Goal: Task Accomplishment & Management: Complete application form

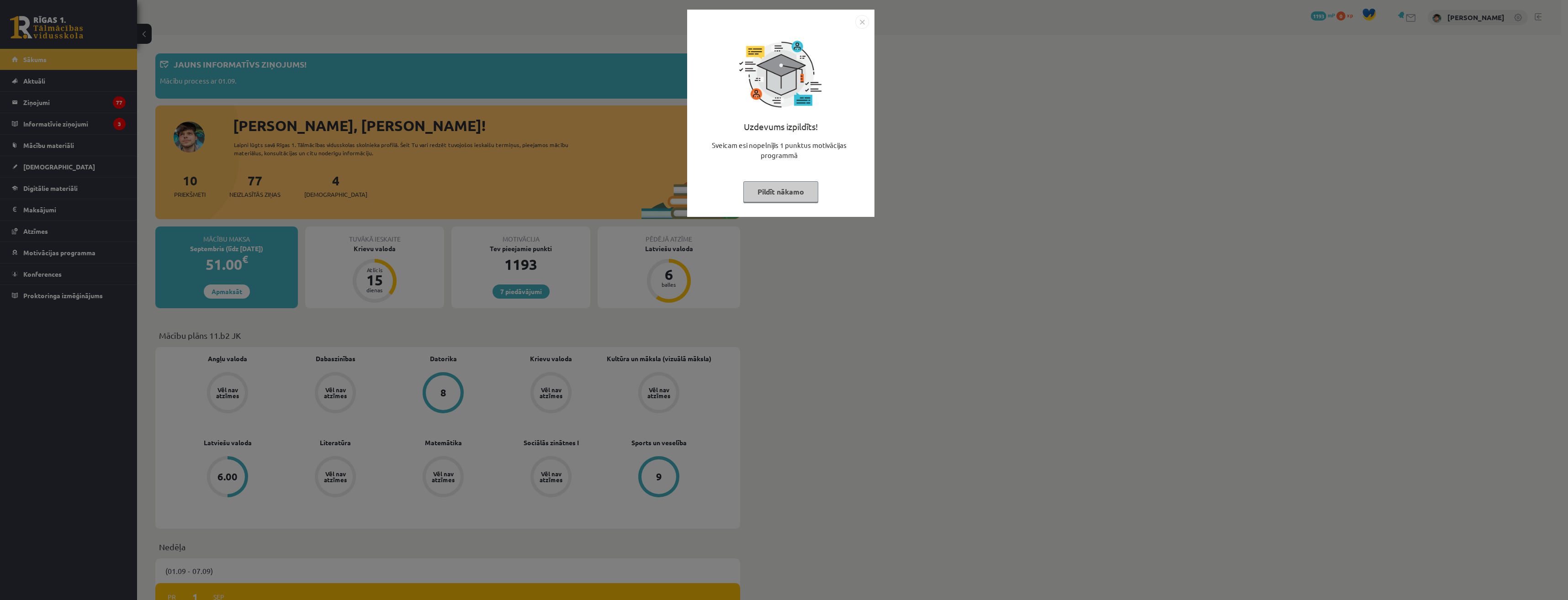
click at [497, 266] on div "Uzdevums izpildīts! Sveicam esi nopelnījis 1 punktus motivācijas programmā Pild…" at bounding box center [784, 300] width 1568 height 600
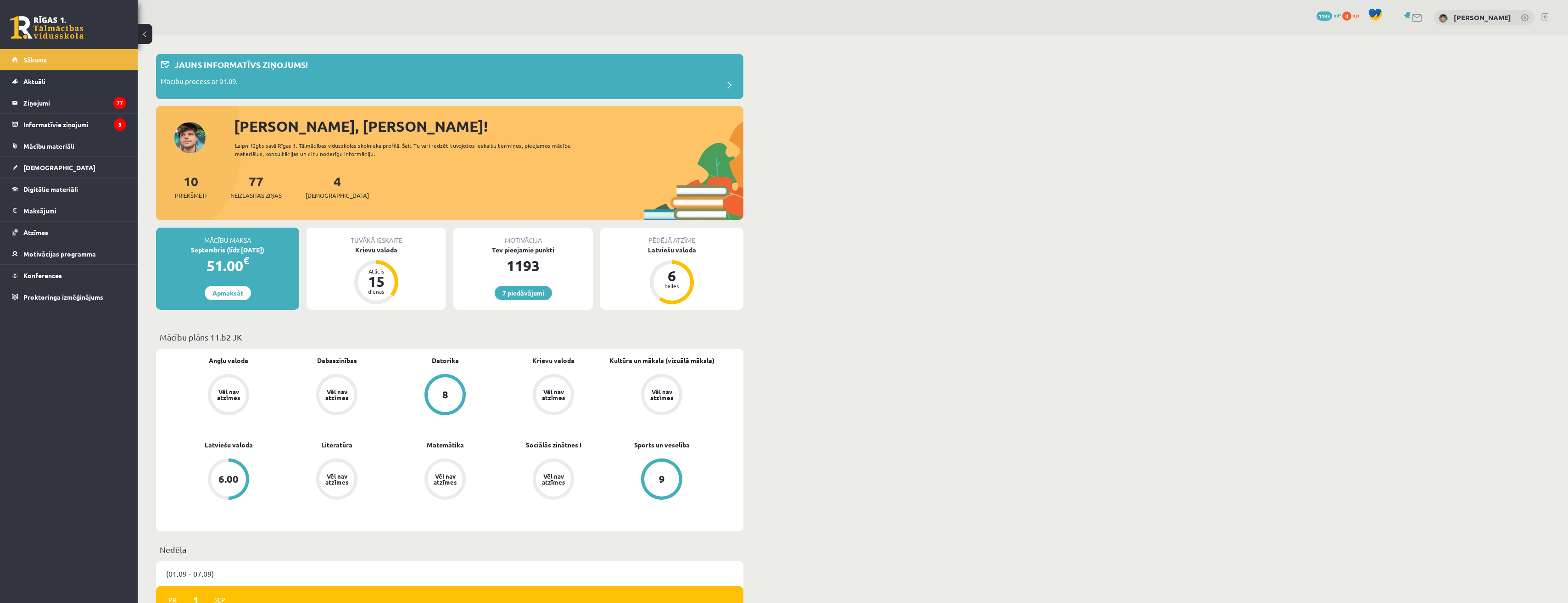
click at [399, 253] on div "Krievu valoda" at bounding box center [376, 250] width 139 height 10
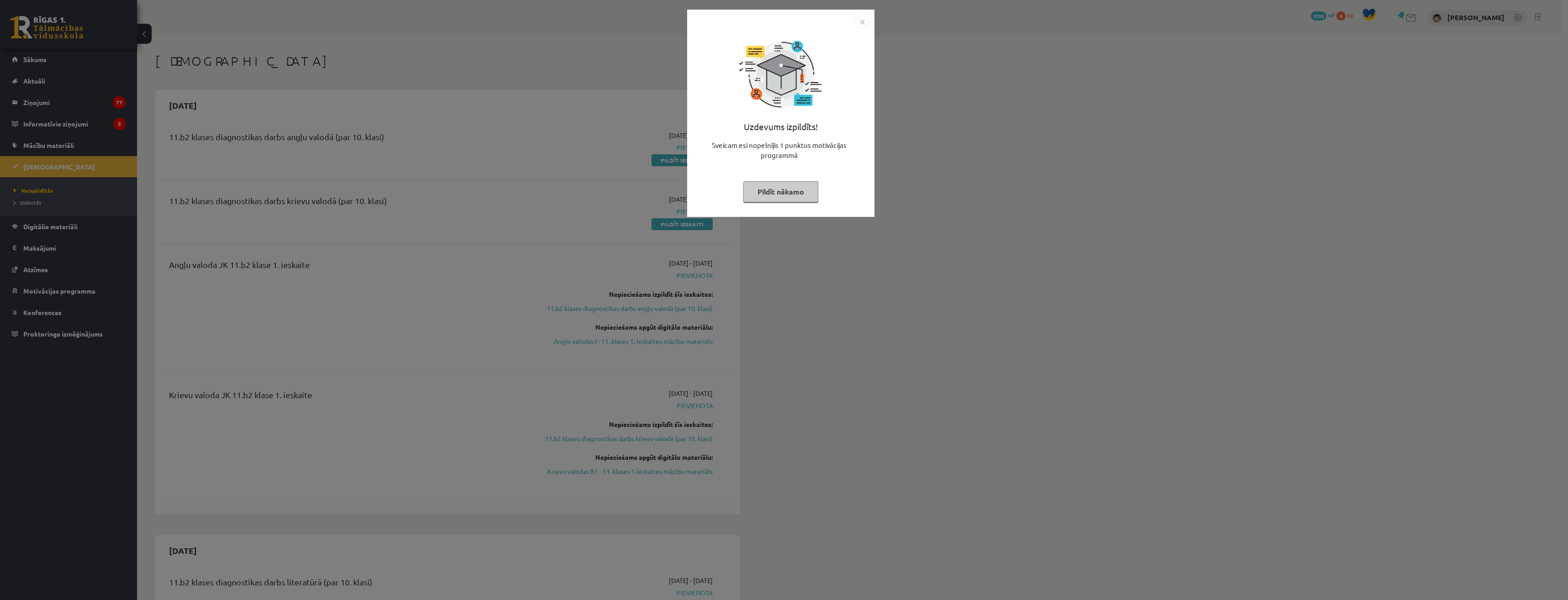
click at [800, 193] on button "Pildīt nākamo" at bounding box center [780, 192] width 75 height 21
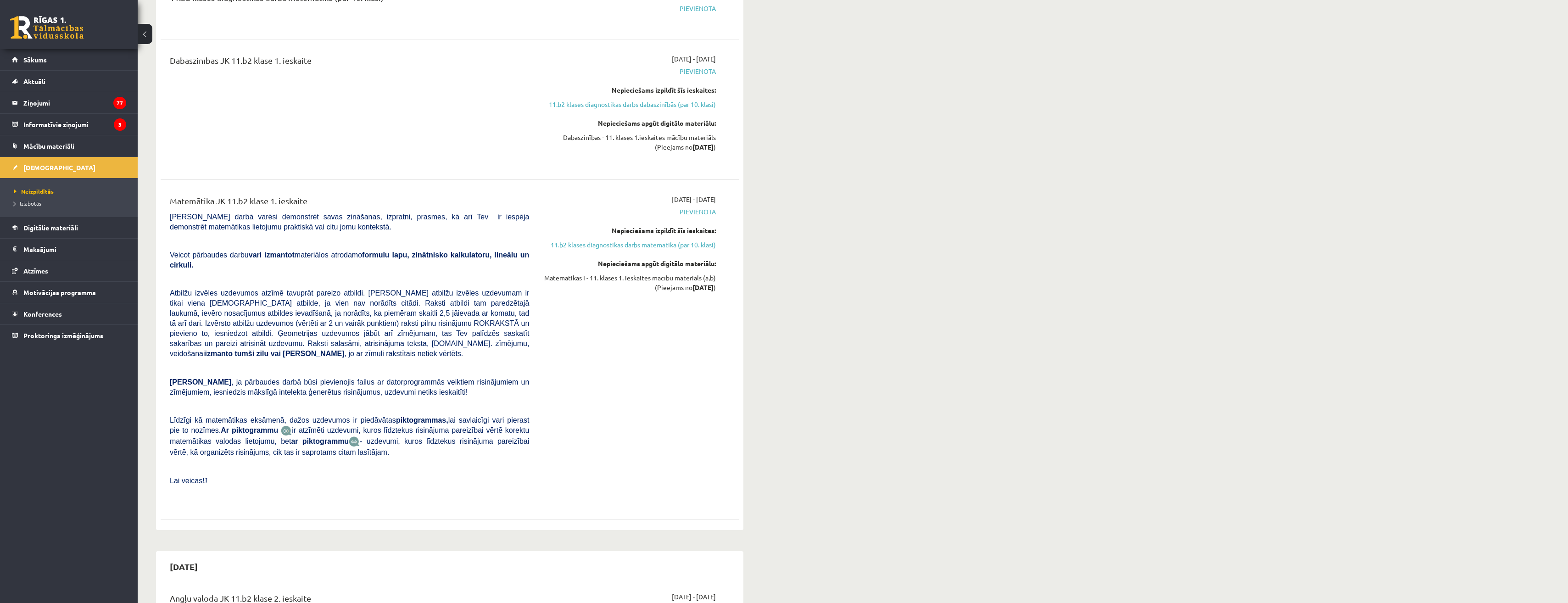
scroll to position [1377, 0]
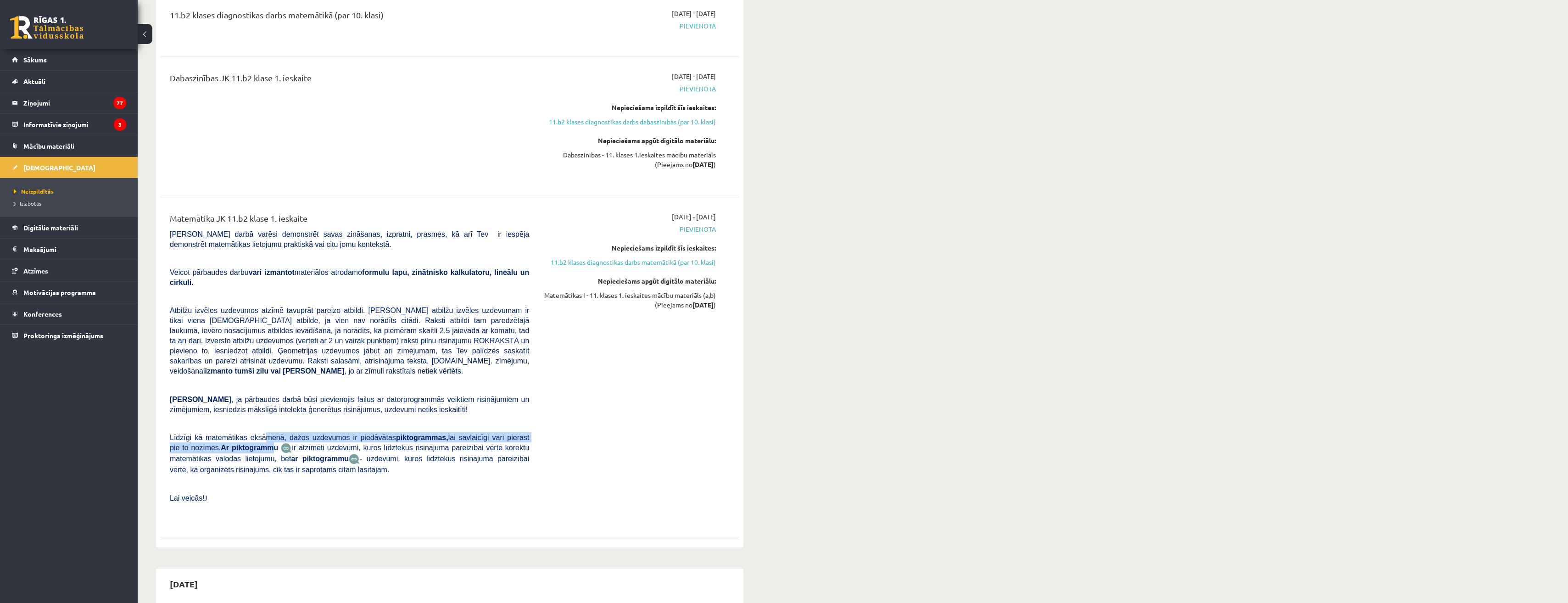
drag, startPoint x: 282, startPoint y: 415, endPoint x: 248, endPoint y: 431, distance: 37.6
click at [248, 434] on span "Līdzīgi kā matemātikas eksāmenā, dažos uzdevumos ir piedāvātas piktogrammas, la…" at bounding box center [350, 442] width 359 height 18
drag, startPoint x: 248, startPoint y: 431, endPoint x: 259, endPoint y: 428, distance: 11.4
click at [281, 443] on img at bounding box center [286, 448] width 11 height 10
click at [241, 444] on b "Ar piktogrammu" at bounding box center [249, 448] width 57 height 8
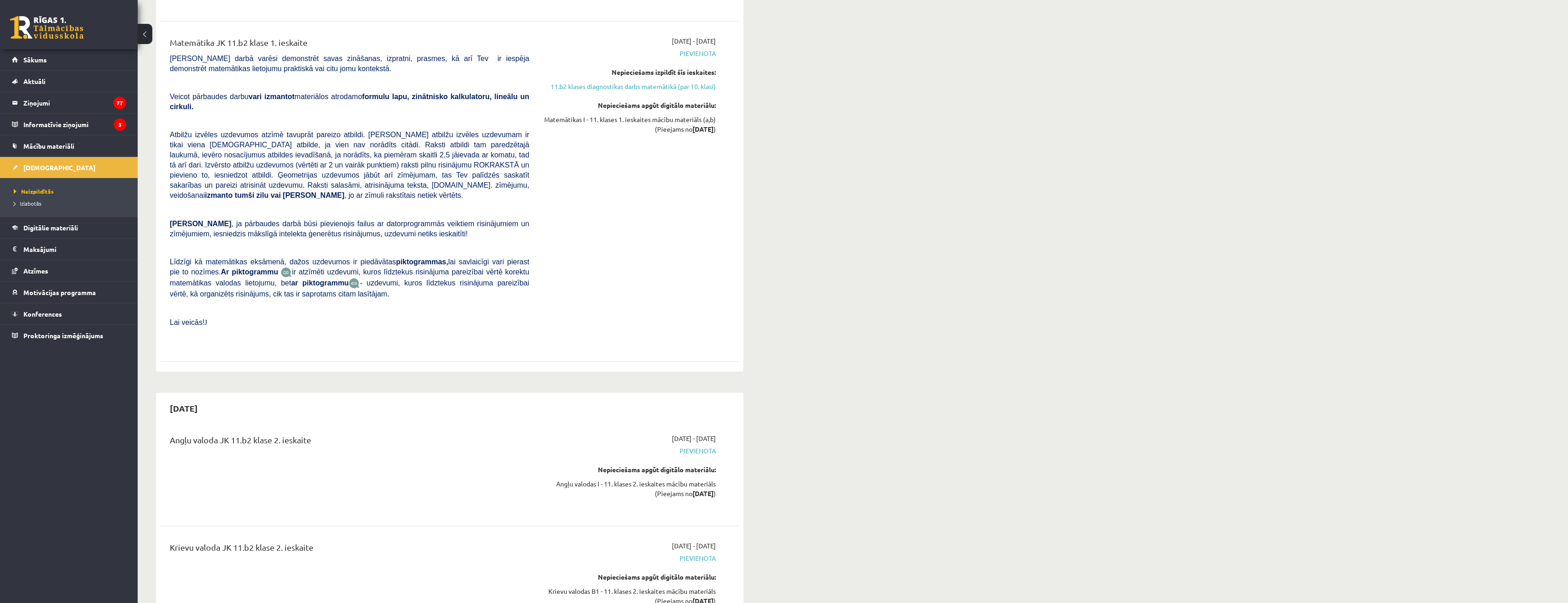
scroll to position [1561, 0]
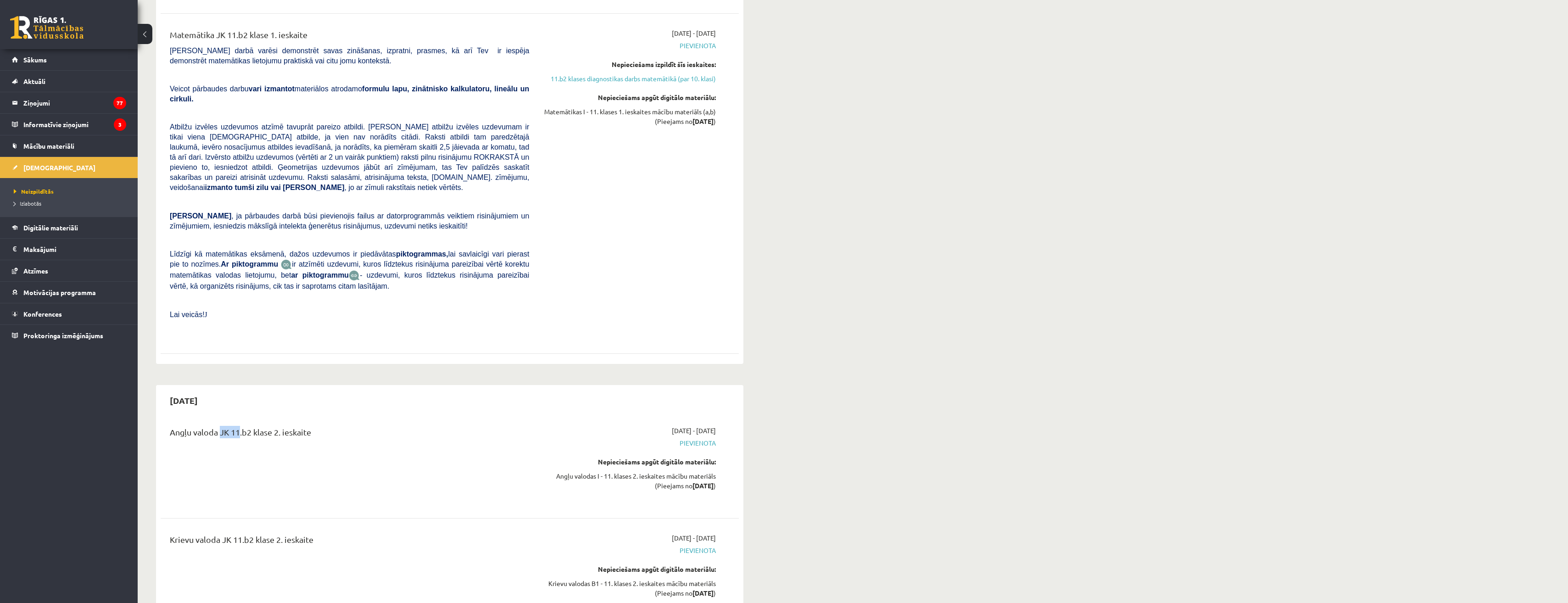
drag, startPoint x: 219, startPoint y: 412, endPoint x: 237, endPoint y: 416, distance: 18.4
click at [237, 426] on div "Angļu valoda JK 11.b2 klase 2. ieskaite" at bounding box center [350, 435] width 359 height 17
drag, startPoint x: 237, startPoint y: 416, endPoint x: 252, endPoint y: 426, distance: 18.0
click at [252, 426] on div "Angļu valoda JK 11.b2 klase 2. ieskaite" at bounding box center [349, 465] width 373 height 78
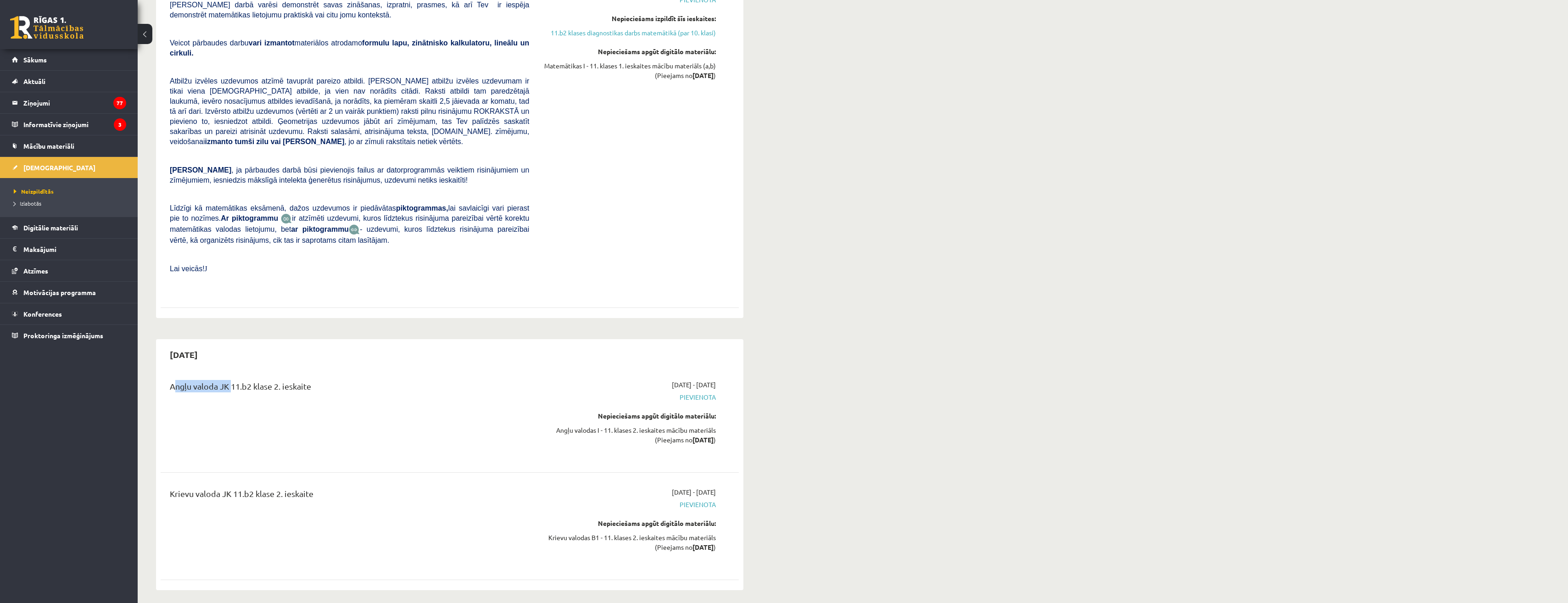
drag, startPoint x: 164, startPoint y: 366, endPoint x: 230, endPoint y: 367, distance: 66.0
click at [230, 380] on div "Angļu valoda JK 11.b2 klase 2. ieskaite" at bounding box center [349, 418] width 373 height 78
click at [418, 345] on div "2025-11-15 Angļu valoda JK 11.b2 klase 2. ieskaite 2025-11-01 - 2025-11-15 Piev…" at bounding box center [449, 465] width 587 height 251
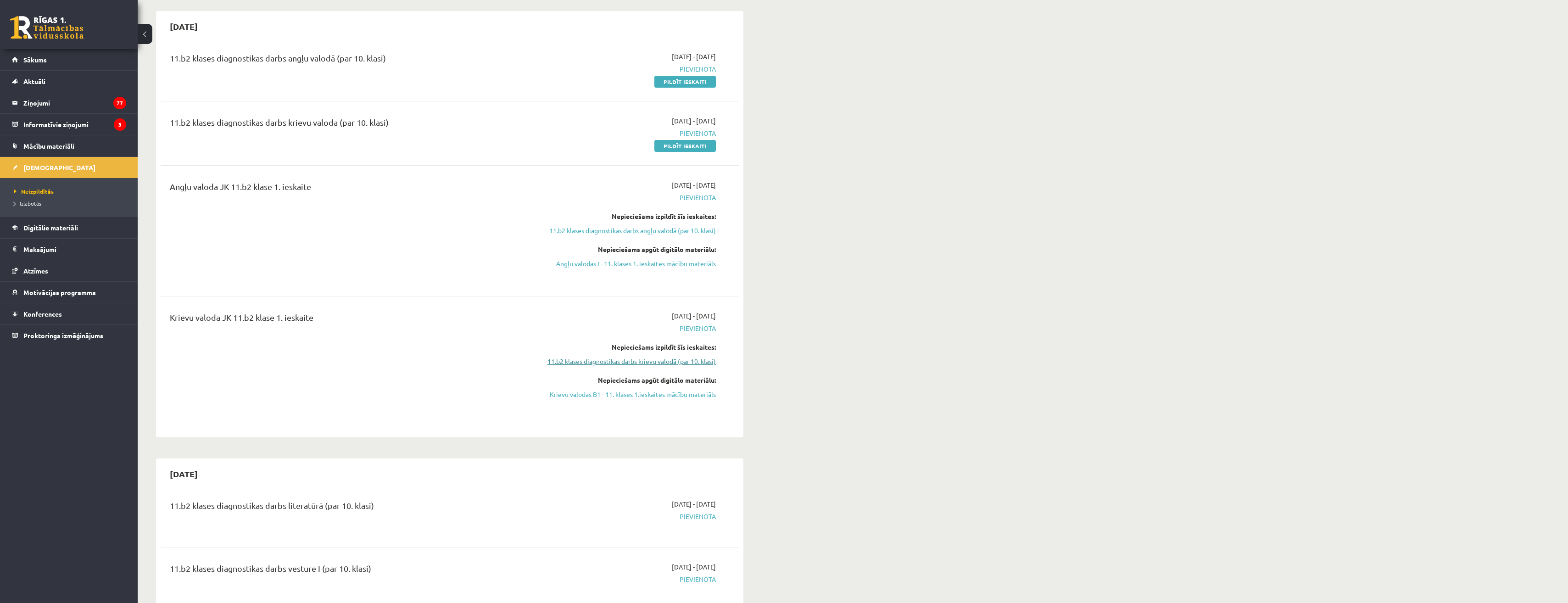
scroll to position [0, 0]
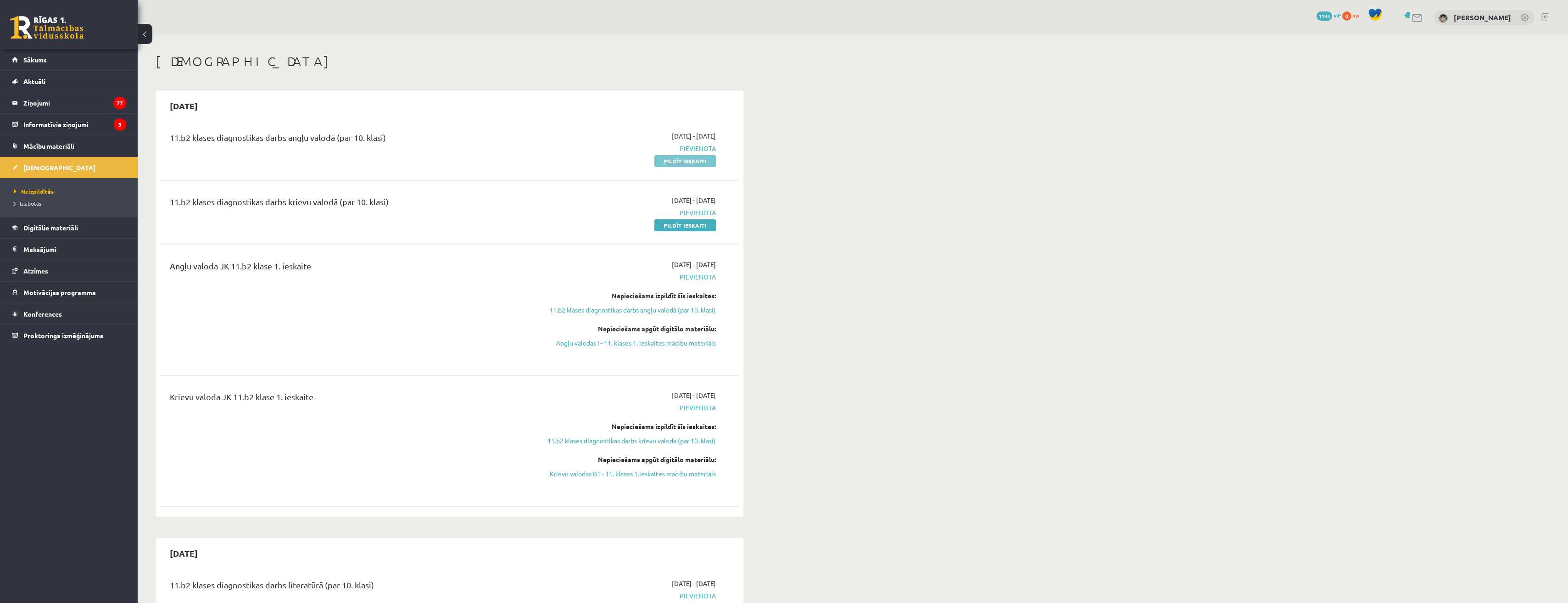
click at [698, 163] on link "Pildīt ieskaiti" at bounding box center [685, 161] width 62 height 12
click at [695, 161] on link "Pildīt ieskaiti" at bounding box center [685, 161] width 62 height 12
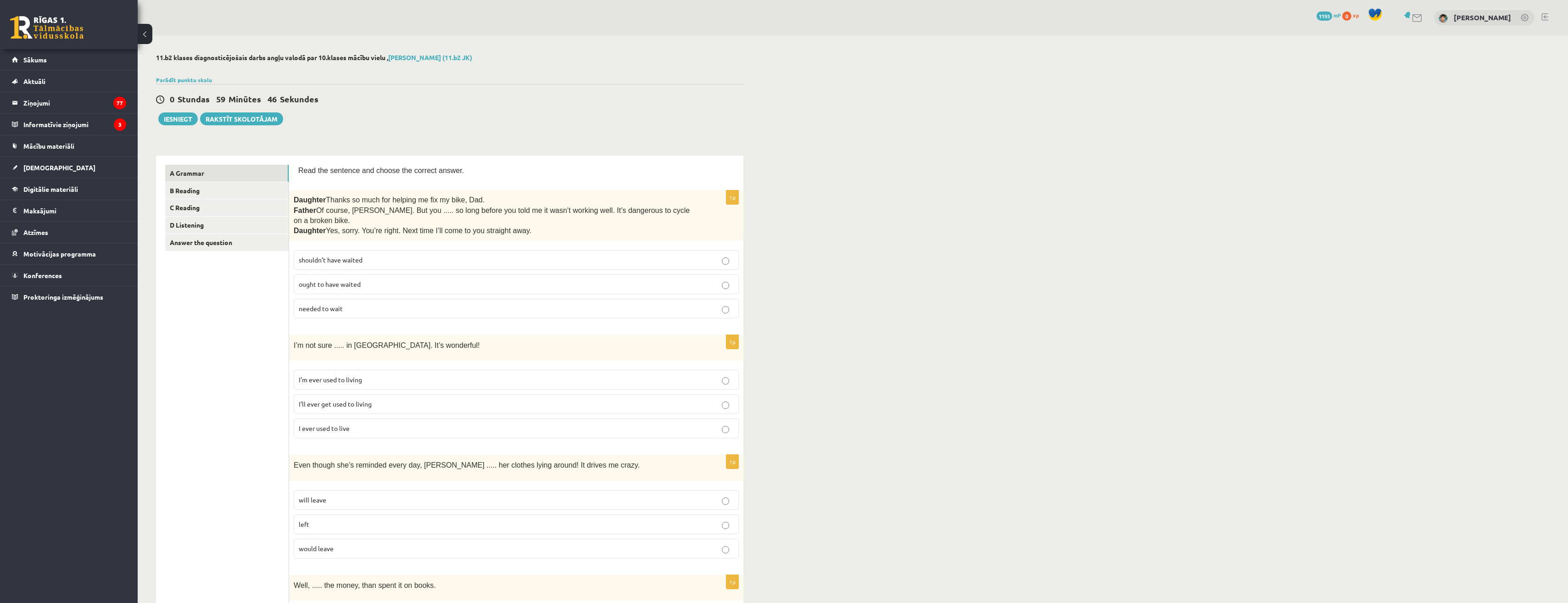
click at [375, 255] on p "shouldn’t have waited" at bounding box center [517, 260] width 435 height 10
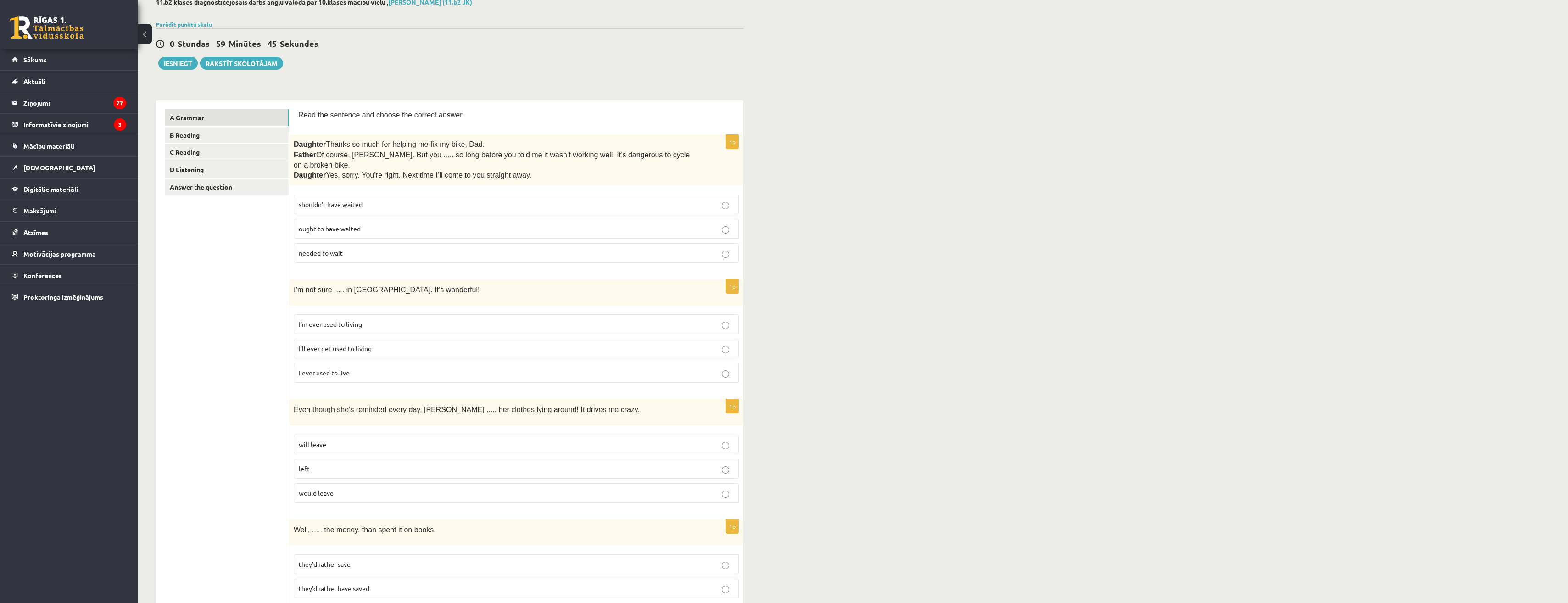
scroll to position [92, 0]
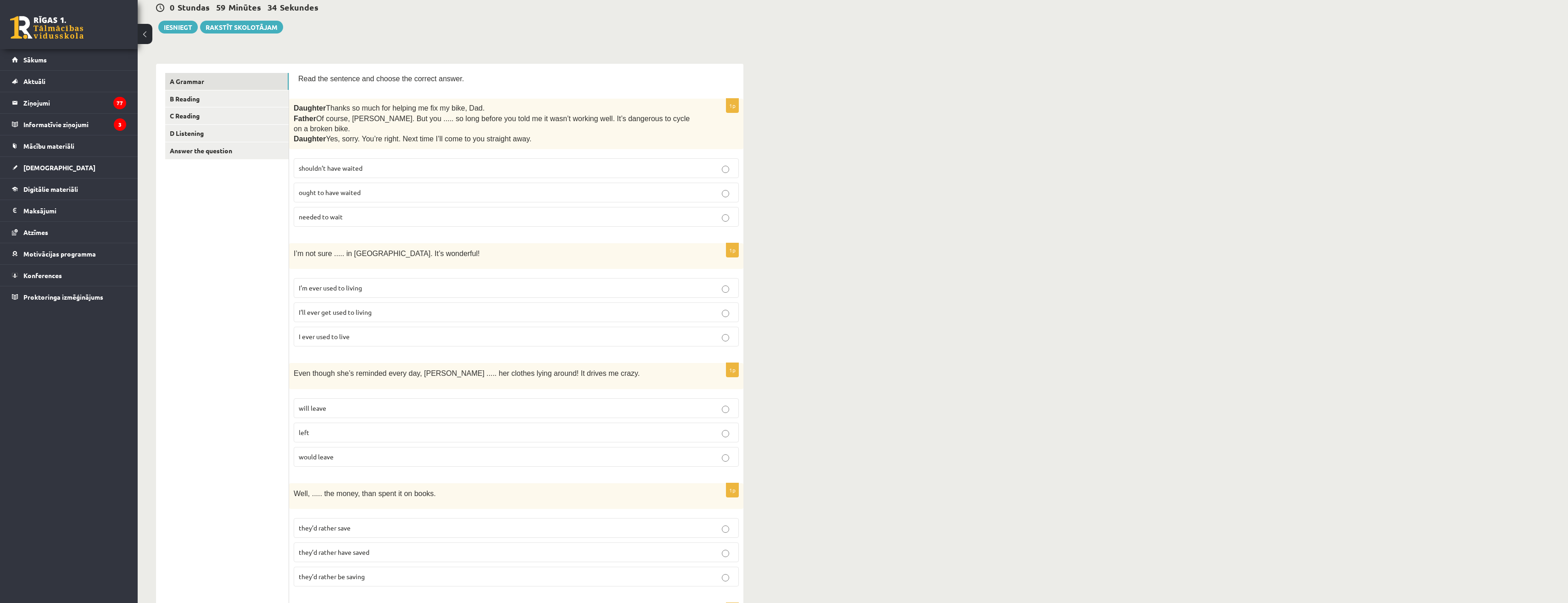
click at [334, 308] on span "I’ll ever get used to living" at bounding box center [335, 313] width 73 height 9
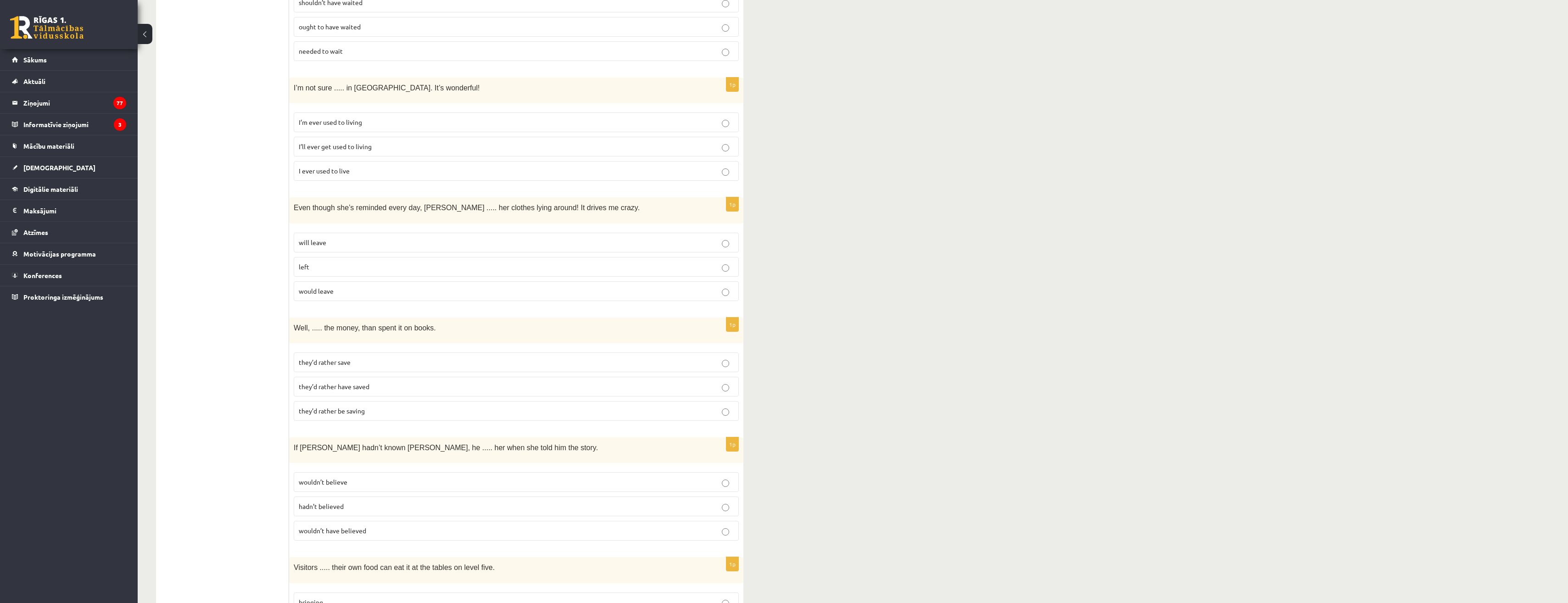
scroll to position [321, 0]
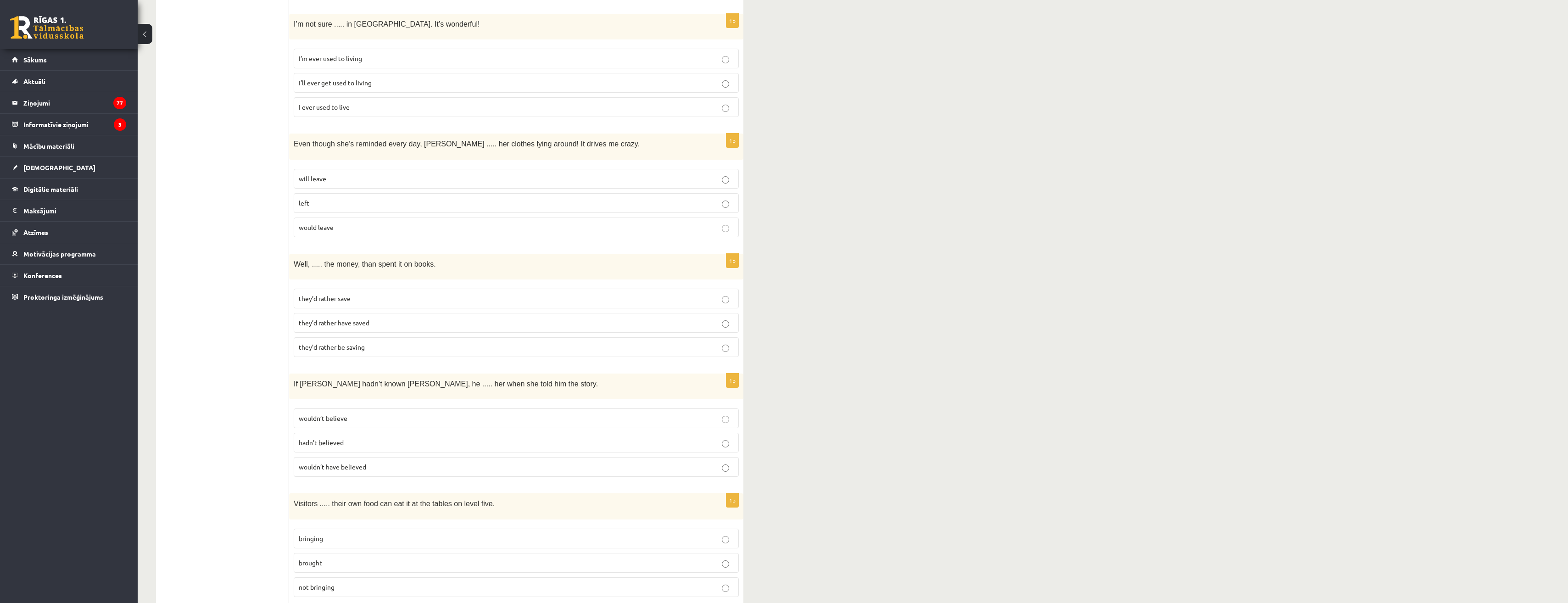
click at [312, 198] on p "left" at bounding box center [517, 203] width 435 height 10
click at [326, 180] on fieldset "will leave left would leave" at bounding box center [516, 202] width 445 height 76
click at [330, 174] on p "will leave" at bounding box center [517, 179] width 435 height 10
click at [328, 198] on p "left" at bounding box center [517, 203] width 435 height 10
click at [334, 169] on label "will leave" at bounding box center [516, 179] width 445 height 20
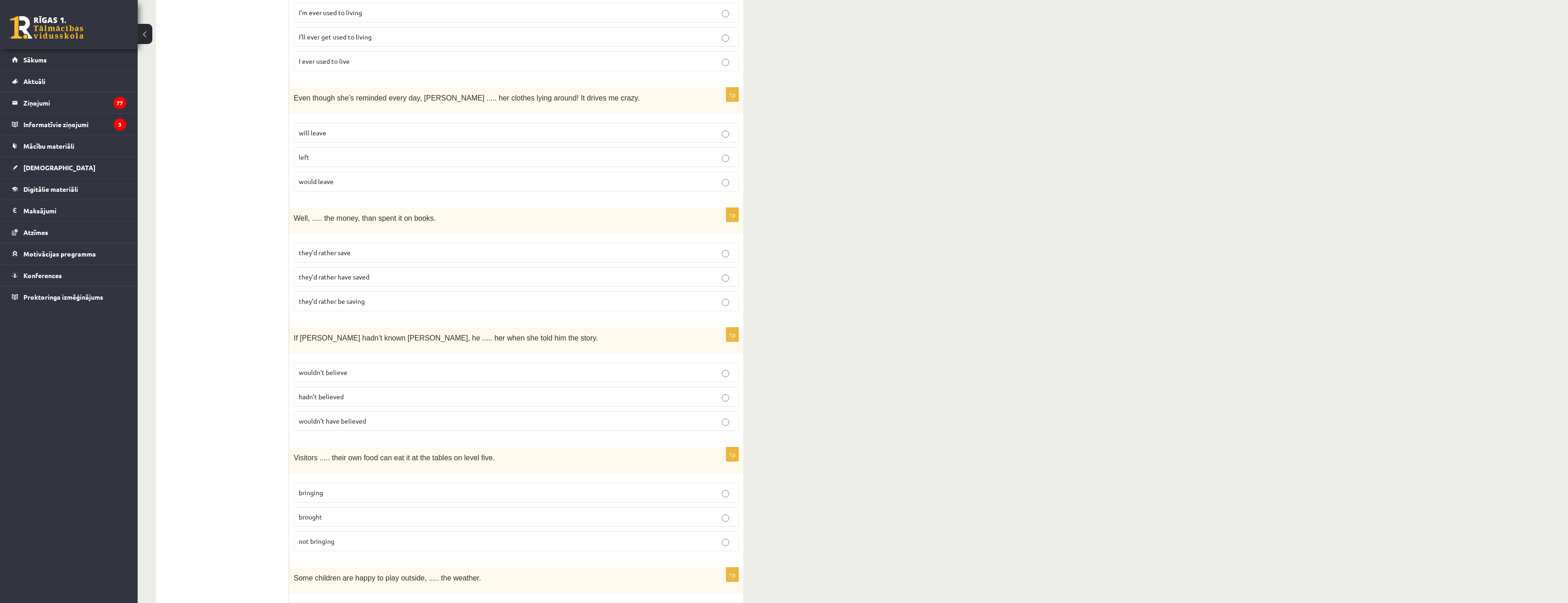
scroll to position [413, 0]
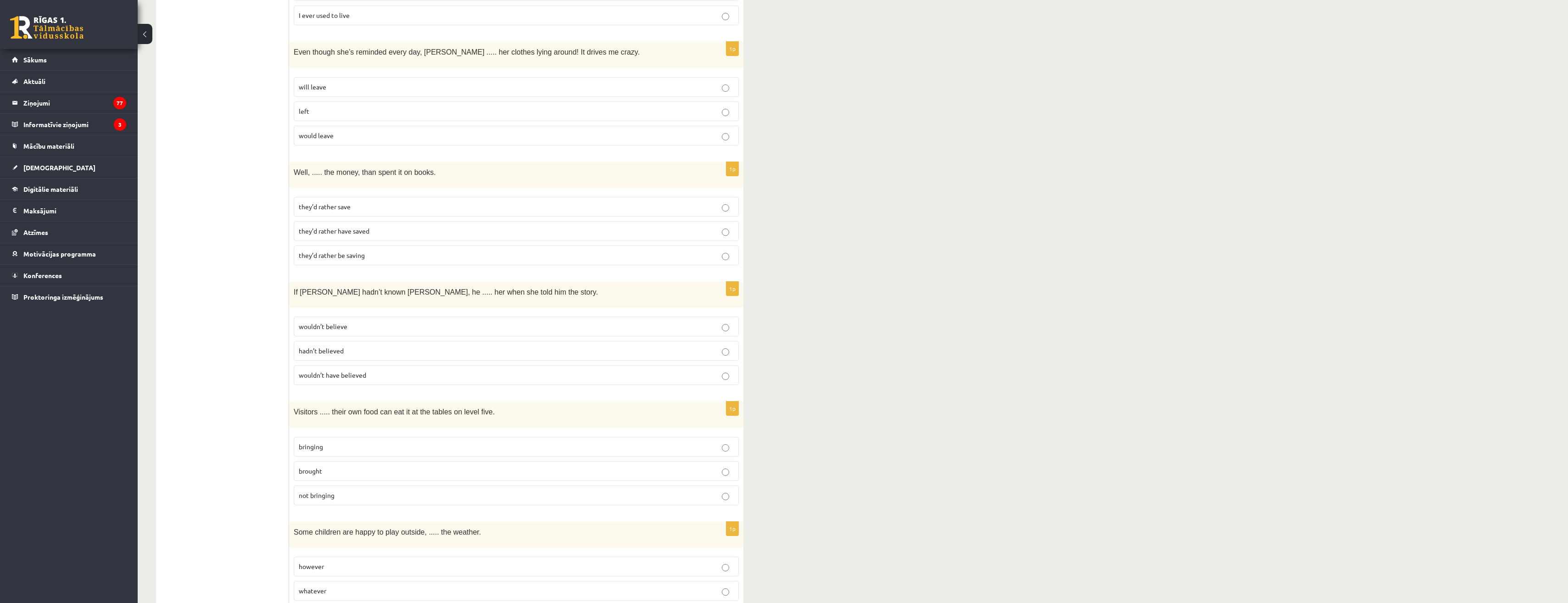
click at [337, 202] on span "they’d rather save" at bounding box center [325, 207] width 52 height 9
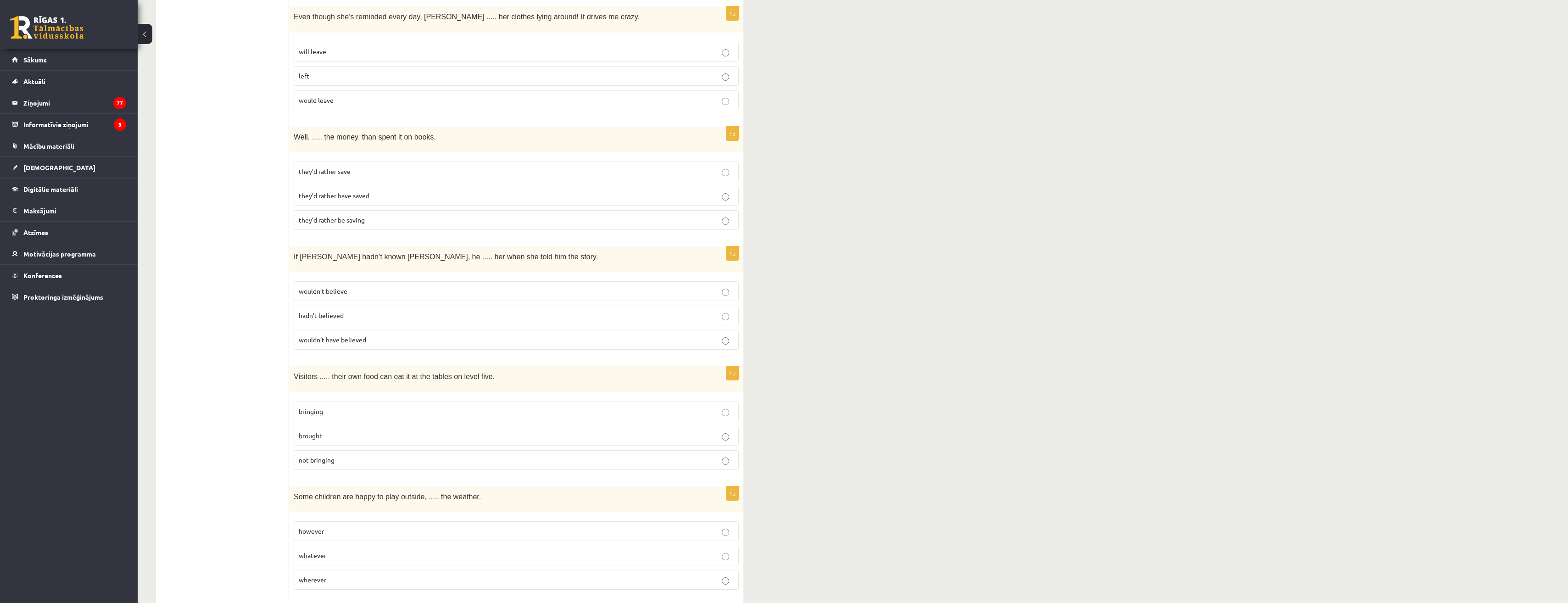
scroll to position [459, 0]
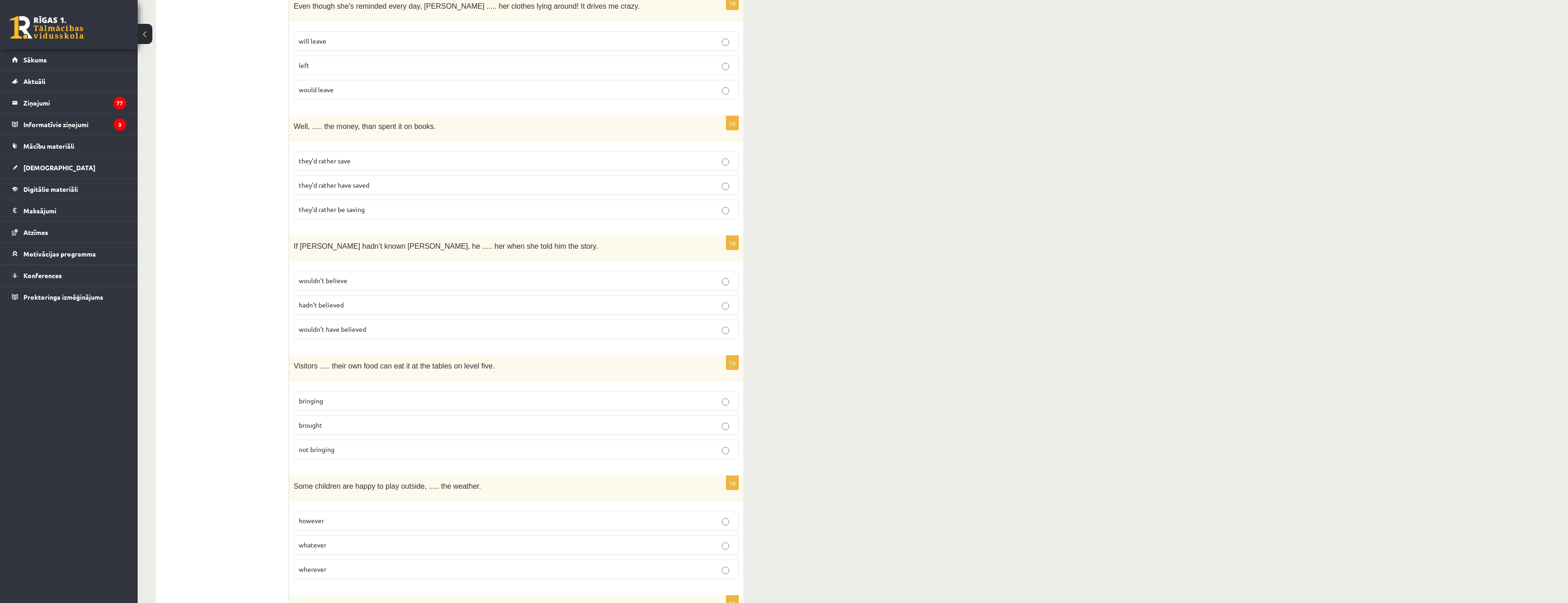
click at [395, 278] on label "wouldn’t believe" at bounding box center [516, 281] width 445 height 20
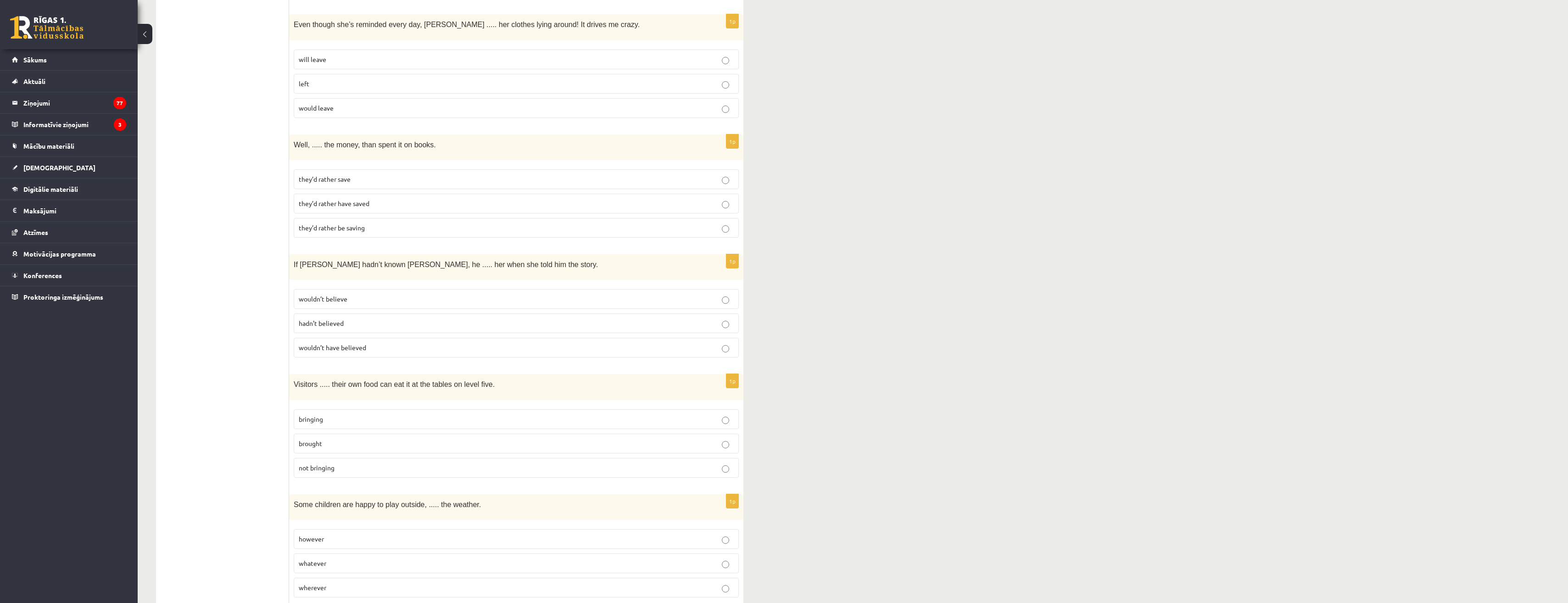
scroll to position [505, 0]
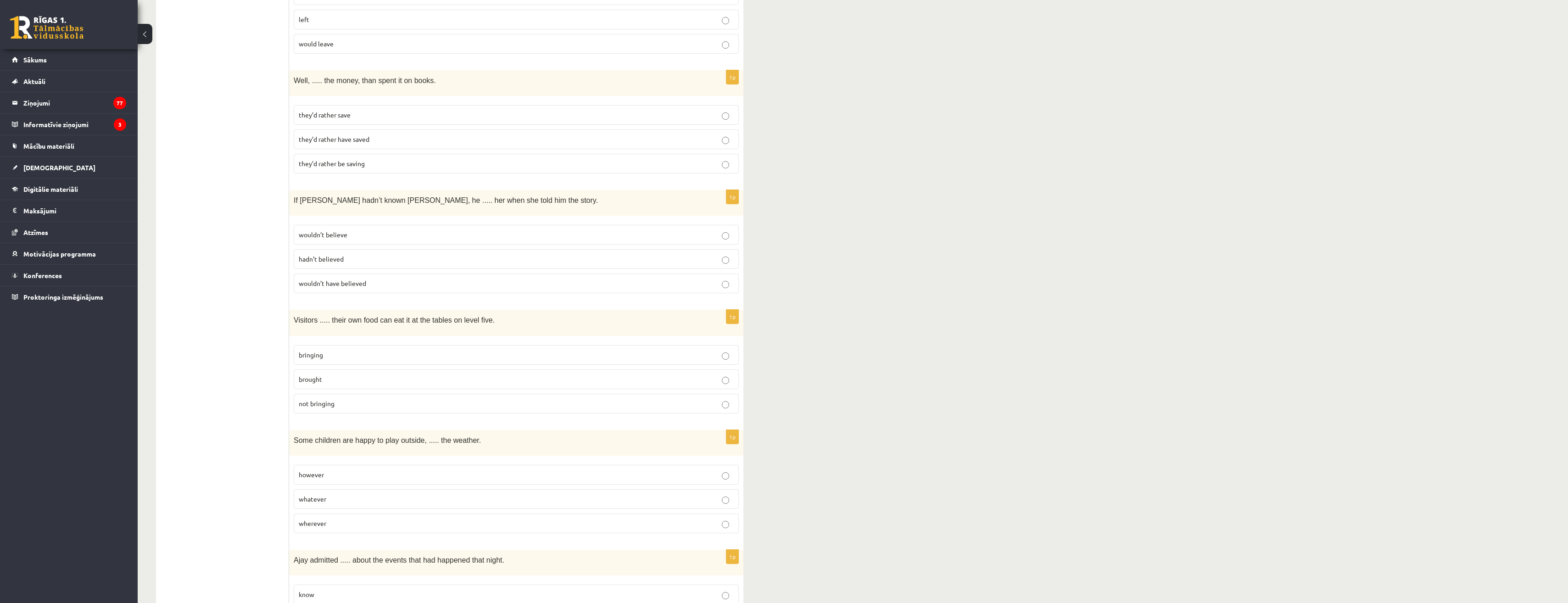
click at [306, 375] on span "brought" at bounding box center [311, 379] width 23 height 9
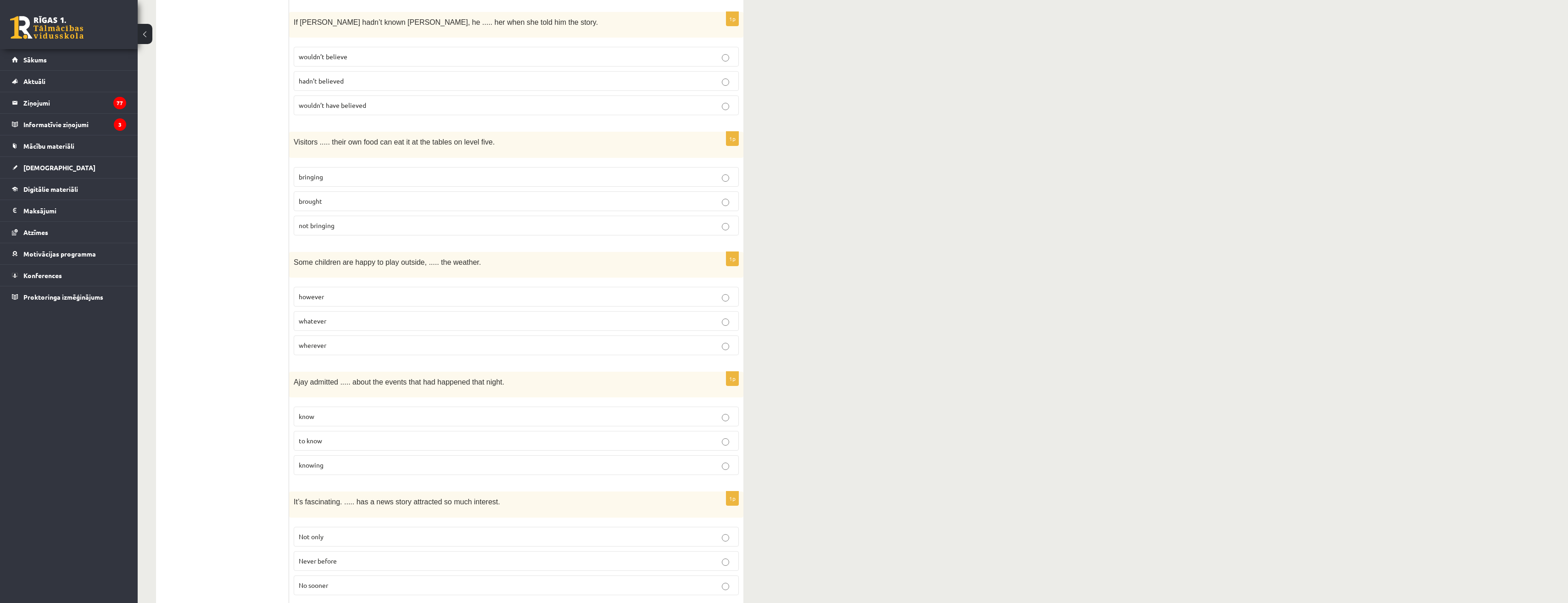
scroll to position [689, 0]
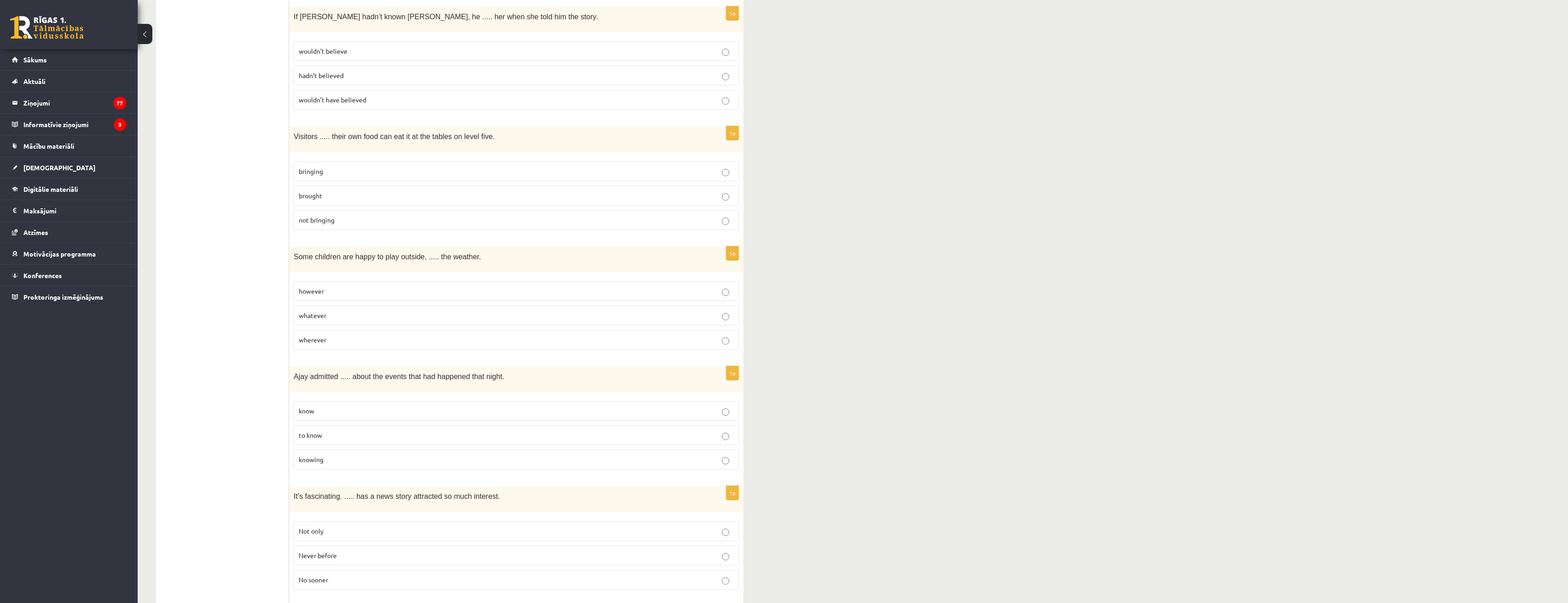
click at [311, 311] on span "whatever" at bounding box center [312, 316] width 28 height 9
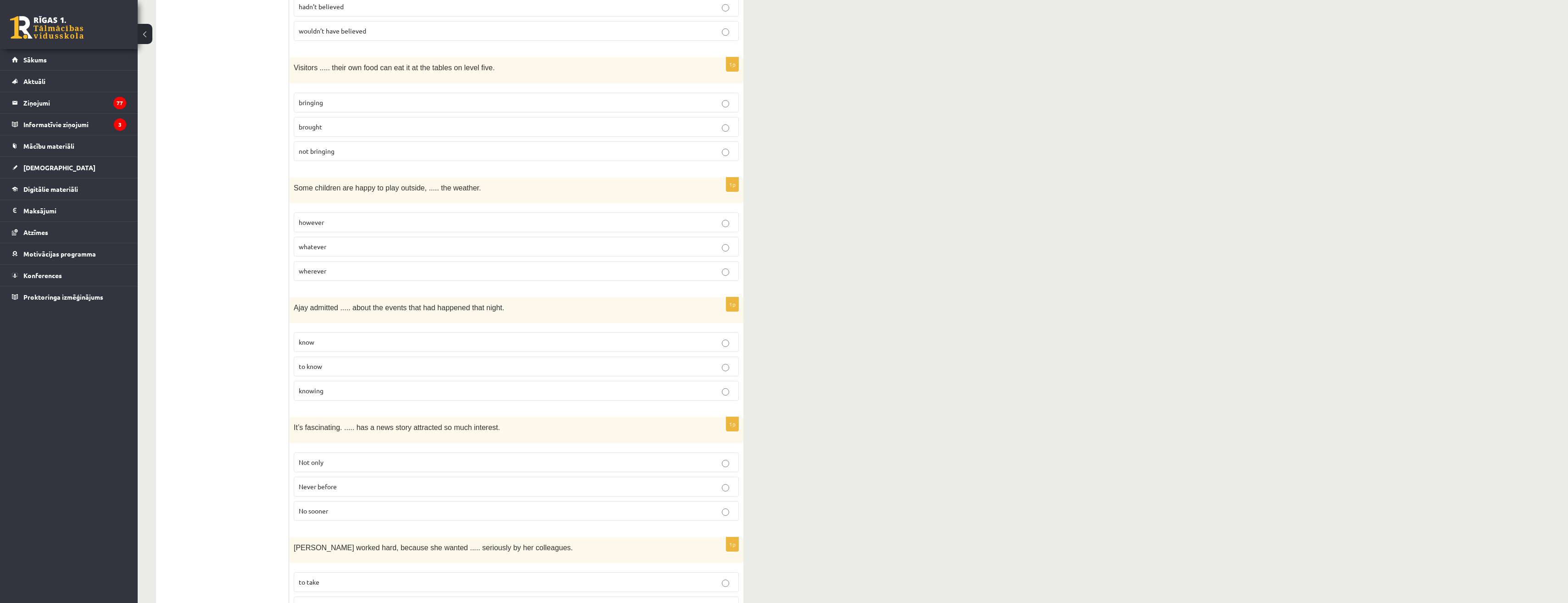
scroll to position [780, 0]
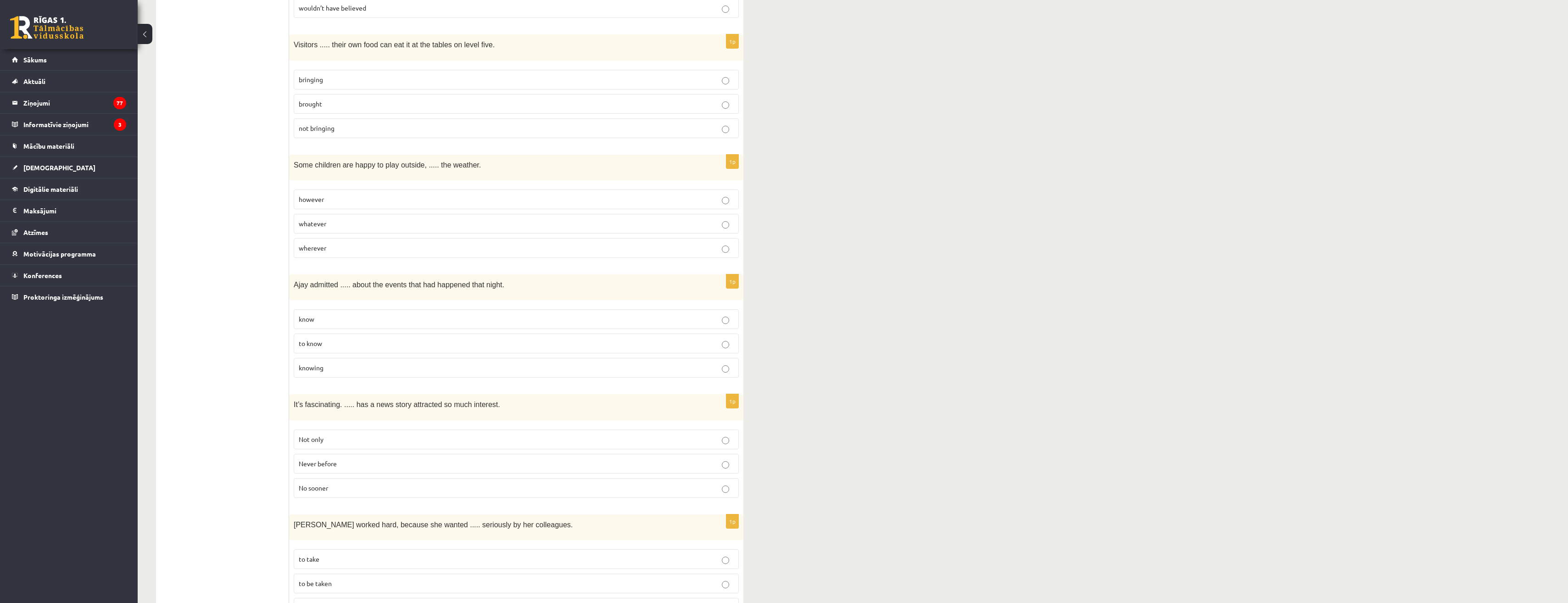
click at [328, 363] on p "knowing" at bounding box center [517, 368] width 435 height 10
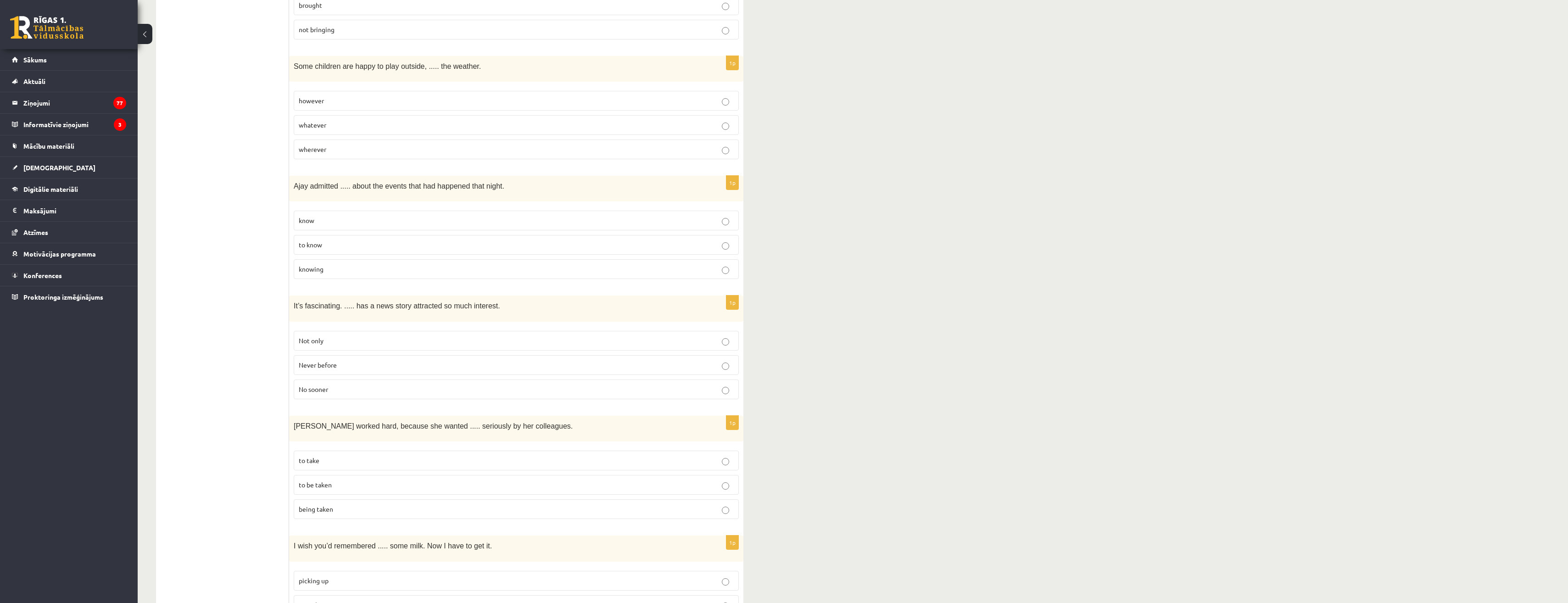
scroll to position [918, 0]
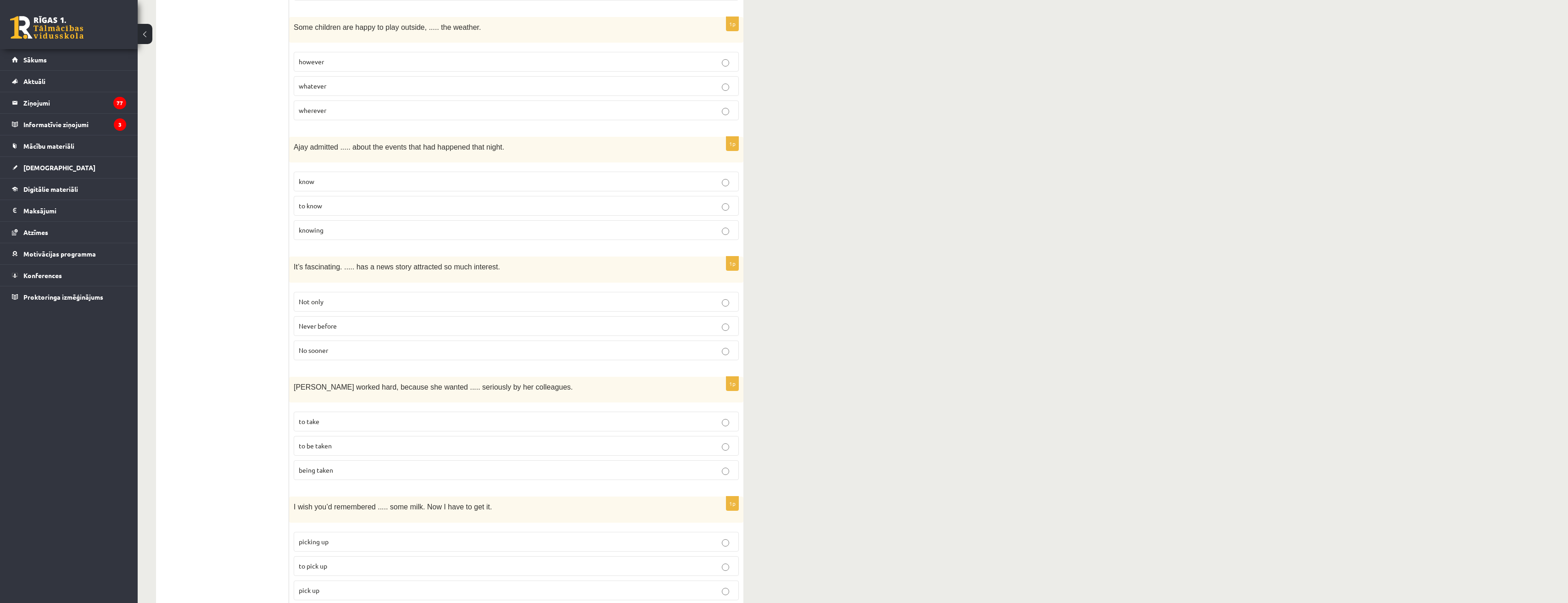
click at [334, 322] on span "Never before" at bounding box center [318, 326] width 38 height 9
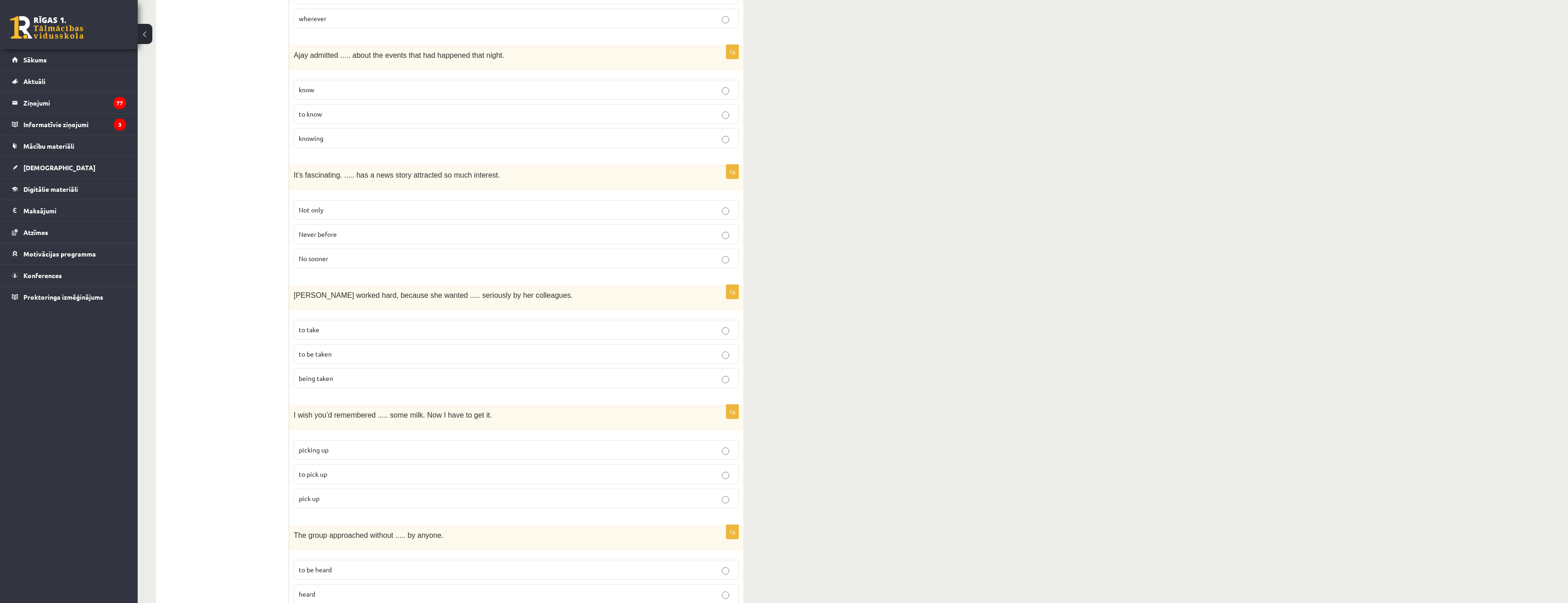
scroll to position [1056, 0]
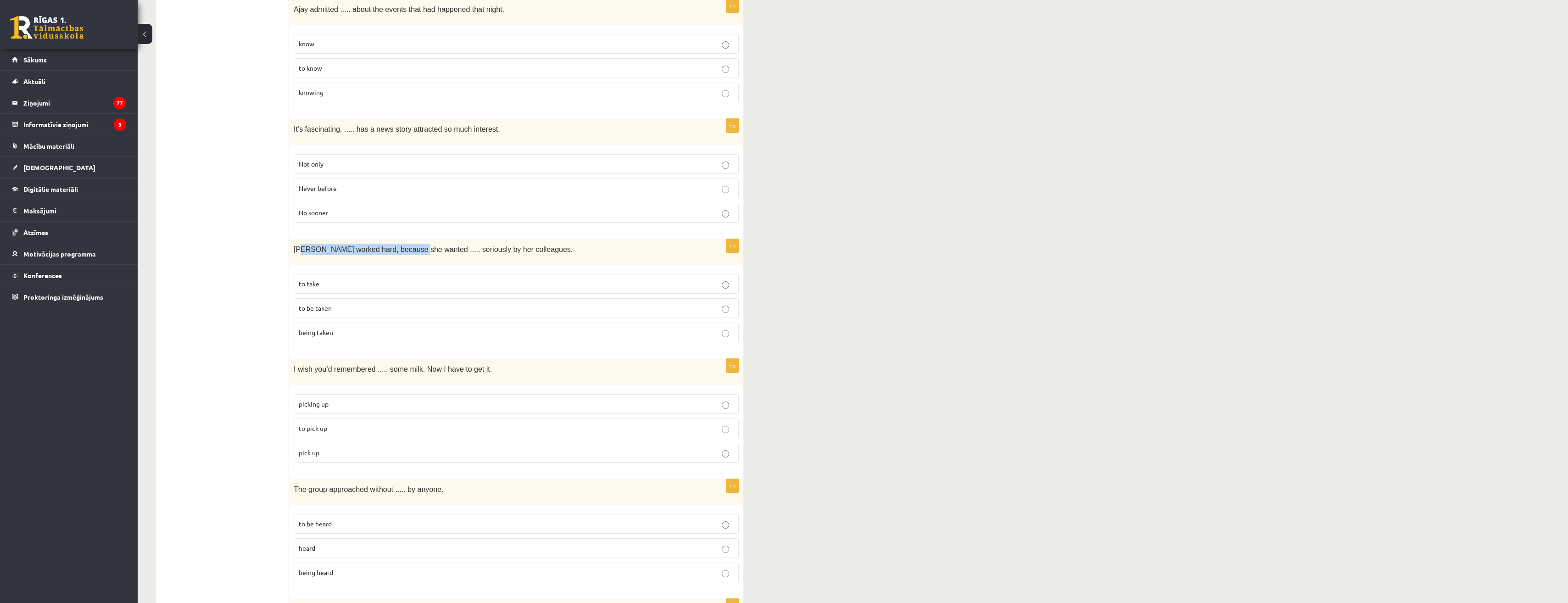
drag, startPoint x: 306, startPoint y: 233, endPoint x: 410, endPoint y: 244, distance: 104.6
click at [410, 244] on div "Emma worked hard, because she wanted ..... seriously by her colleagues." at bounding box center [516, 252] width 454 height 26
drag, startPoint x: 410, startPoint y: 244, endPoint x: 402, endPoint y: 243, distance: 8.1
click at [402, 243] on div "Emma worked hard, because she wanted ..... seriously by her colleagues." at bounding box center [516, 252] width 454 height 26
click at [313, 304] on span "to be taken" at bounding box center [315, 308] width 33 height 9
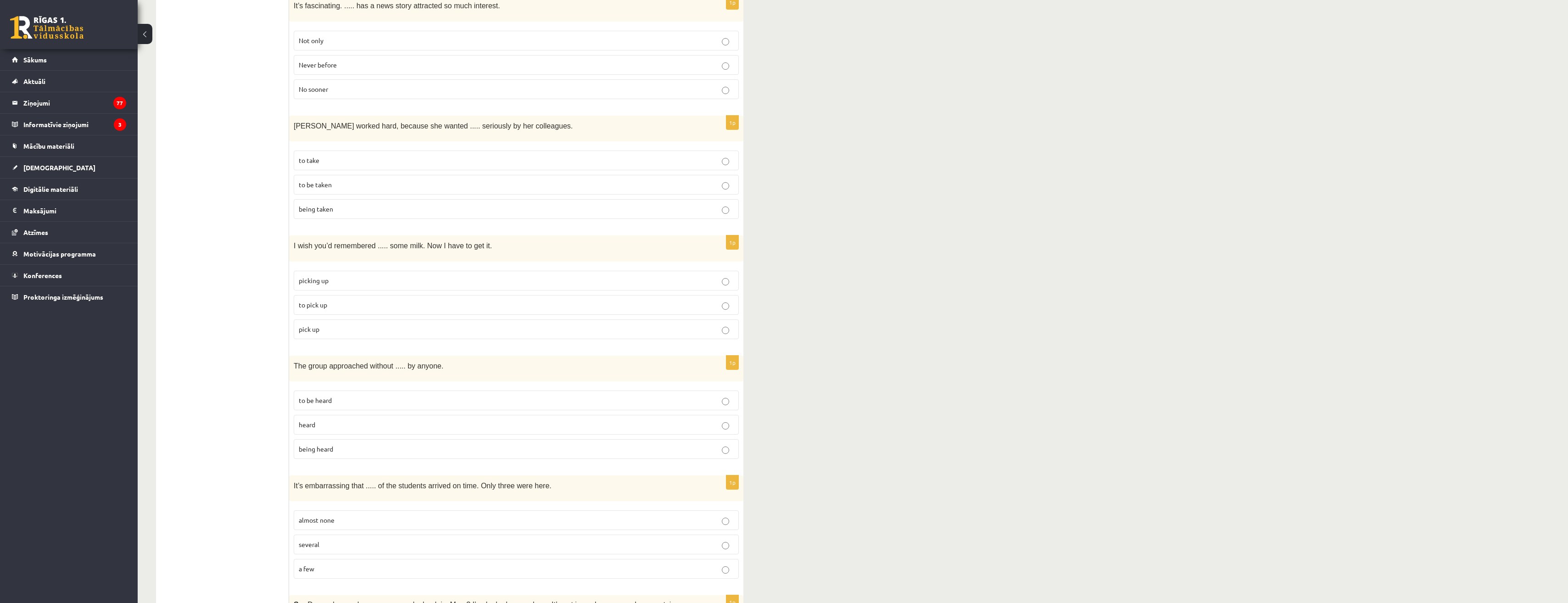
scroll to position [1194, 0]
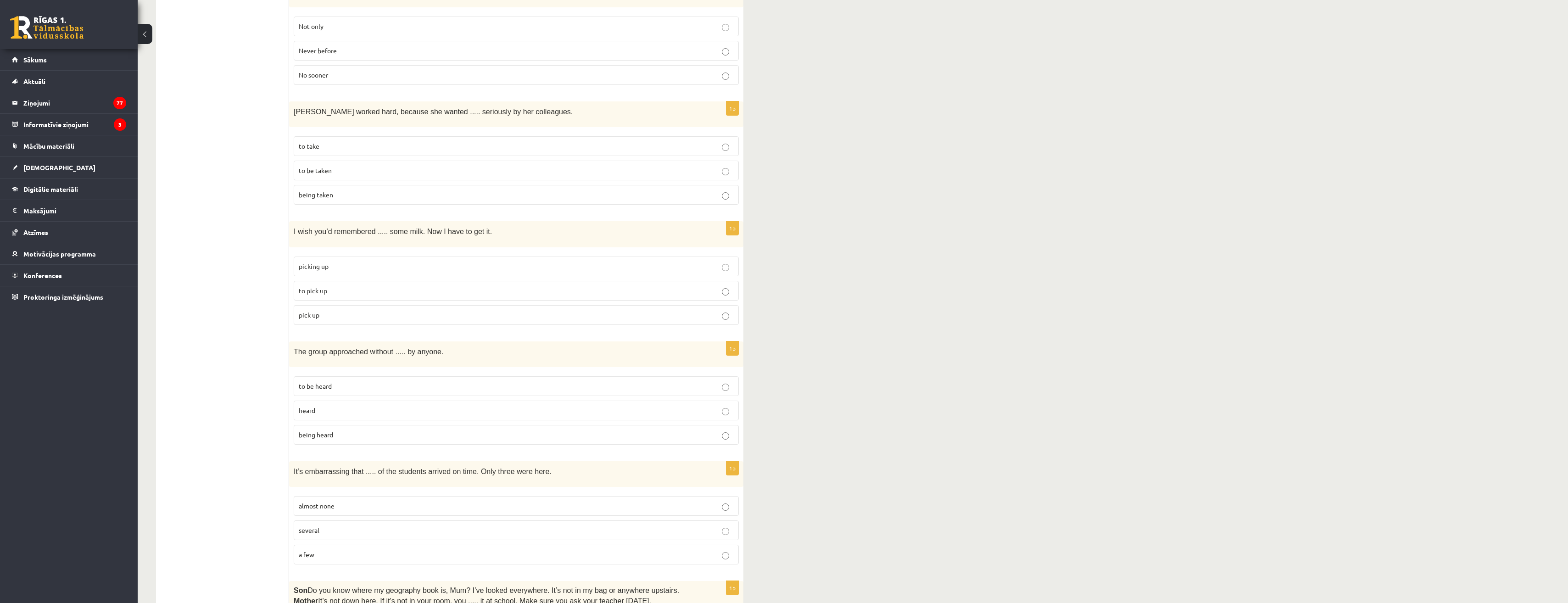
click at [329, 286] on p "to pick up" at bounding box center [517, 291] width 435 height 10
click at [311, 430] on p "being heard" at bounding box center [517, 435] width 435 height 10
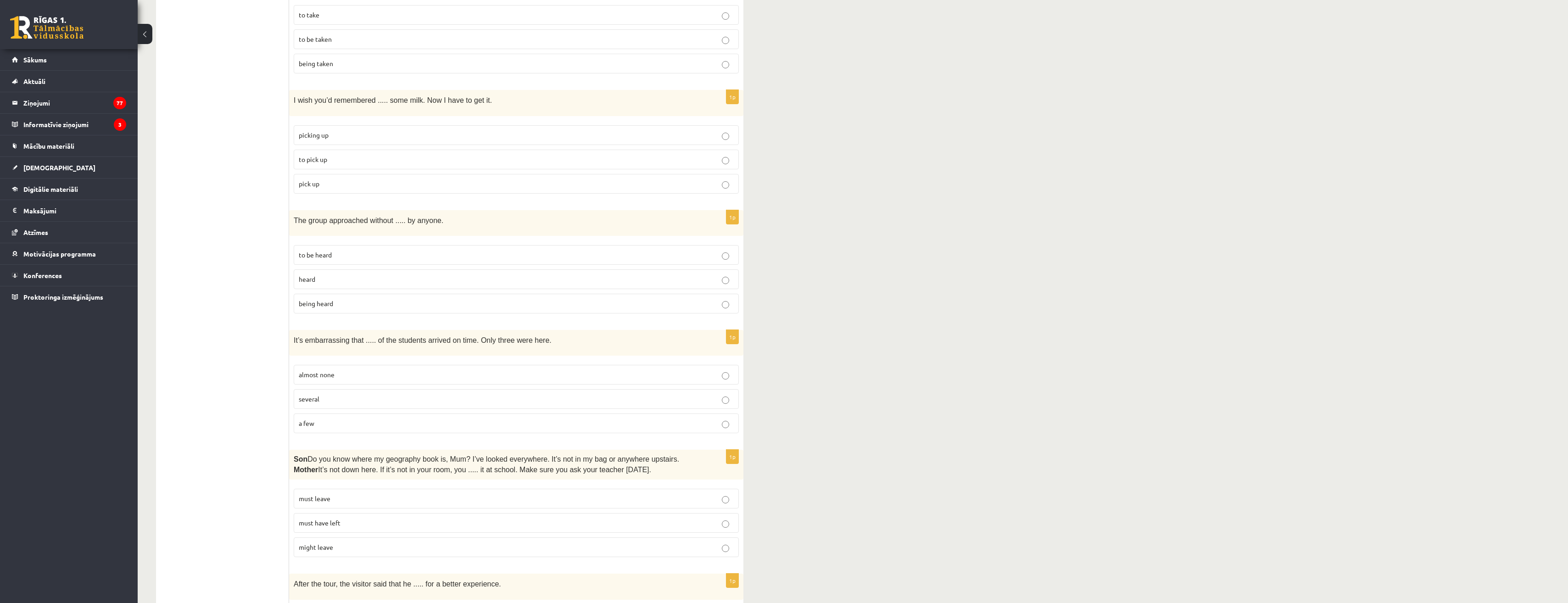
scroll to position [1331, 0]
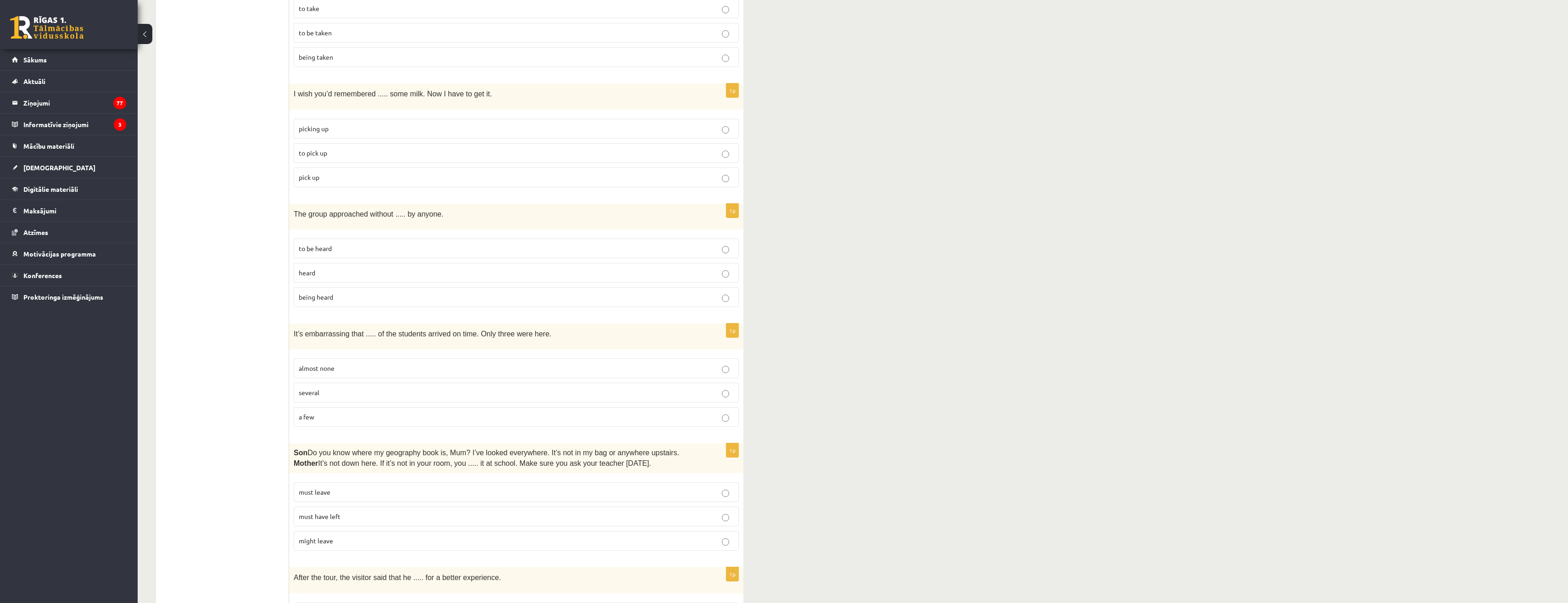
click at [315, 364] on span "almost none" at bounding box center [317, 368] width 36 height 9
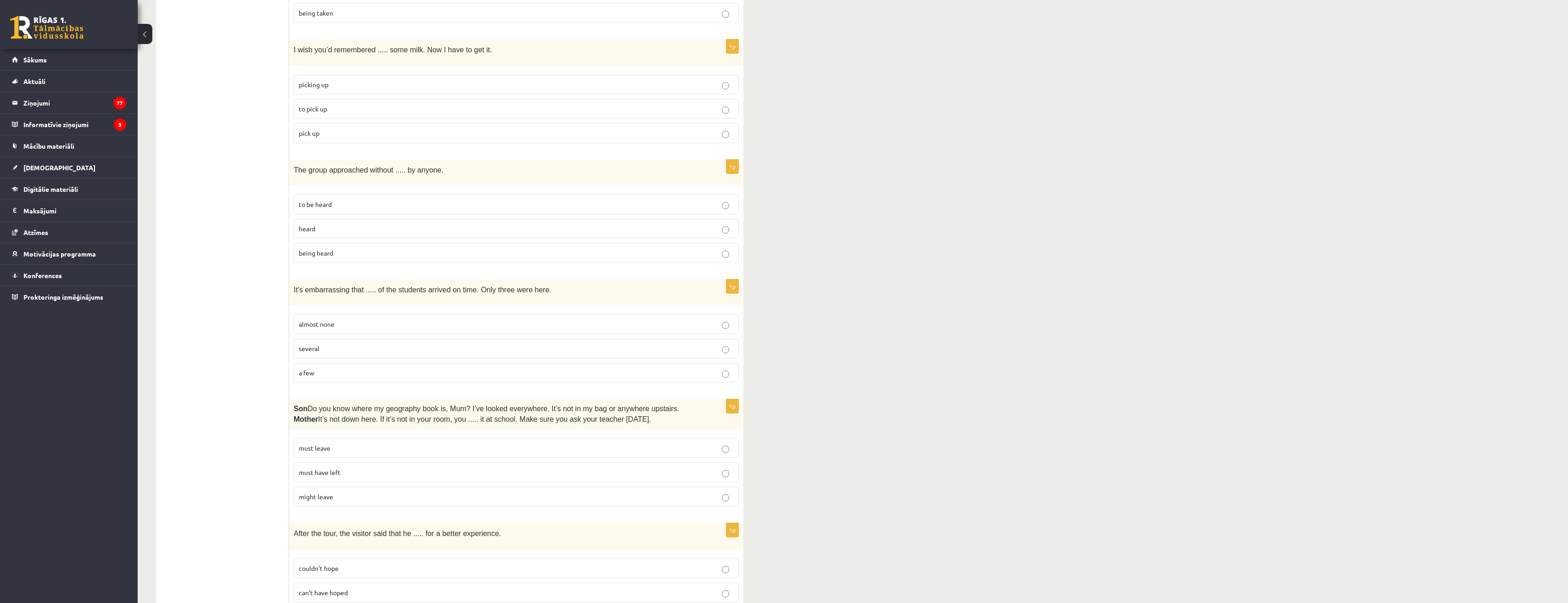
scroll to position [1377, 0]
click at [356, 466] on p "must have left" at bounding box center [517, 471] width 435 height 10
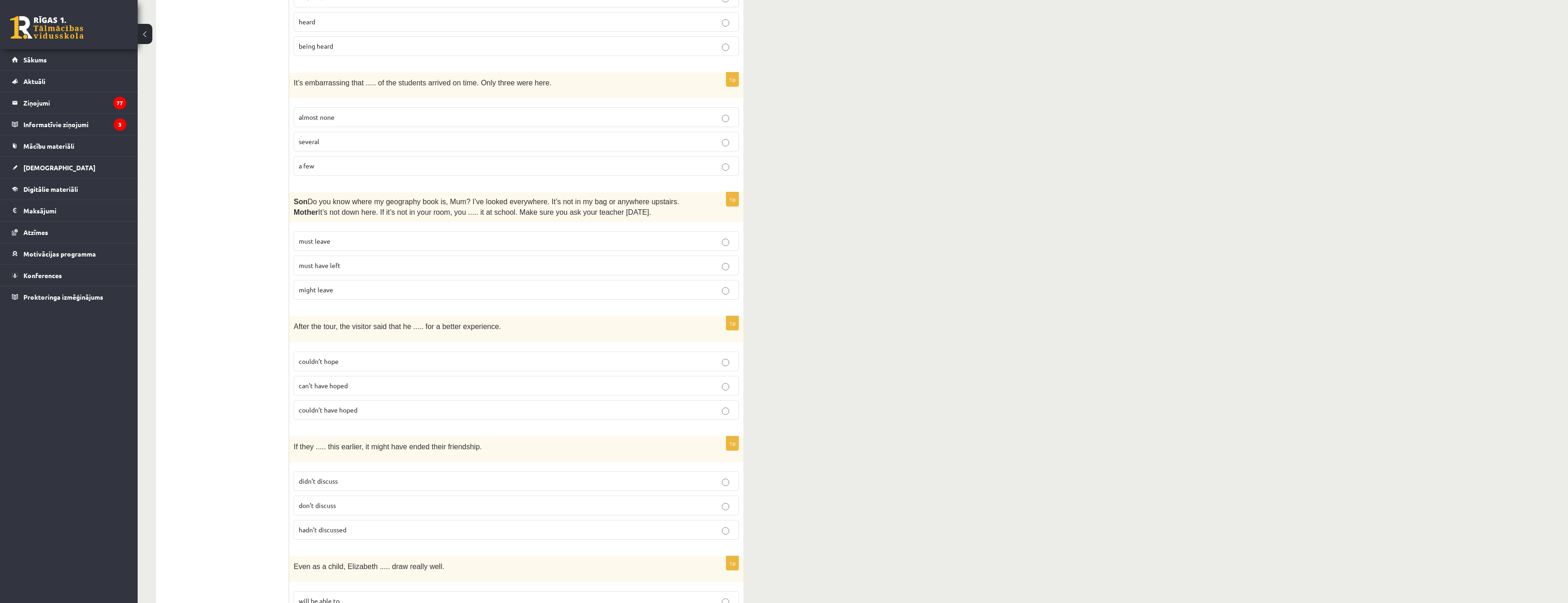
scroll to position [1617, 0]
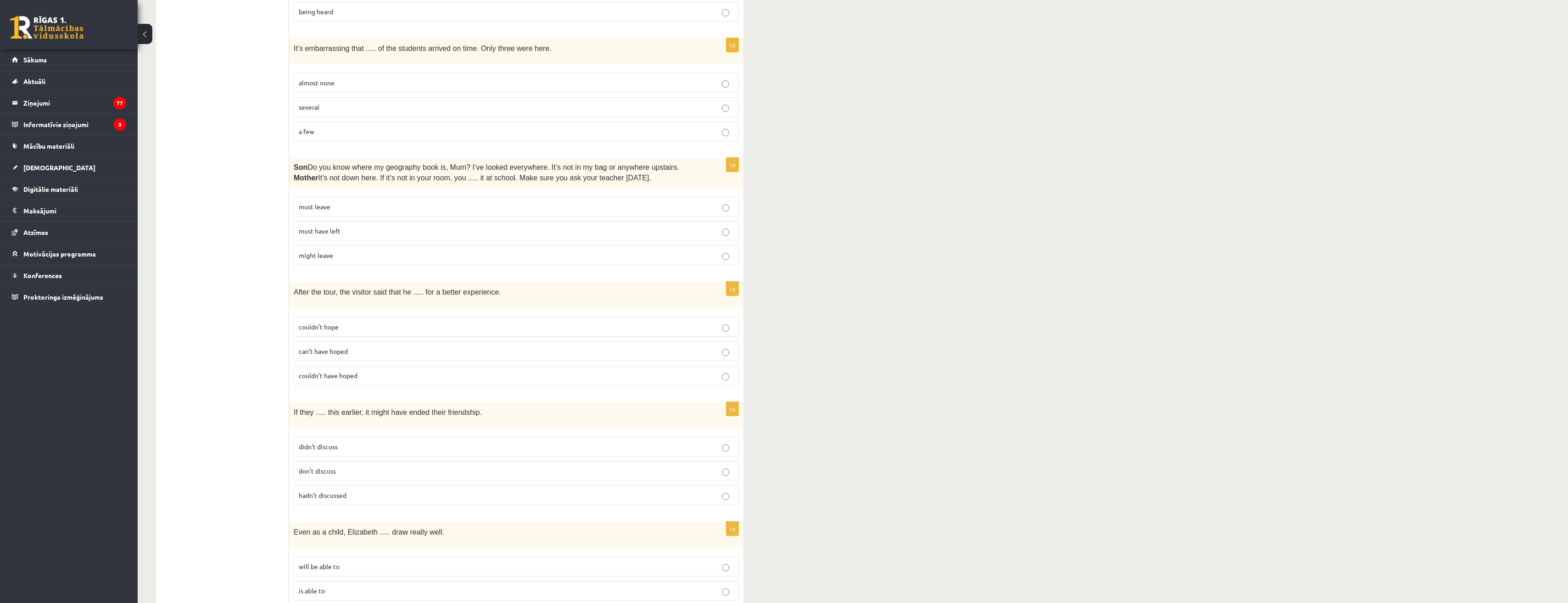
click at [350, 371] on span "couldn’t have hoped" at bounding box center [328, 375] width 59 height 9
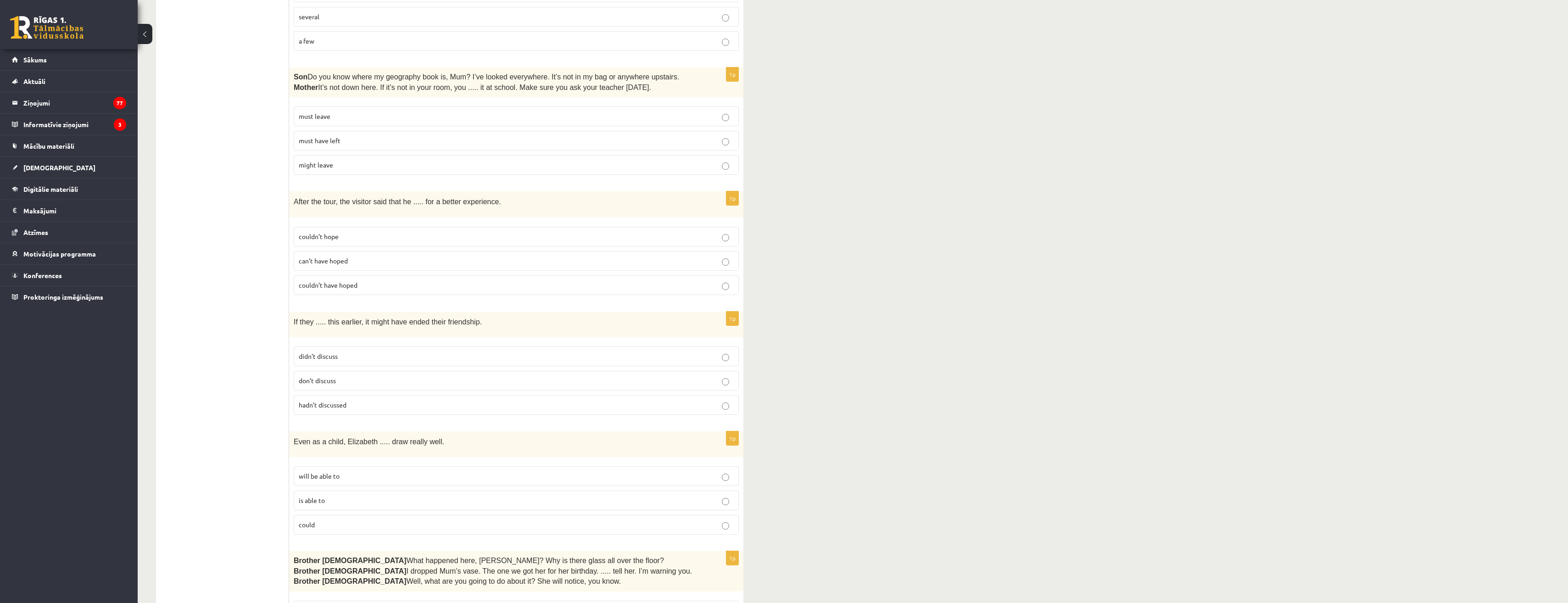
scroll to position [1709, 0]
click at [321, 399] on span "hadn’t discussed" at bounding box center [323, 404] width 48 height 9
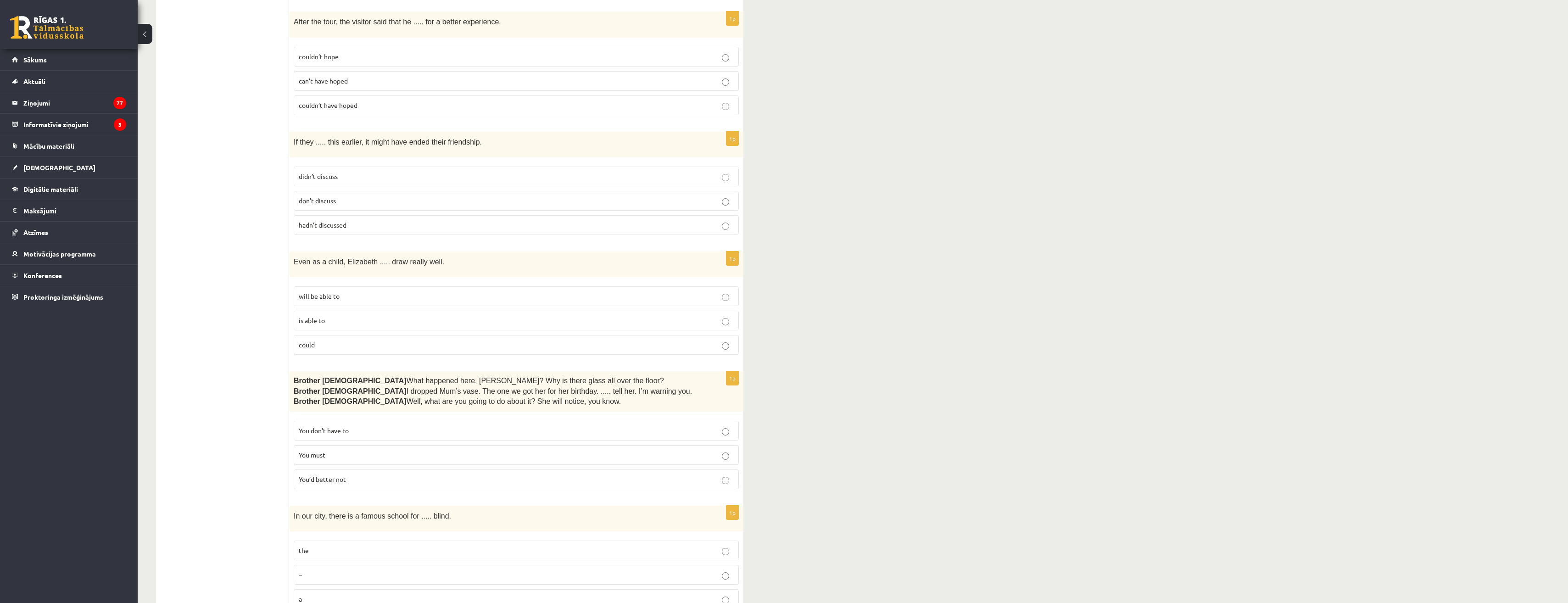
scroll to position [1892, 0]
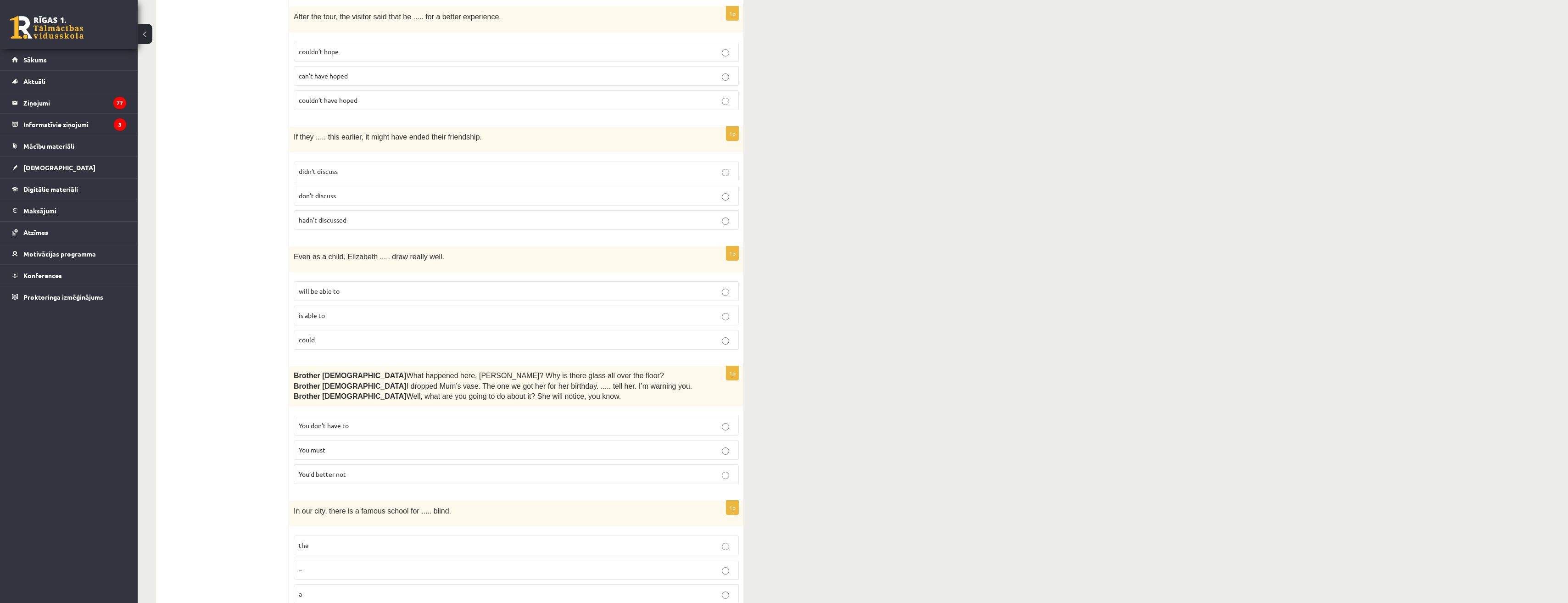
click at [304, 336] on span "could" at bounding box center [307, 340] width 16 height 9
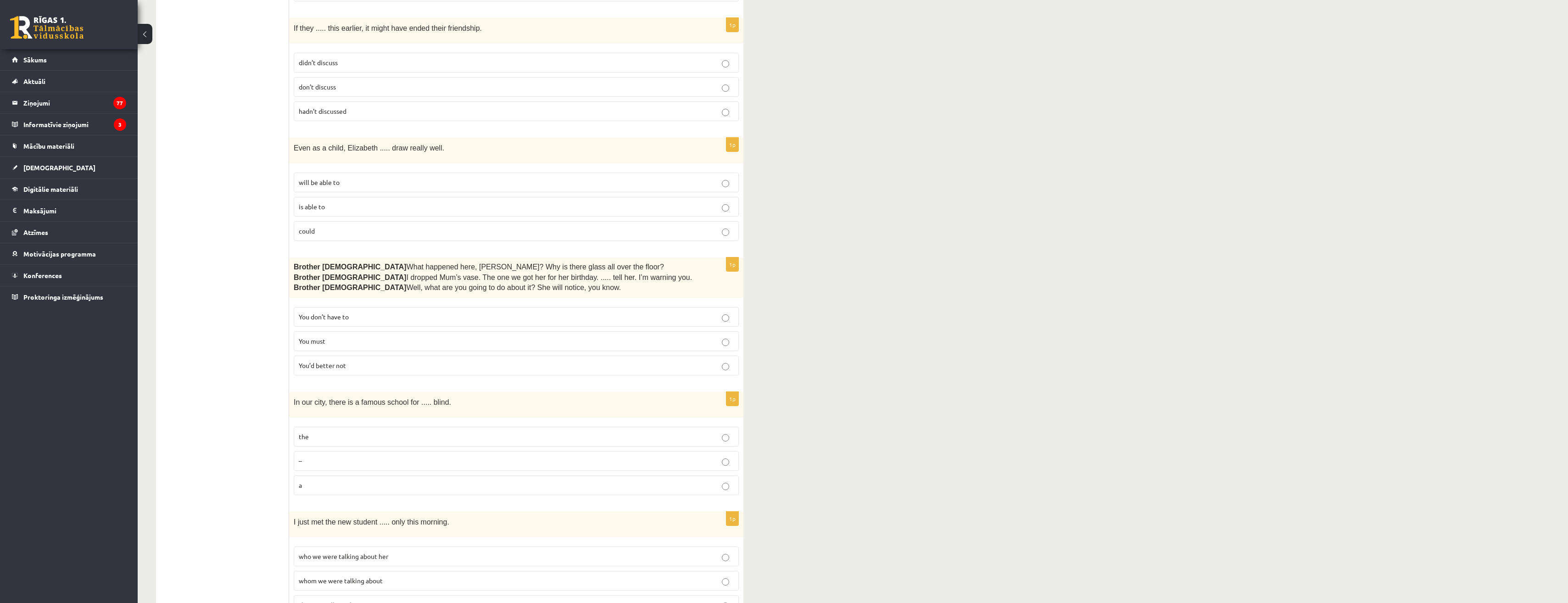
scroll to position [2030, 0]
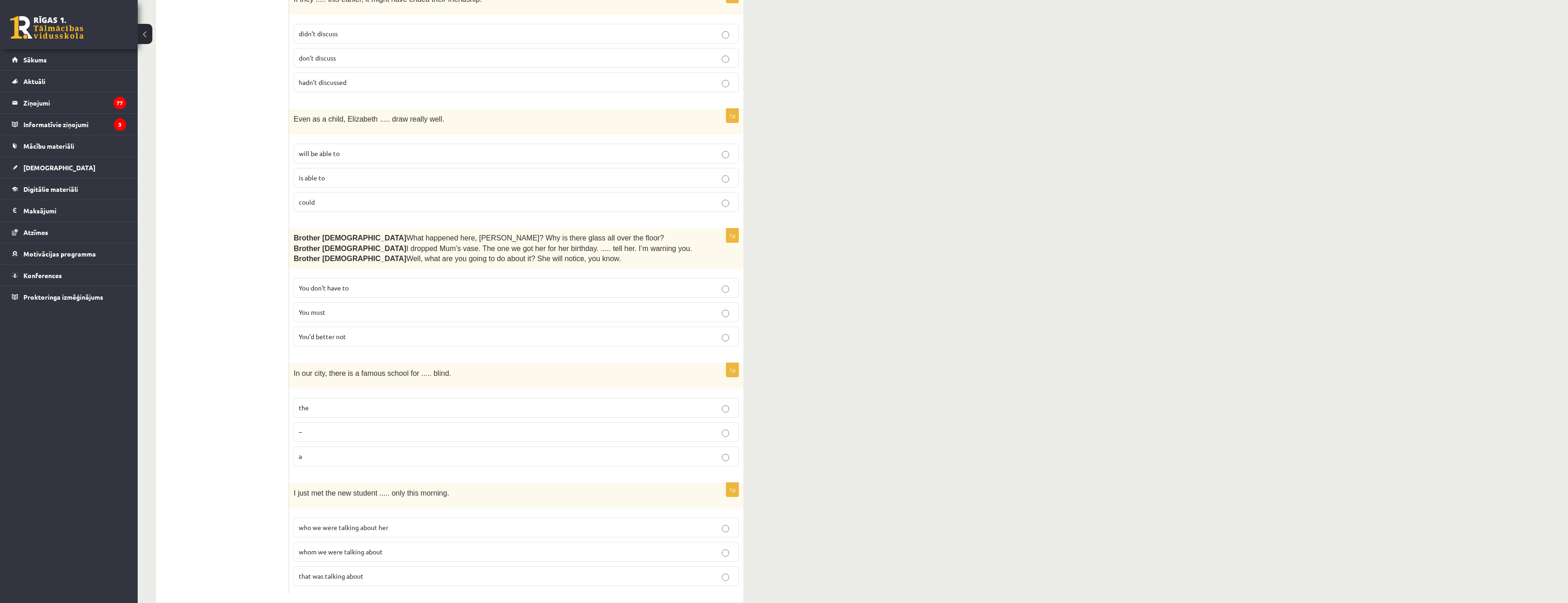
click at [363, 332] on p "You’d better not" at bounding box center [517, 337] width 435 height 10
click at [340, 284] on span "You don’t have to" at bounding box center [324, 288] width 50 height 9
click at [307, 332] on span "You’d better not" at bounding box center [322, 336] width 47 height 9
click at [314, 403] on p "the" at bounding box center [517, 408] width 435 height 10
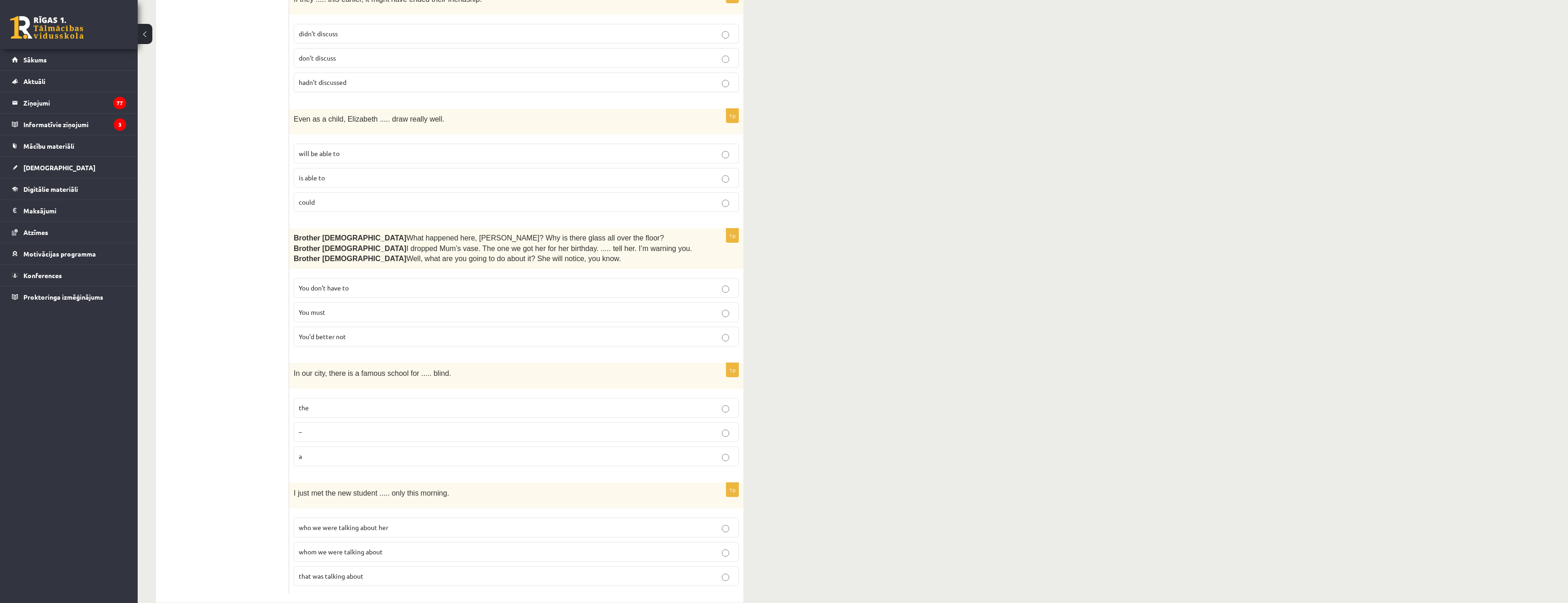
click at [359, 547] on span "whom we were talking about" at bounding box center [340, 552] width 84 height 9
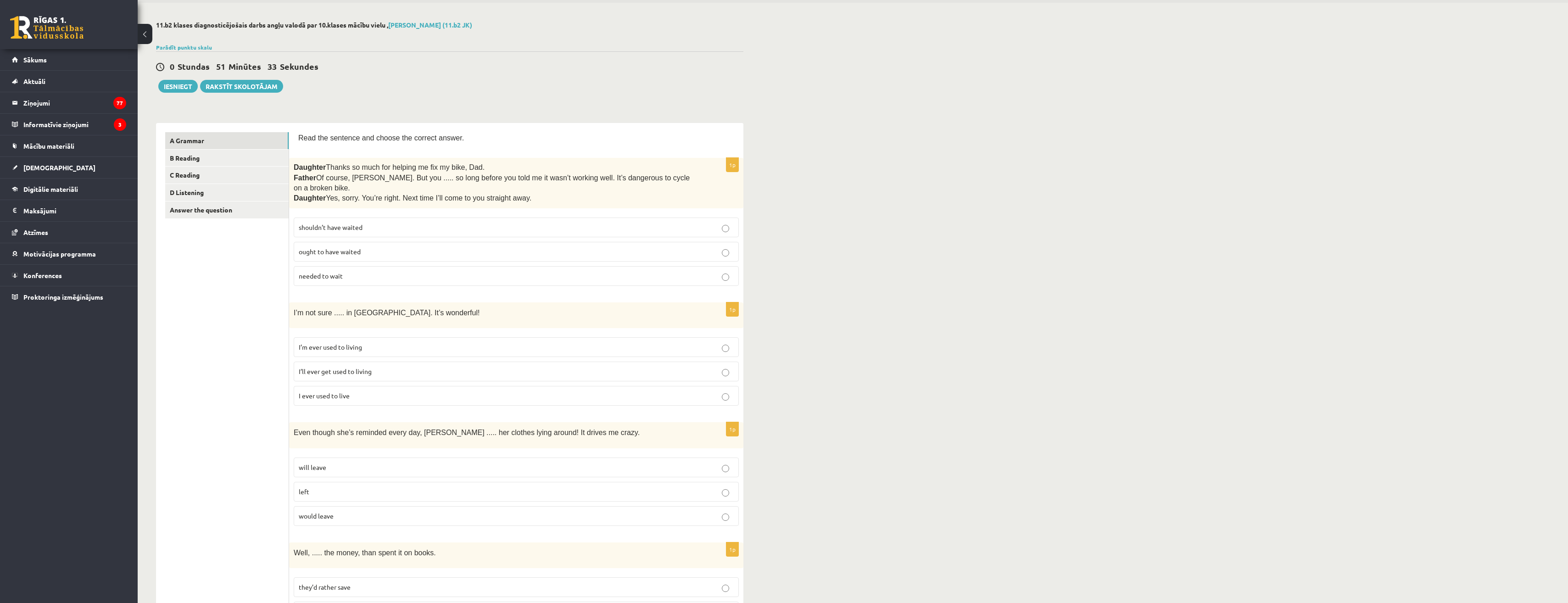
scroll to position [0, 0]
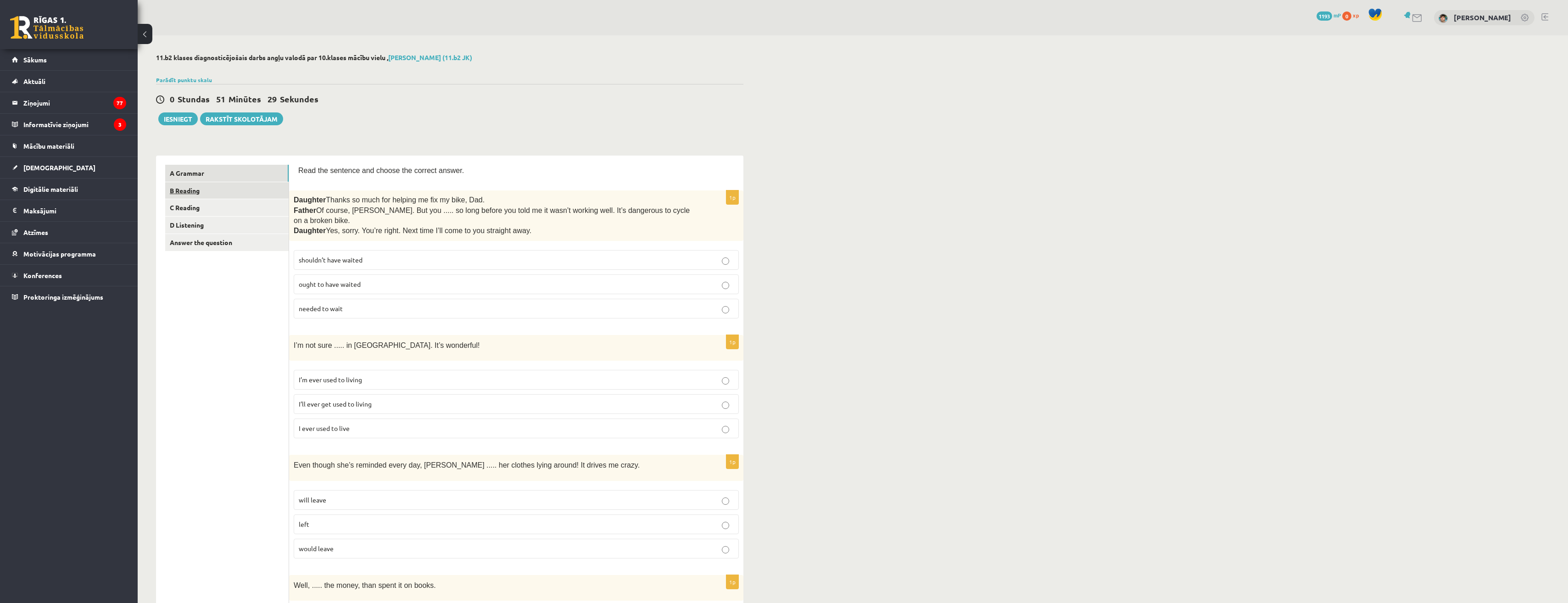
click at [190, 190] on link "B Reading" at bounding box center [227, 191] width 123 height 17
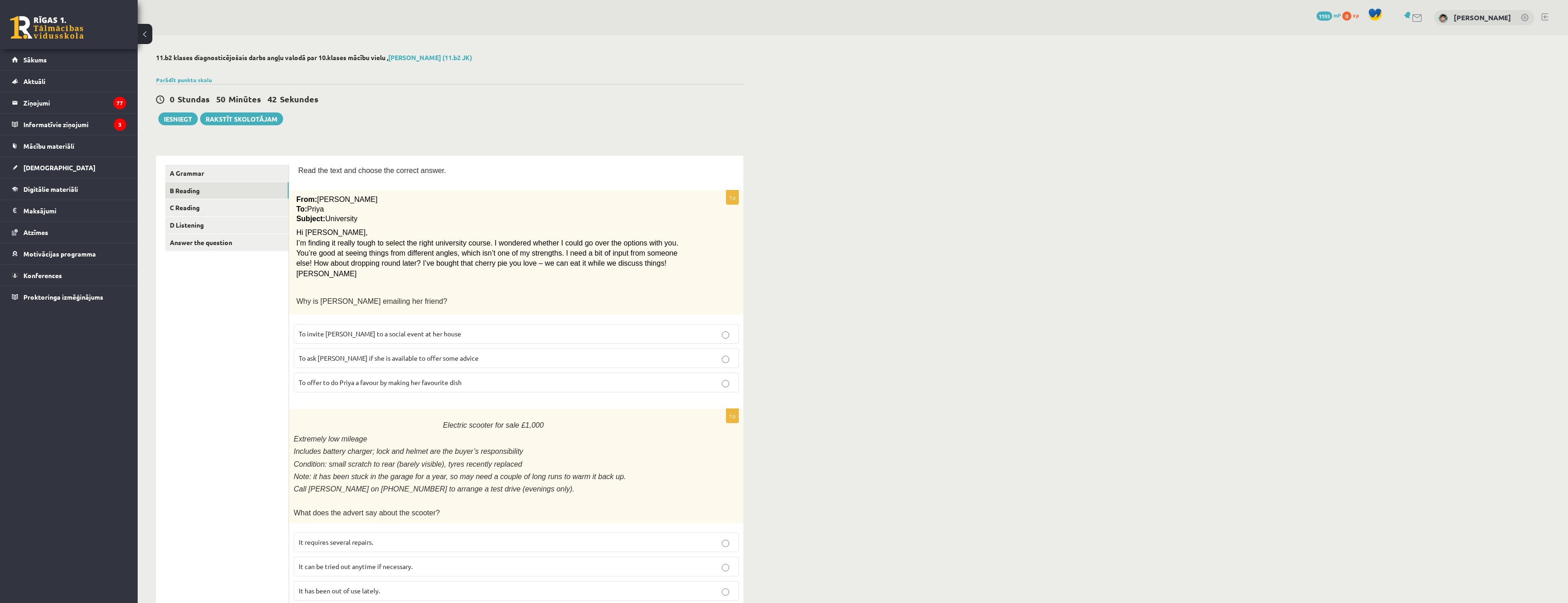
click at [425, 363] on p "To ask Priya if she is available to offer some advice" at bounding box center [517, 358] width 435 height 10
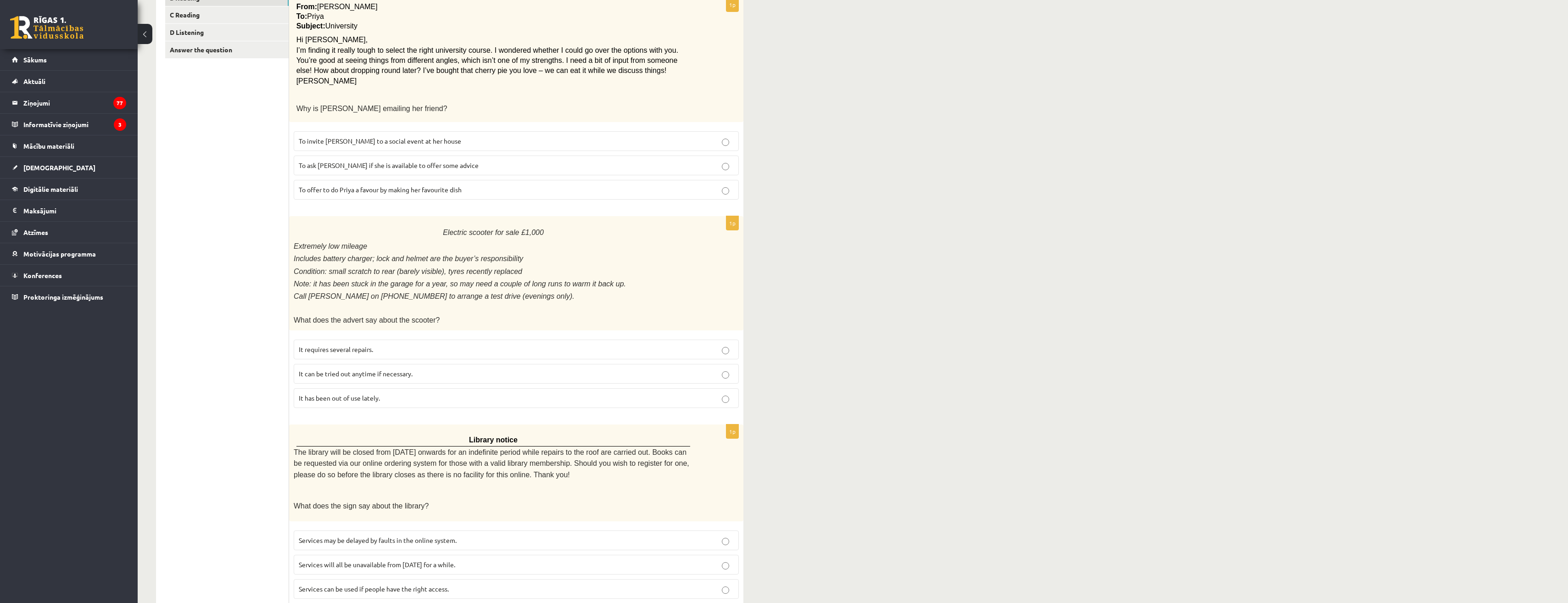
scroll to position [229, 0]
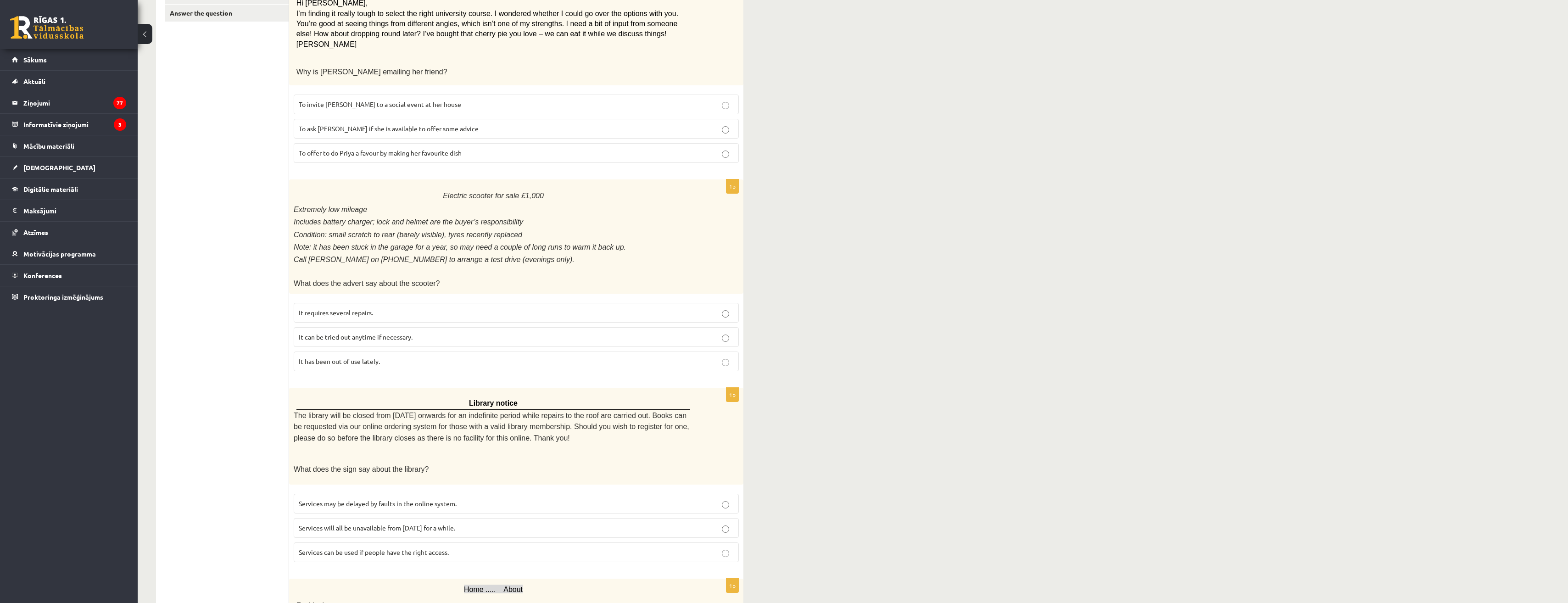
click at [336, 360] on span "It has been out of use lately." at bounding box center [339, 361] width 81 height 9
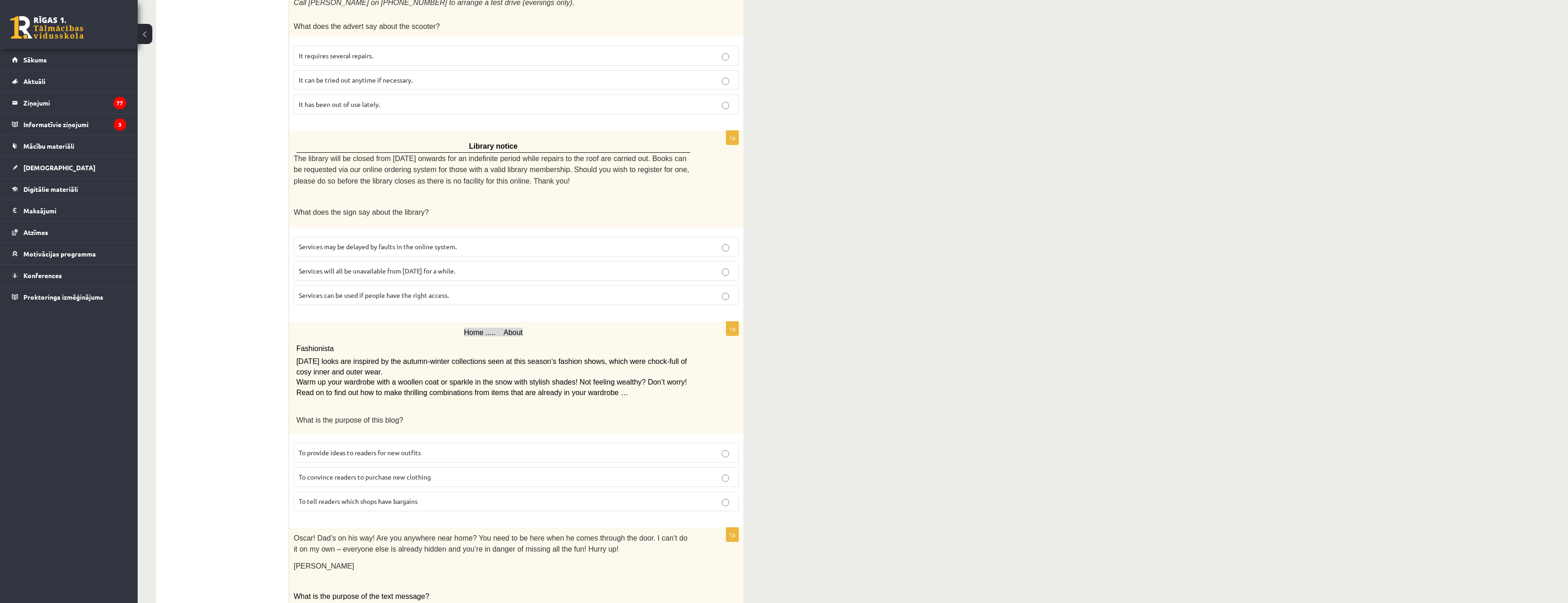
scroll to position [505, 0]
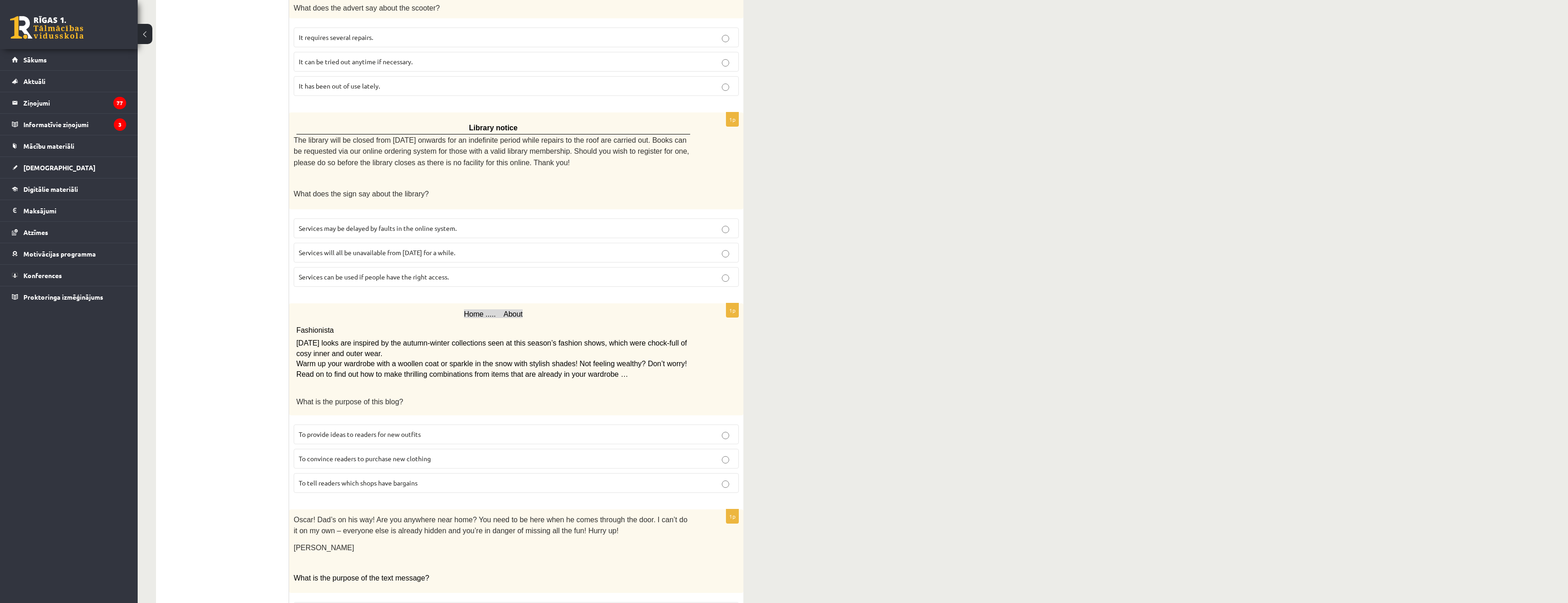
click at [1151, 382] on div "11.b2 klases diagnosticējošais darbs angļu valodā par 10.klases mācību vielu , …" at bounding box center [853, 220] width 1430 height 1380
click at [1165, 474] on div "11.b2 klases diagnosticējošais darbs angļu valodā par 10.klases mācību vielu , …" at bounding box center [853, 220] width 1430 height 1380
click at [252, 309] on ul "A Grammar B Reading C Reading D Listening Answer the question" at bounding box center [227, 272] width 124 height 1223
click at [223, 451] on ul "A Grammar B Reading C Reading D Listening Answer the question" at bounding box center [227, 272] width 124 height 1223
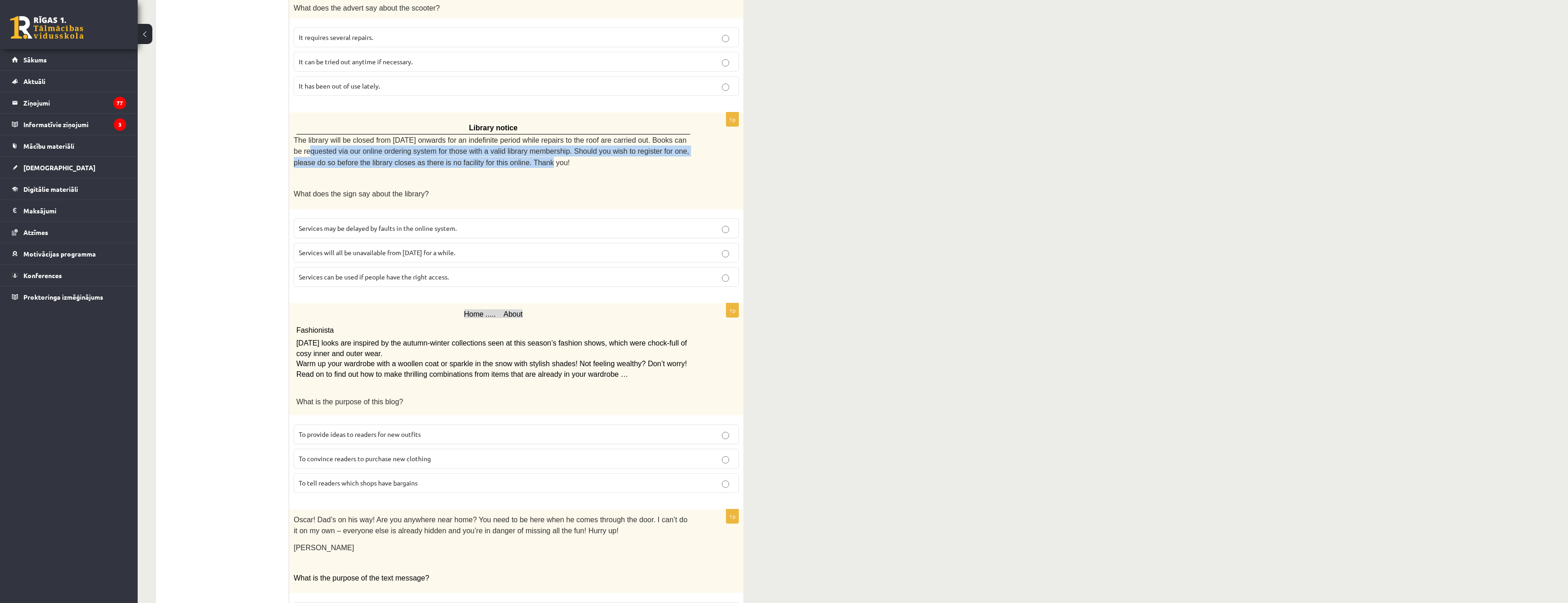
drag, startPoint x: 301, startPoint y: 149, endPoint x: 489, endPoint y: 158, distance: 188.2
click at [490, 158] on span "The library will be closed from Monday onwards for an indefinite period while r…" at bounding box center [491, 152] width 396 height 31
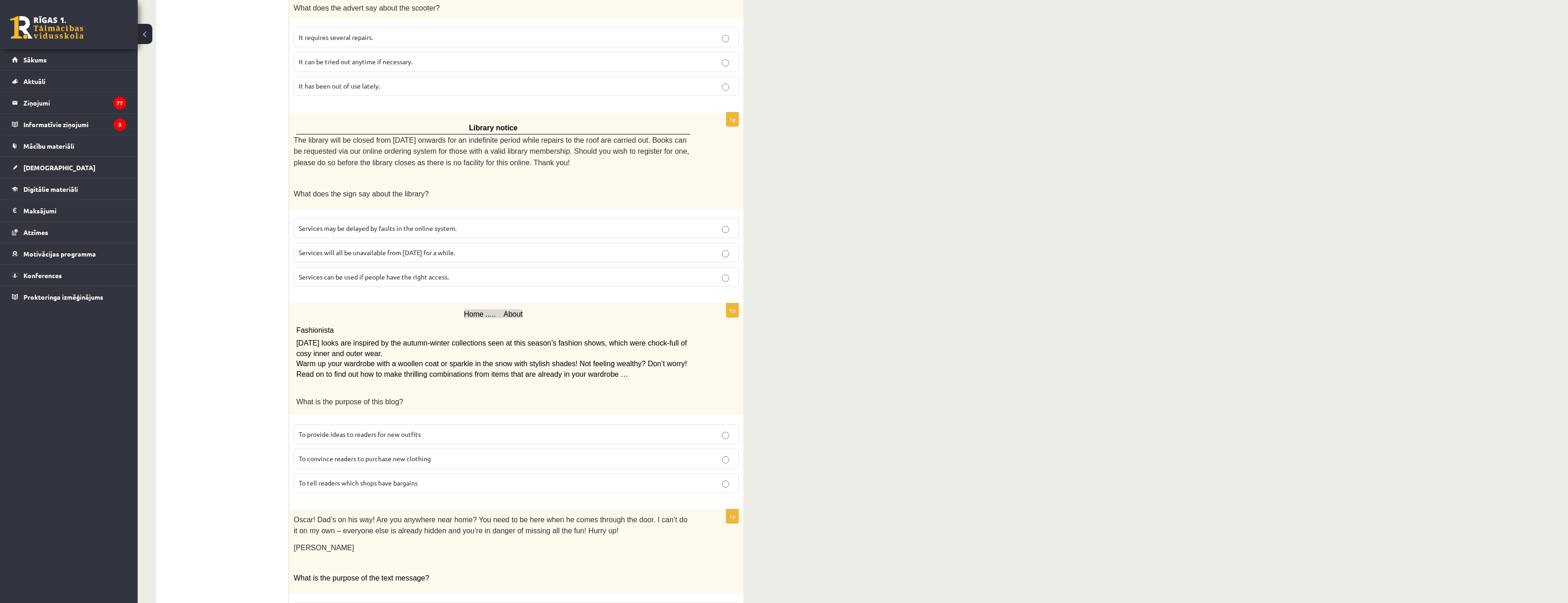
click at [411, 251] on p "Services will all be unavailable from Monday for a while." at bounding box center [517, 253] width 435 height 10
click at [215, 447] on ul "A Grammar B Reading C Reading D Listening Answer the question" at bounding box center [227, 272] width 124 height 1223
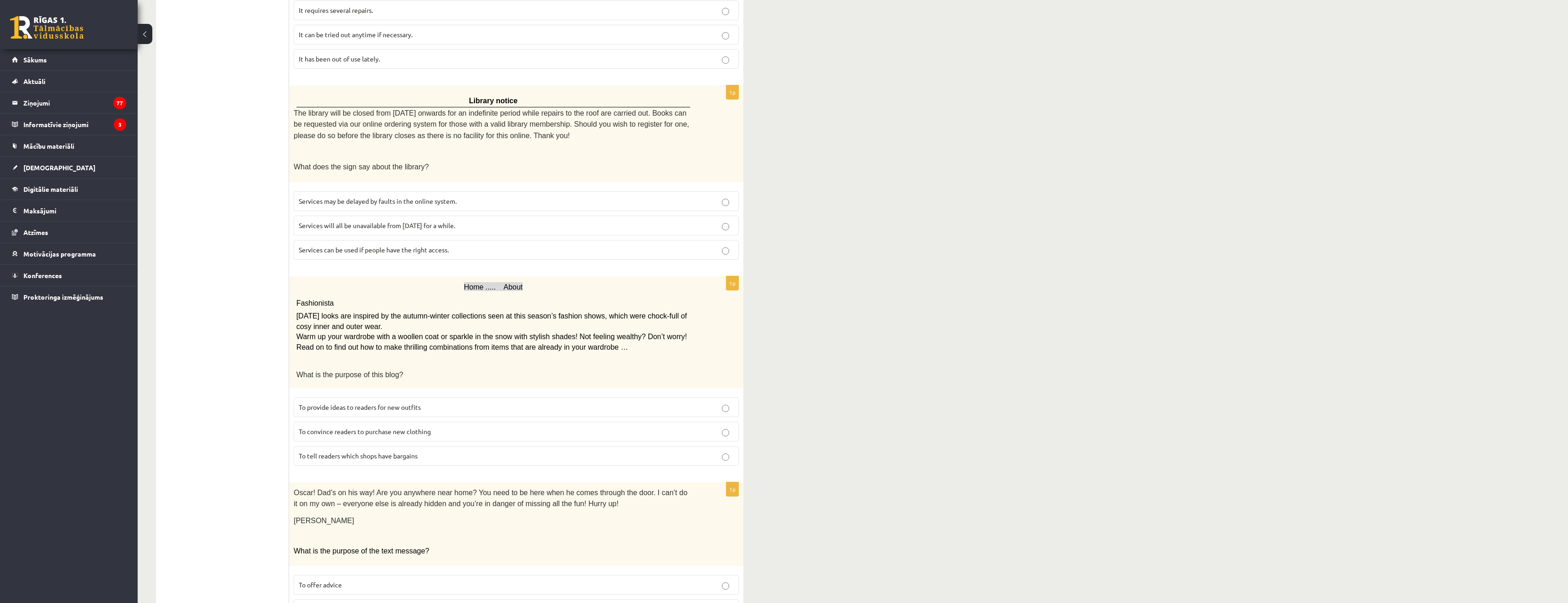
scroll to position [551, 0]
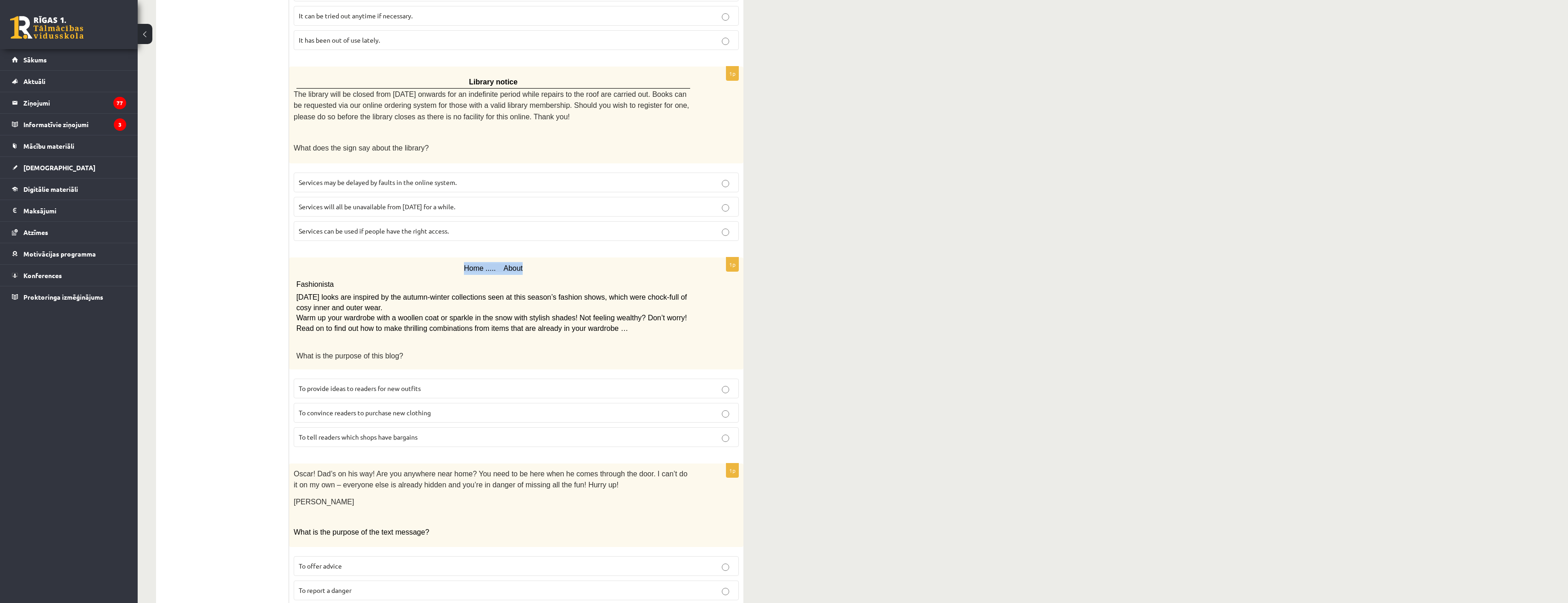
drag, startPoint x: 458, startPoint y: 257, endPoint x: 527, endPoint y: 254, distance: 69.1
click at [527, 257] on div "Home ..... About Fashionista Today’s looks are inspired by the autumn-winter co…" at bounding box center [516, 313] width 454 height 112
click at [517, 276] on p "Fashionista" at bounding box center [493, 283] width 394 height 16
drag, startPoint x: 294, startPoint y: 281, endPoint x: 338, endPoint y: 289, distance: 44.7
click at [338, 289] on div "Home ..... About Fashionista Today’s looks are inspired by the autumn-winter co…" at bounding box center [516, 313] width 454 height 112
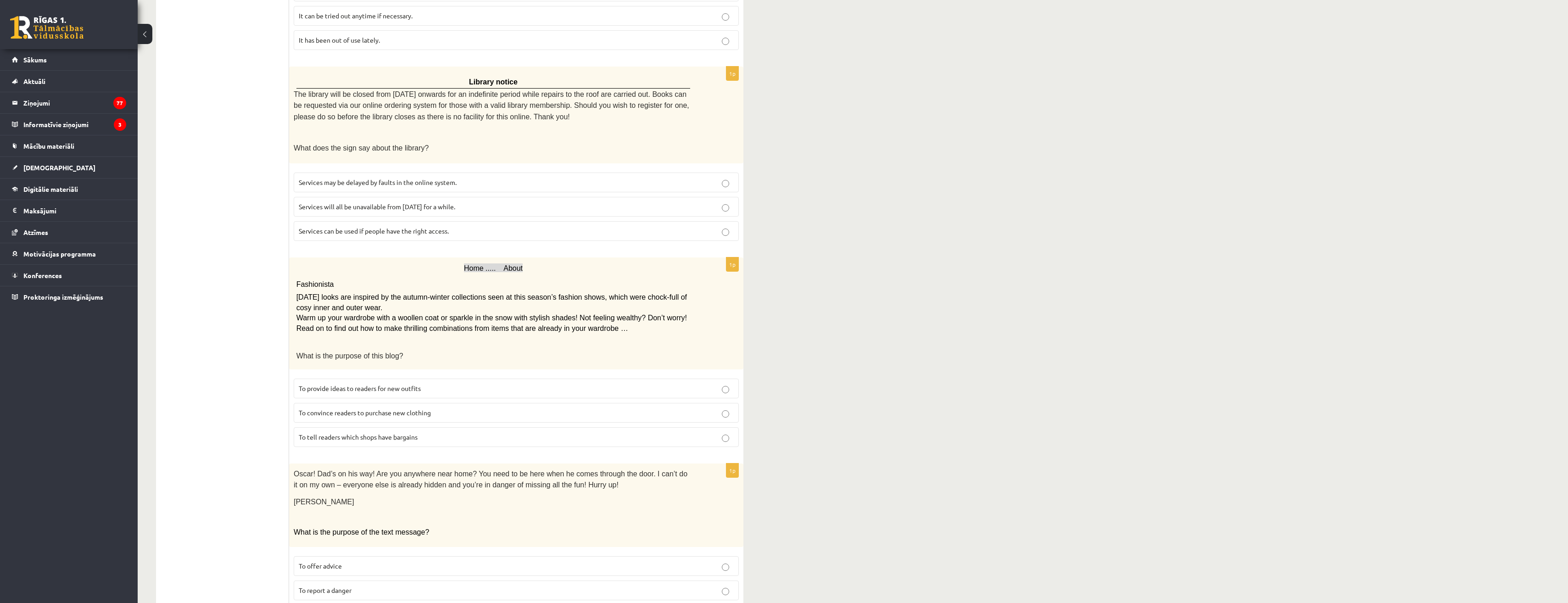
drag, startPoint x: 338, startPoint y: 289, endPoint x: 340, endPoint y: 310, distance: 21.1
click at [340, 314] on span "Warm up your wardrobe with a woollen coat or sparkle in the snow with stylish s…" at bounding box center [491, 322] width 391 height 18
drag, startPoint x: 293, startPoint y: 279, endPoint x: 315, endPoint y: 274, distance: 22.6
click at [315, 274] on div "Home ..... About Fashionista Today’s looks are inspired by the autumn-winter co…" at bounding box center [516, 313] width 454 height 112
drag, startPoint x: 315, startPoint y: 274, endPoint x: 337, endPoint y: 290, distance: 27.2
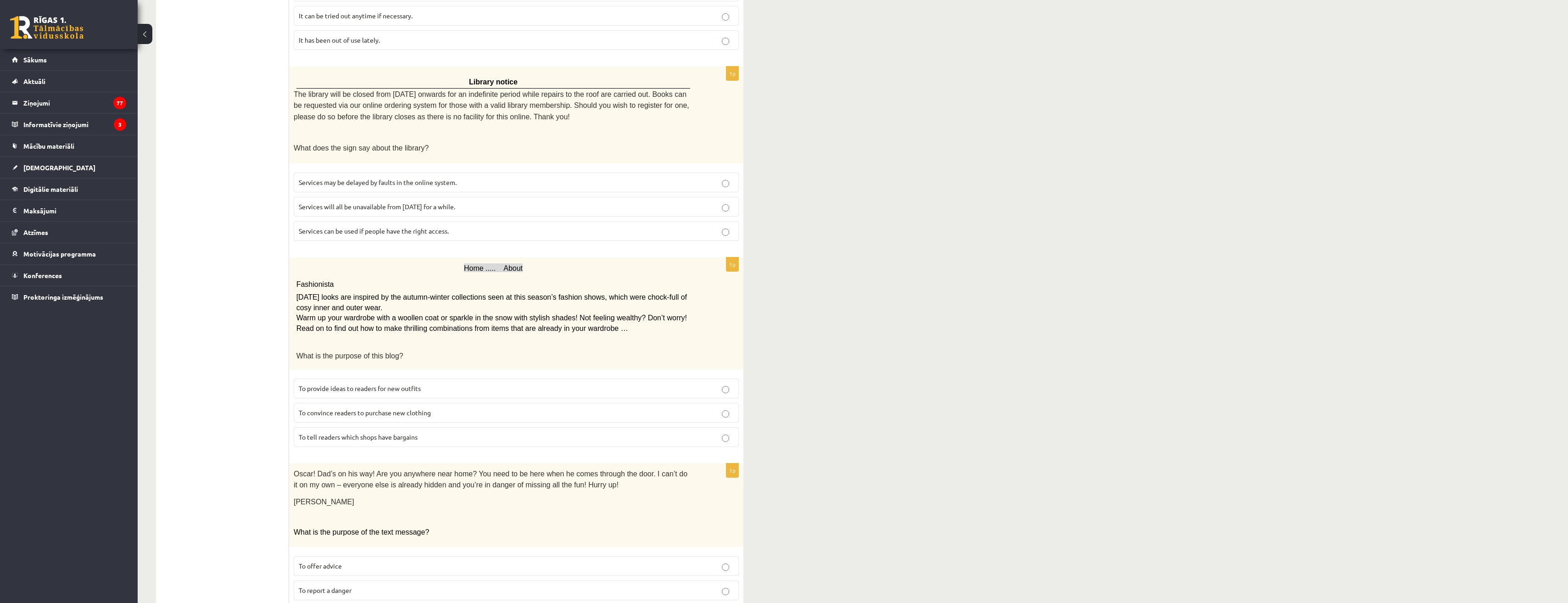
click at [337, 294] on span "Today’s looks are inspired by the autumn-winter collections seen at this season…" at bounding box center [491, 302] width 391 height 18
drag, startPoint x: 299, startPoint y: 286, endPoint x: 664, endPoint y: 294, distance: 365.1
click at [664, 294] on span "Today’s looks are inspired by the autumn-winter collections seen at this season…" at bounding box center [491, 302] width 391 height 18
drag, startPoint x: 664, startPoint y: 294, endPoint x: 671, endPoint y: 300, distance: 9.2
click at [671, 300] on p "Today’s looks are inspired by the autumn-winter collections seen at this season…" at bounding box center [493, 303] width 394 height 21
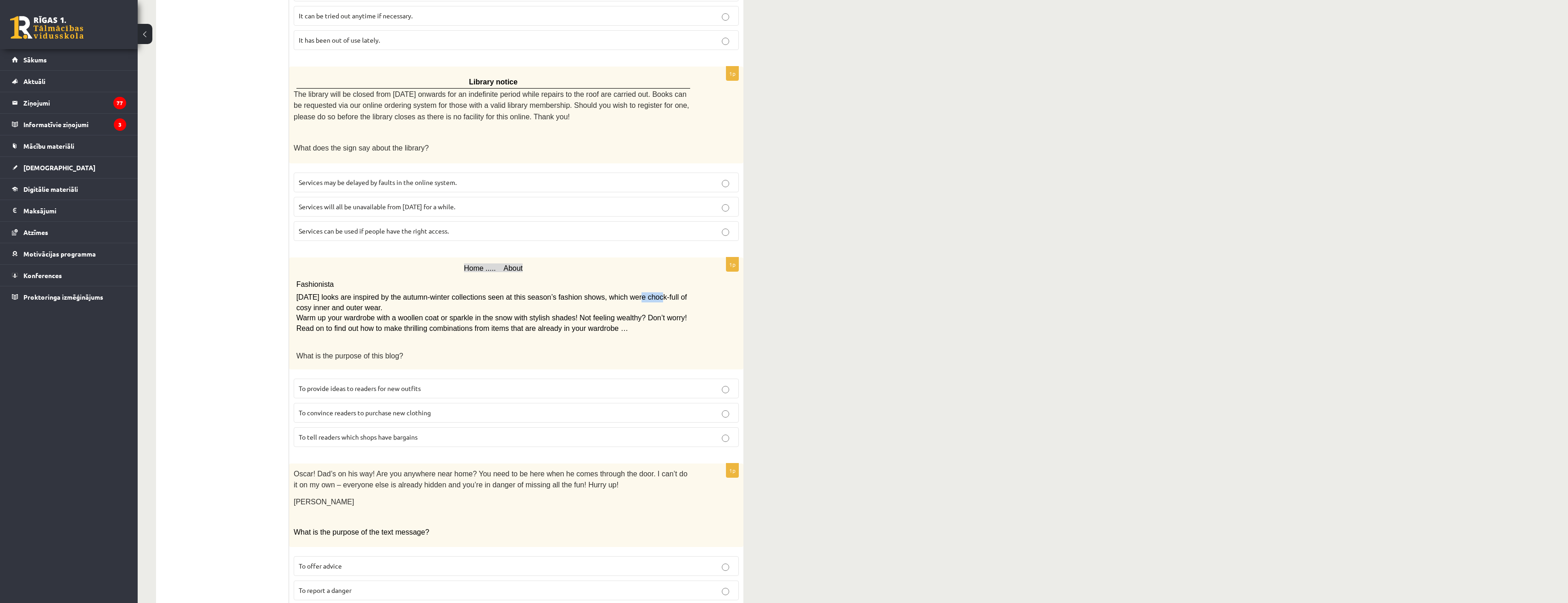
drag, startPoint x: 609, startPoint y: 292, endPoint x: 628, endPoint y: 290, distance: 19.1
click at [628, 294] on span "Today’s looks are inspired by the autumn-winter collections seen at this season…" at bounding box center [491, 302] width 391 height 18
drag, startPoint x: 628, startPoint y: 290, endPoint x: 358, endPoint y: 302, distance: 270.3
click at [358, 302] on p "Today’s looks are inspired by the autumn-winter collections seen at this season…" at bounding box center [493, 303] width 394 height 21
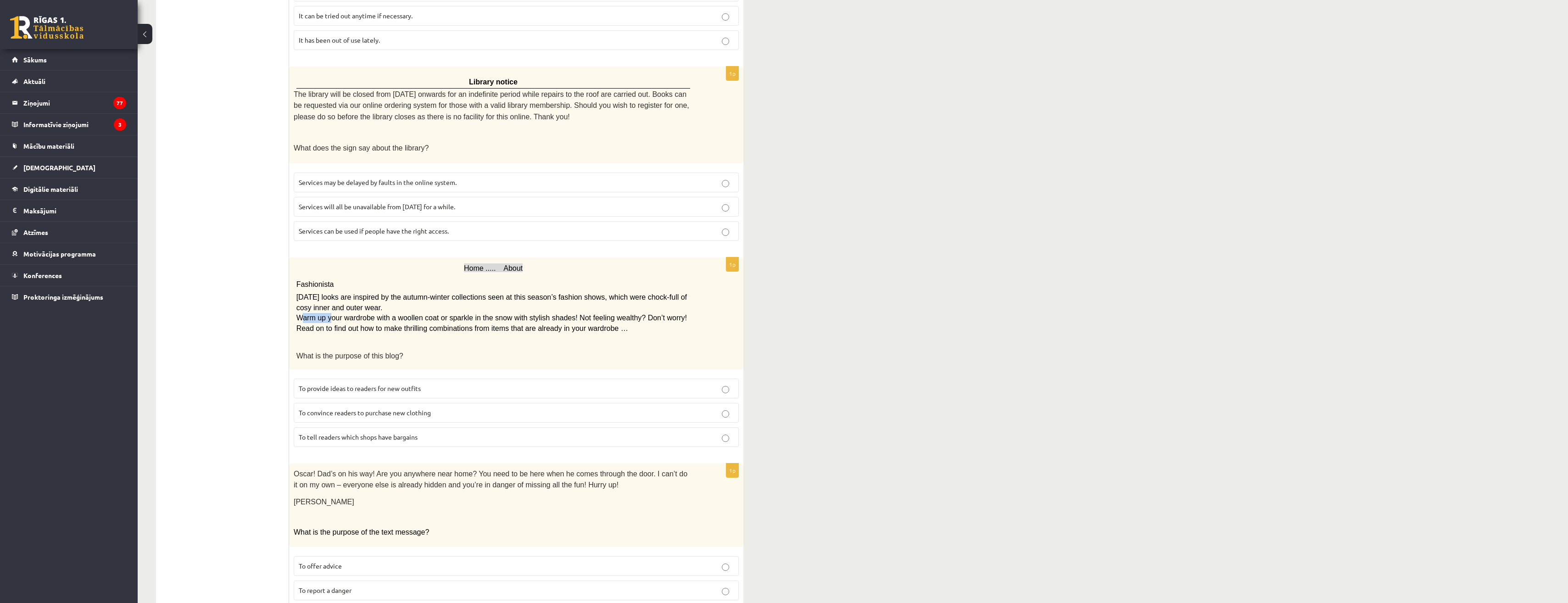
drag, startPoint x: 302, startPoint y: 311, endPoint x: 330, endPoint y: 310, distance: 28.0
click at [330, 314] on span "Warm up your wardrobe with a woollen coat or sparkle in the snow with stylish s…" at bounding box center [491, 322] width 391 height 18
drag, startPoint x: 330, startPoint y: 310, endPoint x: 345, endPoint y: 310, distance: 15.0
click at [345, 314] on span "Warm up your wardrobe with a woollen coat or sparkle in the snow with stylish s…" at bounding box center [491, 322] width 391 height 18
drag, startPoint x: 345, startPoint y: 310, endPoint x: 576, endPoint y: 308, distance: 231.0
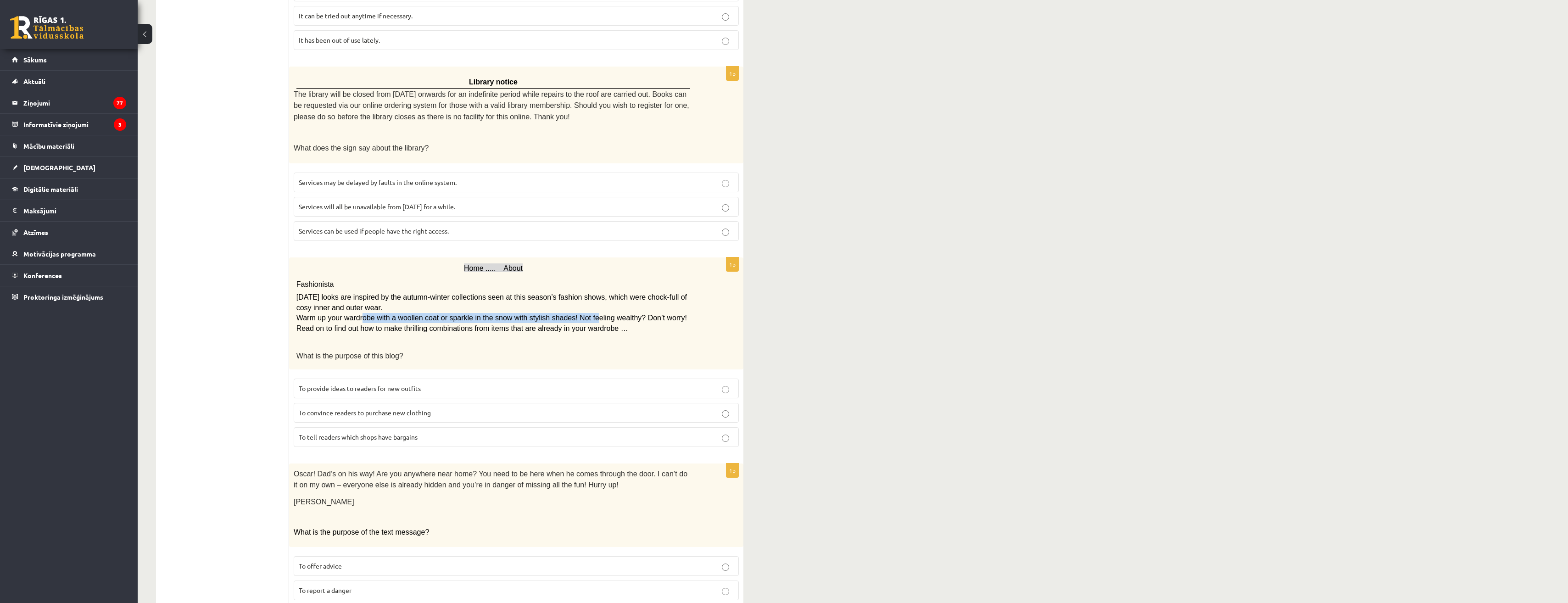
click at [576, 314] on span "Warm up your wardrobe with a woollen coat or sparkle in the snow with stylish s…" at bounding box center [491, 322] width 391 height 18
drag, startPoint x: 311, startPoint y: 349, endPoint x: 376, endPoint y: 349, distance: 65.0
click at [375, 352] on span "What is the purpose of this blog?" at bounding box center [350, 356] width 107 height 8
drag, startPoint x: 376, startPoint y: 349, endPoint x: 354, endPoint y: 369, distance: 29.7
click at [354, 374] on fieldset "To provide ideas to readers for new outfits To convince readers to purchase new…" at bounding box center [516, 412] width 445 height 76
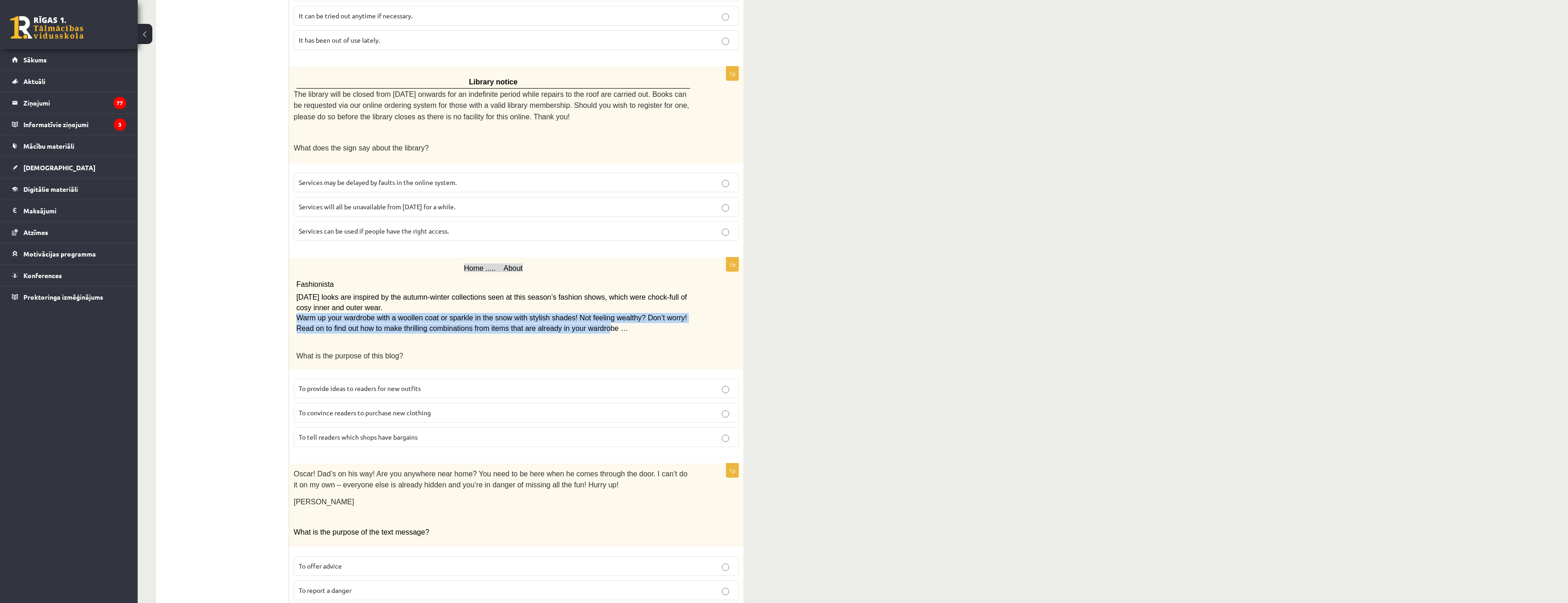
drag, startPoint x: 297, startPoint y: 312, endPoint x: 572, endPoint y: 325, distance: 275.3
click at [570, 324] on span "Warm up your wardrobe with a woollen coat or sparkle in the snow with stylish s…" at bounding box center [491, 322] width 391 height 18
drag, startPoint x: 572, startPoint y: 325, endPoint x: 603, endPoint y: 341, distance: 34.9
click at [603, 341] on div "Home ..... About Fashionista Today’s looks are inspired by the autumn-winter co…" at bounding box center [516, 313] width 454 height 112
click at [370, 384] on span "To provide ideas to readers for new outfits" at bounding box center [360, 388] width 122 height 9
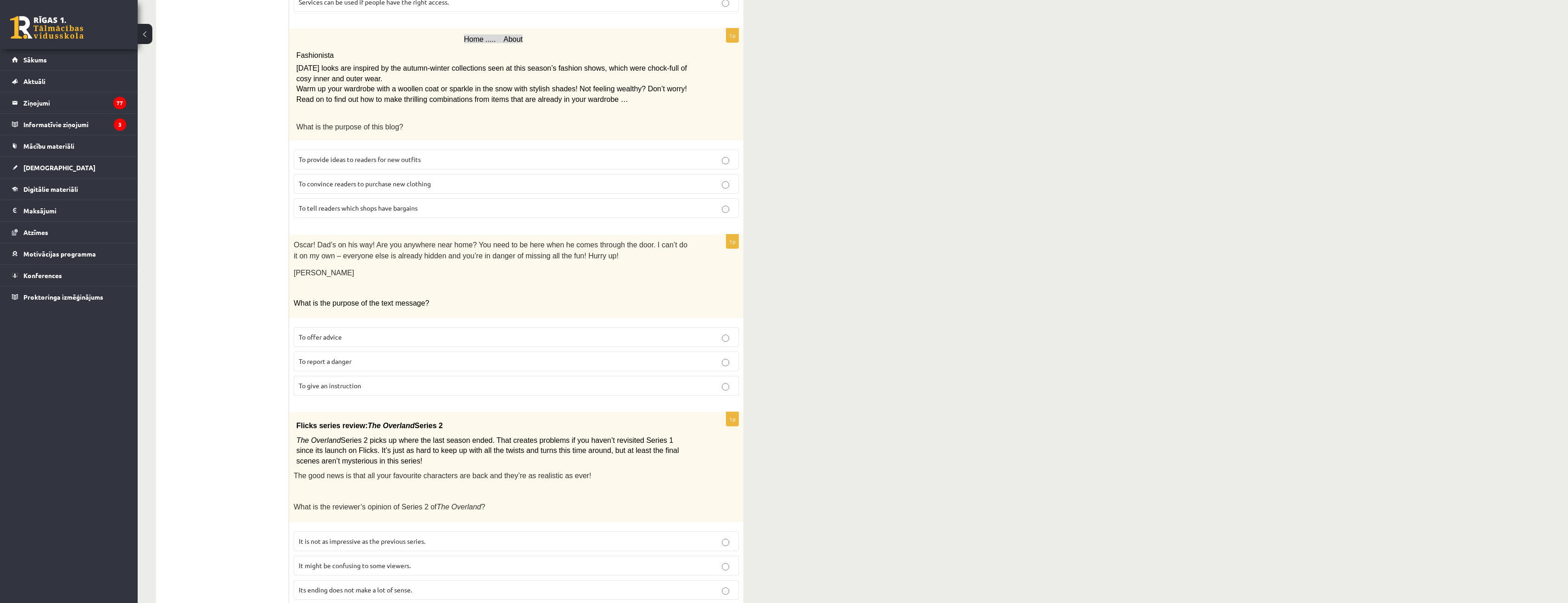
scroll to position [780, 0]
drag, startPoint x: 301, startPoint y: 237, endPoint x: 362, endPoint y: 237, distance: 61.0
click at [362, 237] on div "Oscar! Dad’s on his way! Are you anywhere near home? You need to be here when h…" at bounding box center [516, 276] width 454 height 84
drag, startPoint x: 362, startPoint y: 237, endPoint x: 380, endPoint y: 251, distance: 22.8
click at [380, 250] on span "Oscar! Dad’s on his way! Are you anywhere near home? You need to be here when h…" at bounding box center [490, 250] width 394 height 19
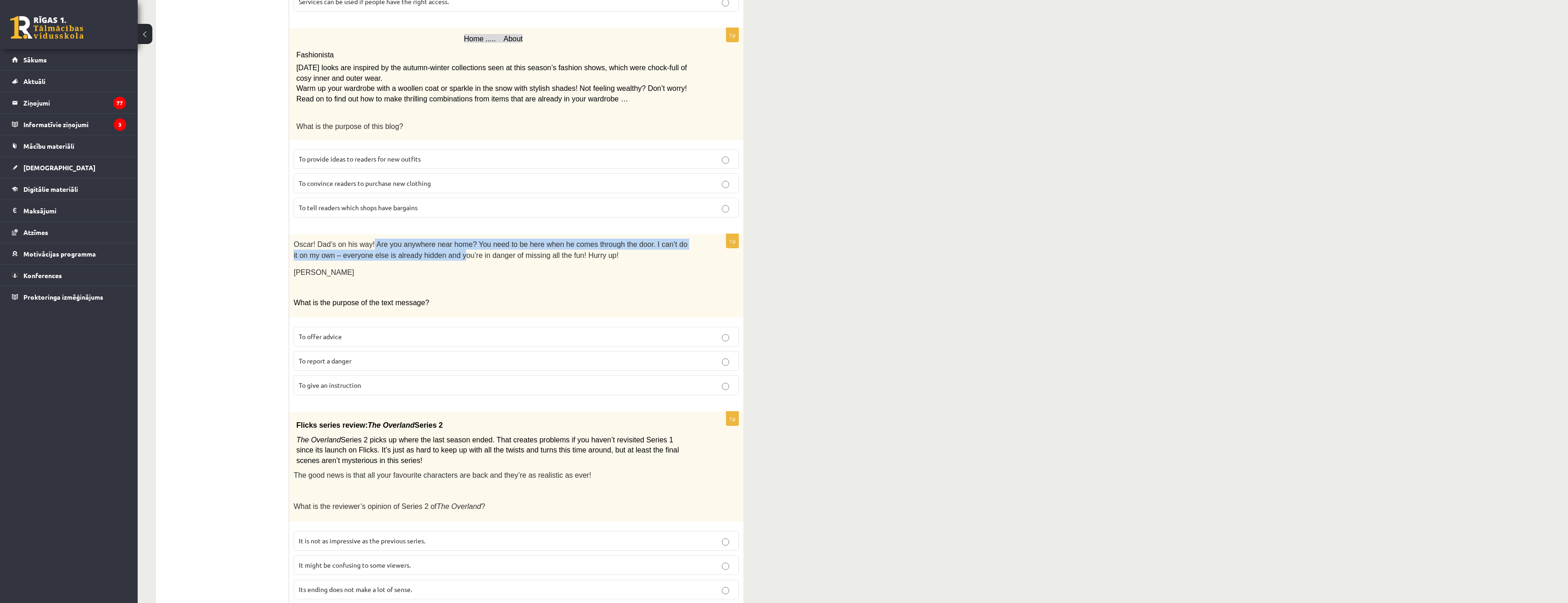
drag, startPoint x: 367, startPoint y: 236, endPoint x: 426, endPoint y: 249, distance: 60.4
click at [426, 249] on span "Oscar! Dad’s on his way! Are you anywhere near home? You need to be here when h…" at bounding box center [490, 250] width 394 height 19
drag, startPoint x: 426, startPoint y: 249, endPoint x: 462, endPoint y: 265, distance: 39.4
click at [462, 267] on p "Elizabeth" at bounding box center [493, 272] width 399 height 11
drag, startPoint x: 409, startPoint y: 245, endPoint x: 542, endPoint y: 254, distance: 133.3
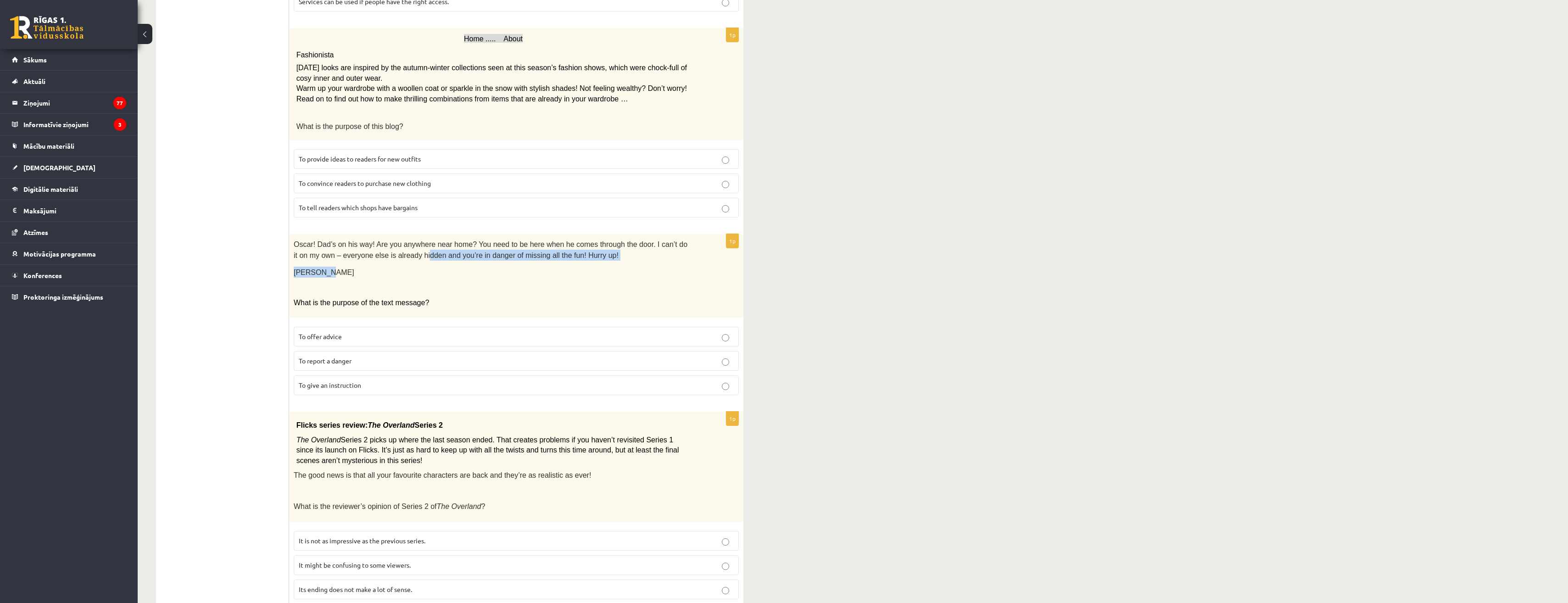
click at [542, 254] on div "Oscar! Dad’s on his way! Are you anywhere near home? You need to be here when h…" at bounding box center [516, 276] width 454 height 84
click at [347, 267] on p "Elizabeth" at bounding box center [493, 272] width 399 height 11
drag, startPoint x: 331, startPoint y: 291, endPoint x: 404, endPoint y: 297, distance: 73.2
click at [404, 299] on span "What is the purpose of the text message?" at bounding box center [361, 303] width 135 height 8
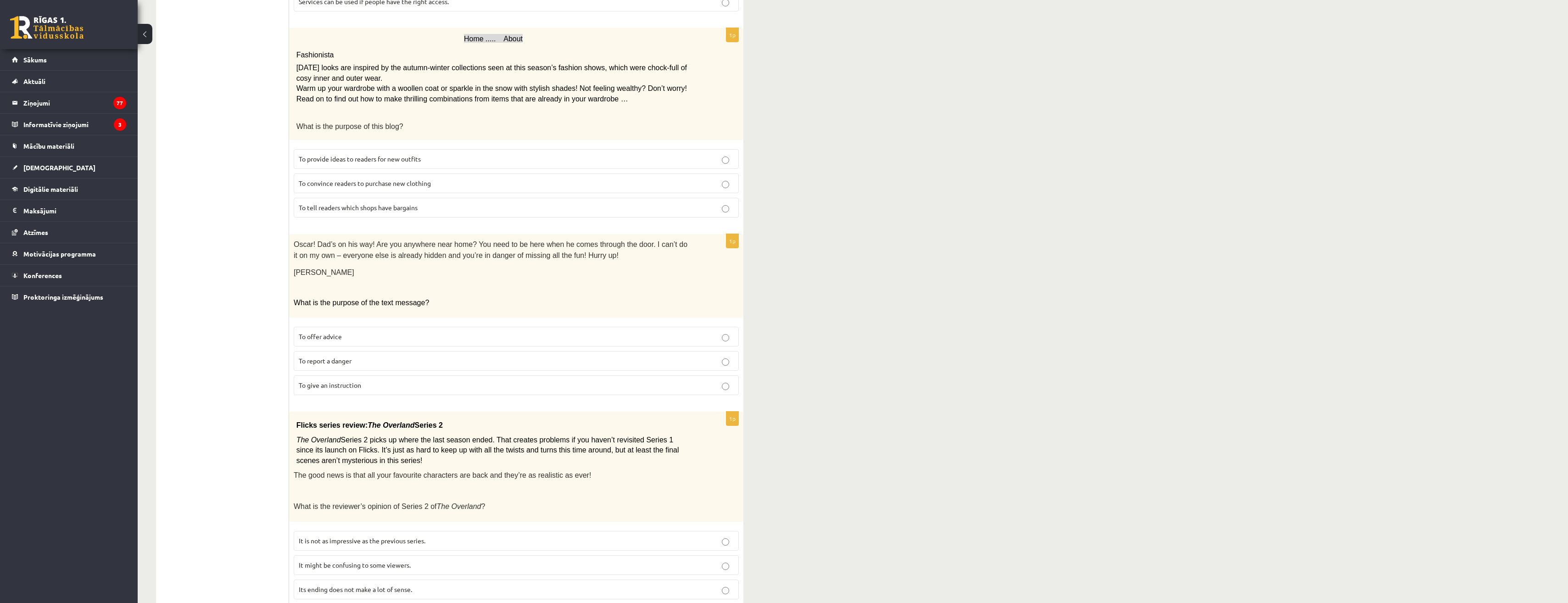
click at [350, 381] on span "To give an instruction" at bounding box center [330, 385] width 62 height 9
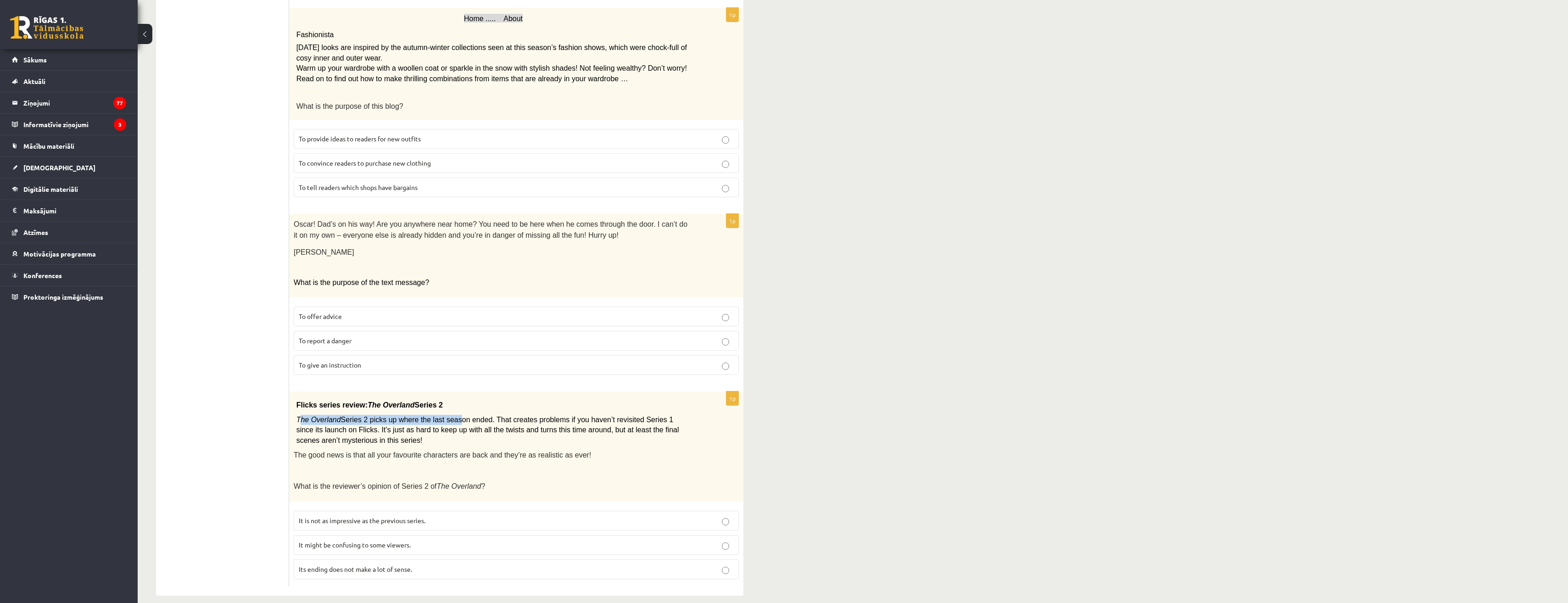
drag, startPoint x: 324, startPoint y: 408, endPoint x: 442, endPoint y: 413, distance: 118.1
click at [442, 417] on span "The Overland Series 2 picks up where the last season ended. That creates proble…" at bounding box center [488, 431] width 383 height 28
drag, startPoint x: 310, startPoint y: 479, endPoint x: 446, endPoint y: 483, distance: 136.1
click at [446, 483] on div "Flicks series review: The Overland Series 2 The Overland Series 2 picks up wher…" at bounding box center [516, 446] width 454 height 111
drag, startPoint x: 308, startPoint y: 446, endPoint x: 500, endPoint y: 448, distance: 192.0
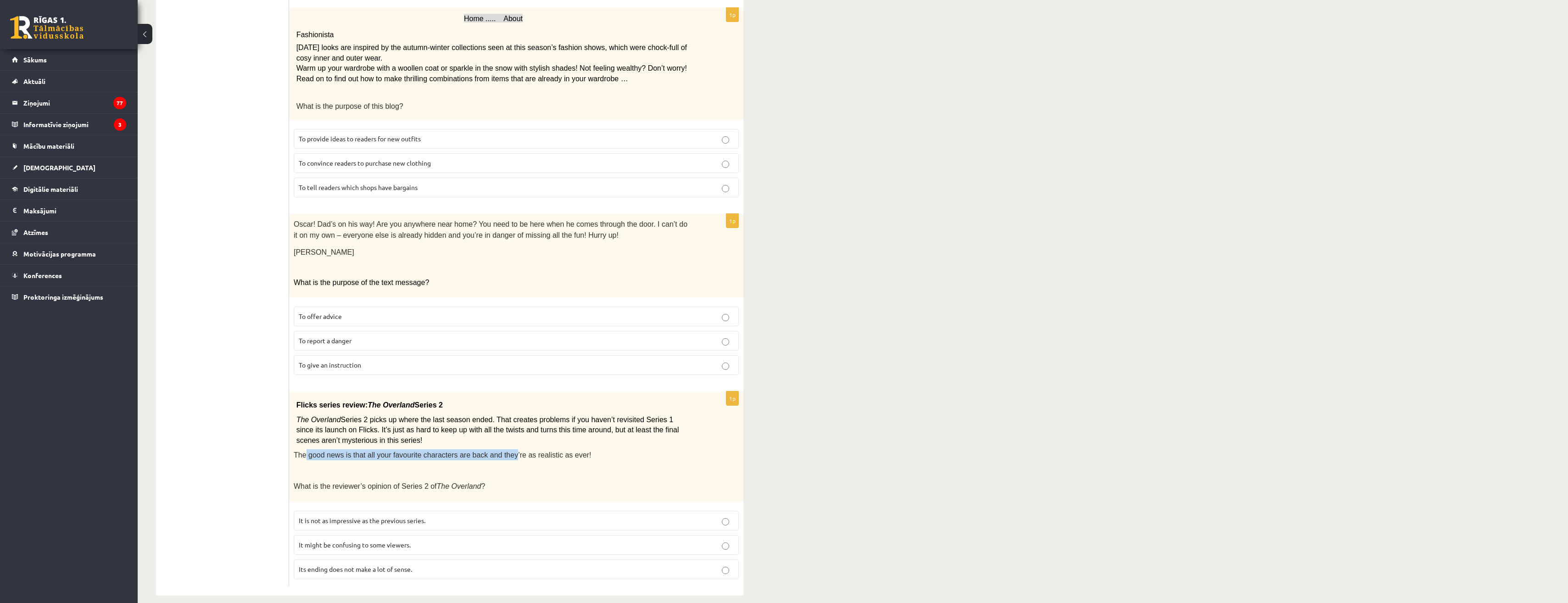
click at [500, 451] on span "The good news is that all your favourite characters are back and they’re as rea…" at bounding box center [442, 455] width 297 height 8
drag, startPoint x: 500, startPoint y: 448, endPoint x: 444, endPoint y: 432, distance: 58.2
click at [444, 432] on p "The Overland Series 2 picks up where the last season ended. That creates proble…" at bounding box center [493, 431] width 394 height 31
drag, startPoint x: 318, startPoint y: 423, endPoint x: 417, endPoint y: 420, distance: 99.0
click at [417, 420] on span "Series 2 picks up where the last season ended. That creates problems if you hav…" at bounding box center [488, 430] width 383 height 29
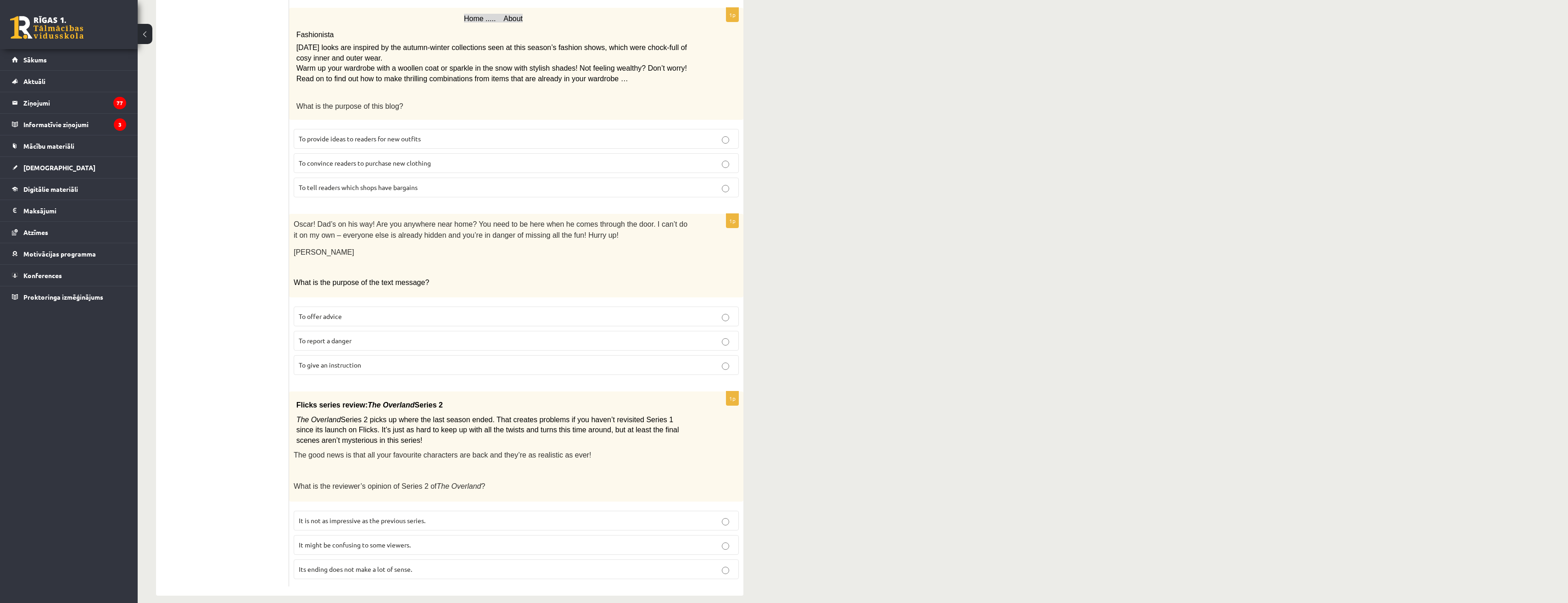
click at [365, 541] on span "It might be confusing to some viewers." at bounding box center [355, 545] width 112 height 9
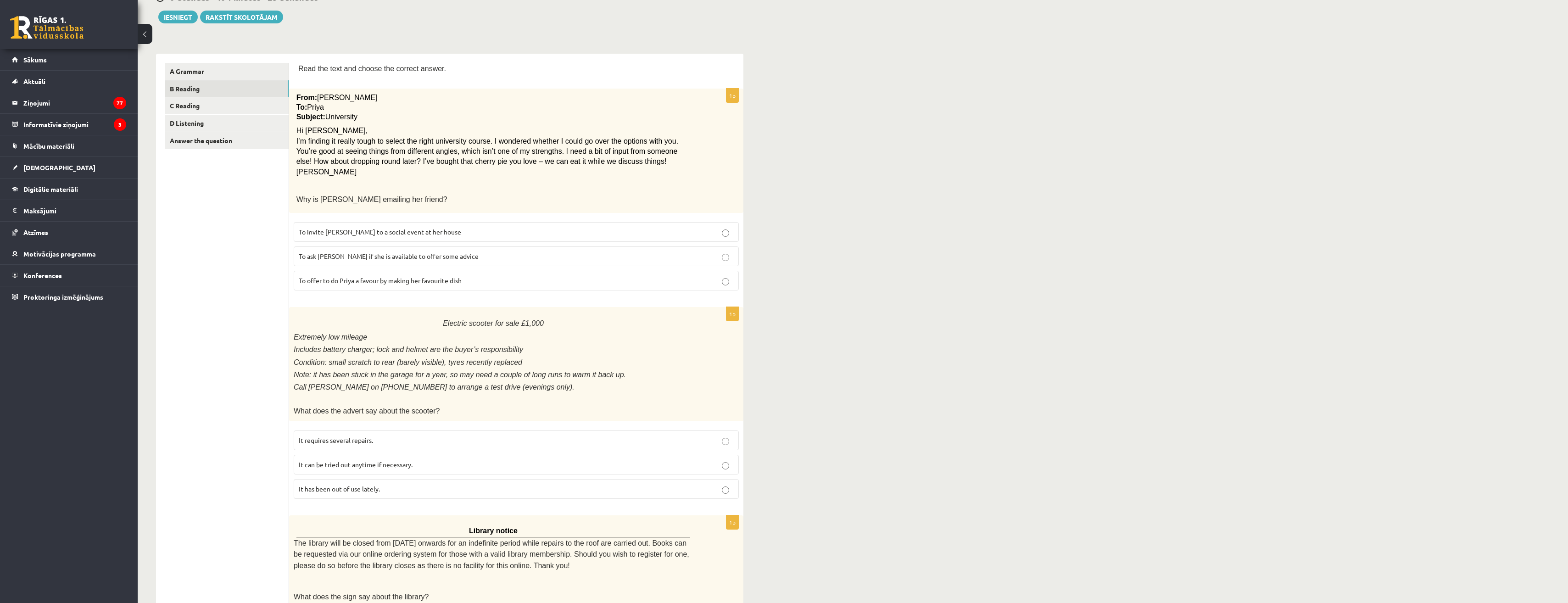
scroll to position [0, 0]
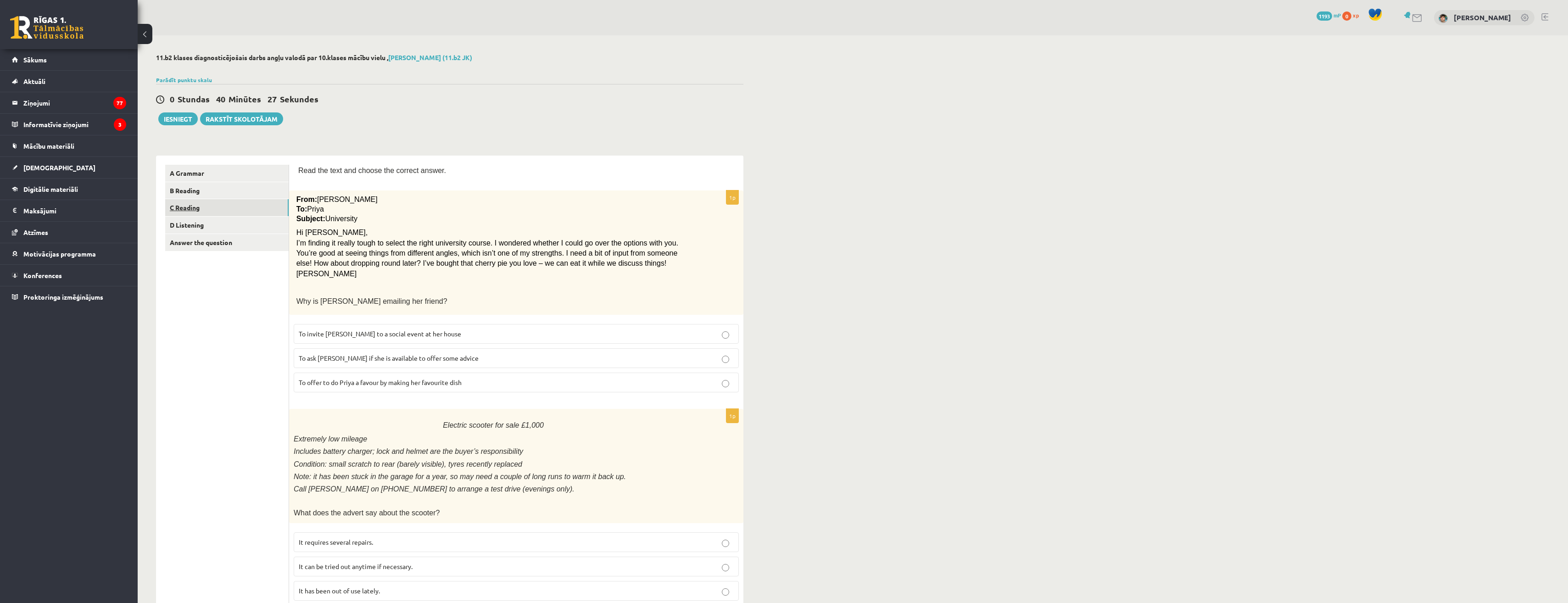
click at [183, 209] on link "C Reading" at bounding box center [227, 208] width 123 height 17
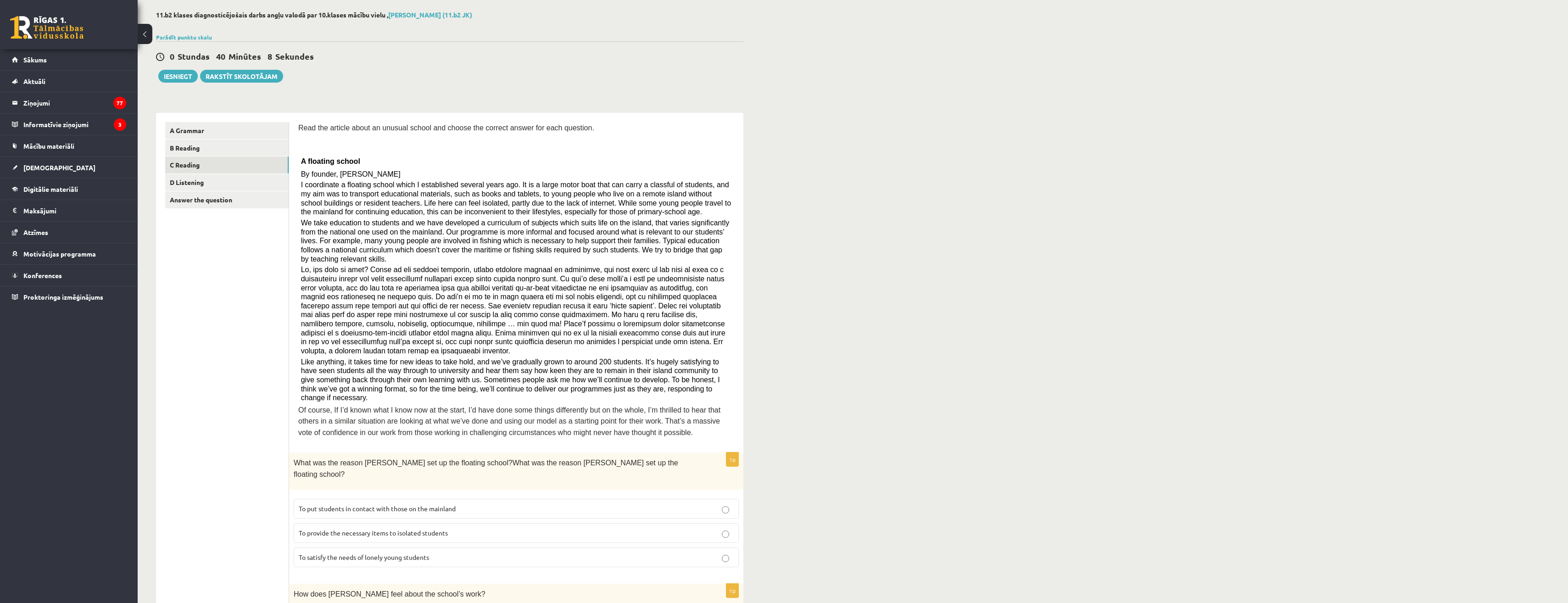
scroll to position [46, 0]
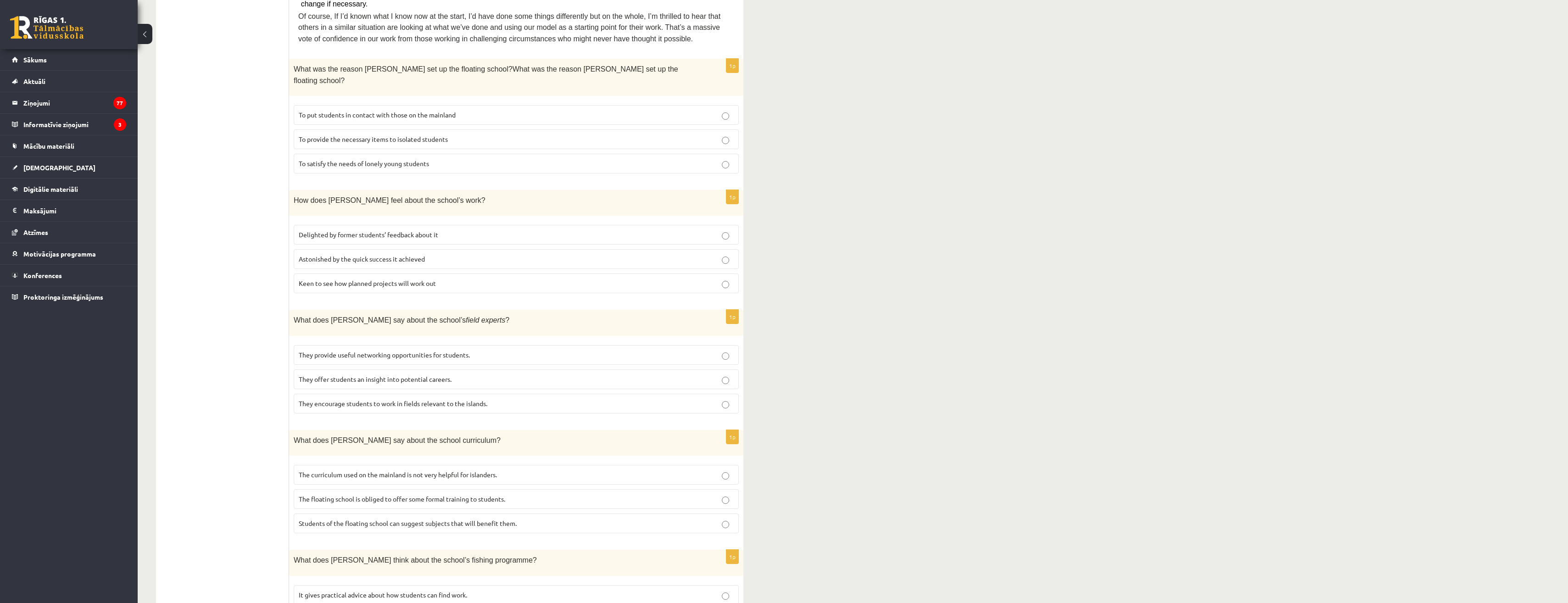
scroll to position [459, 0]
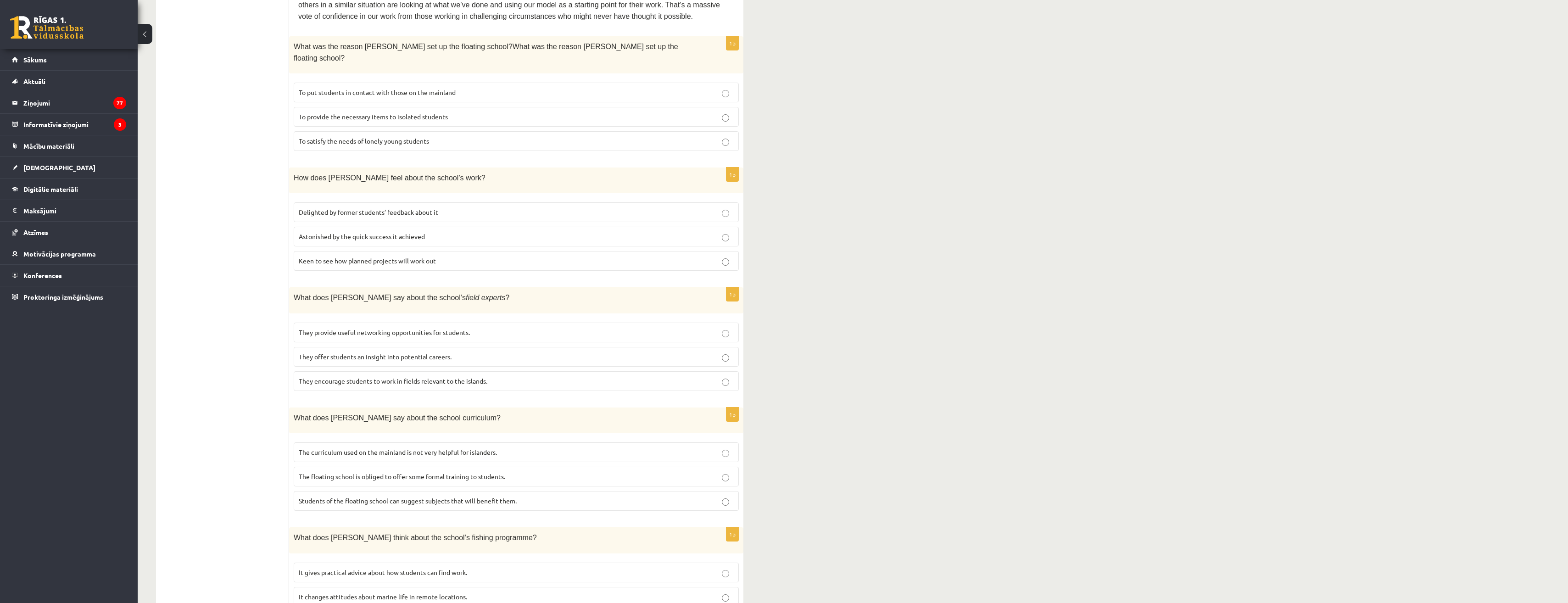
click at [224, 432] on ul "A Grammar B Reading C Reading D Listening Answer the question" at bounding box center [227, 232] width 124 height 1052
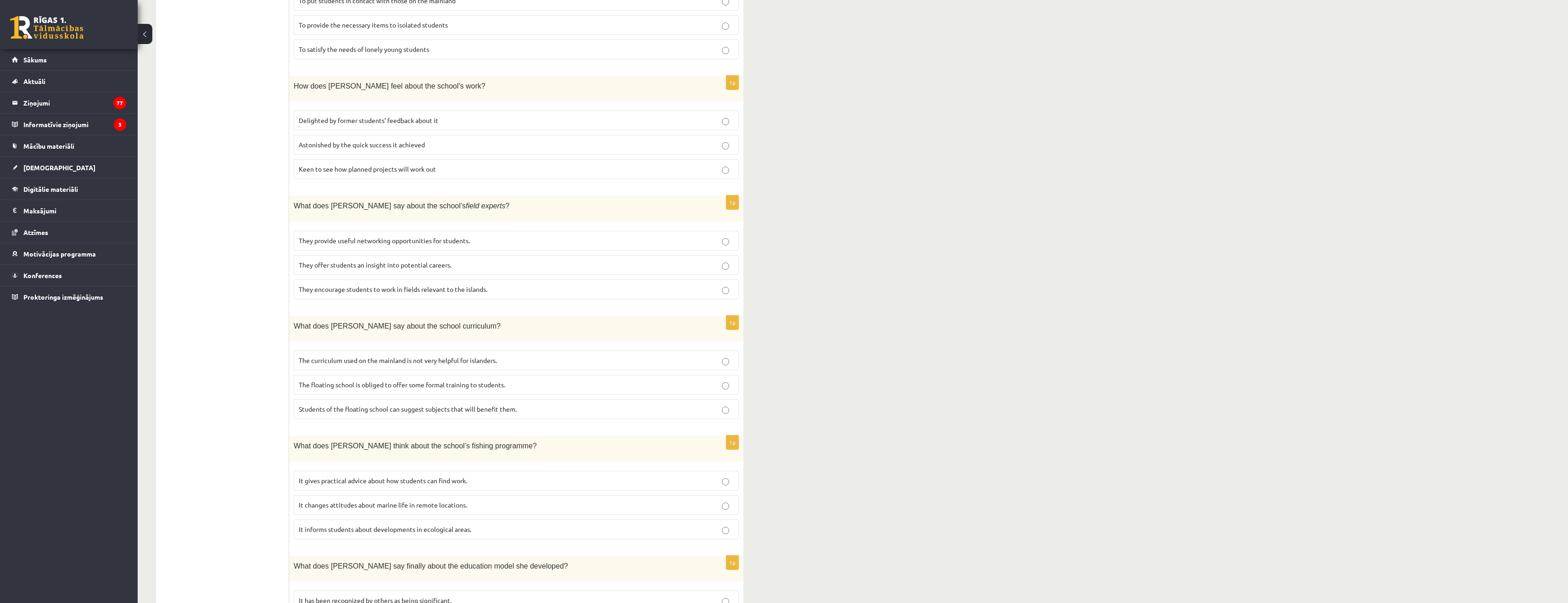
scroll to position [599, 0]
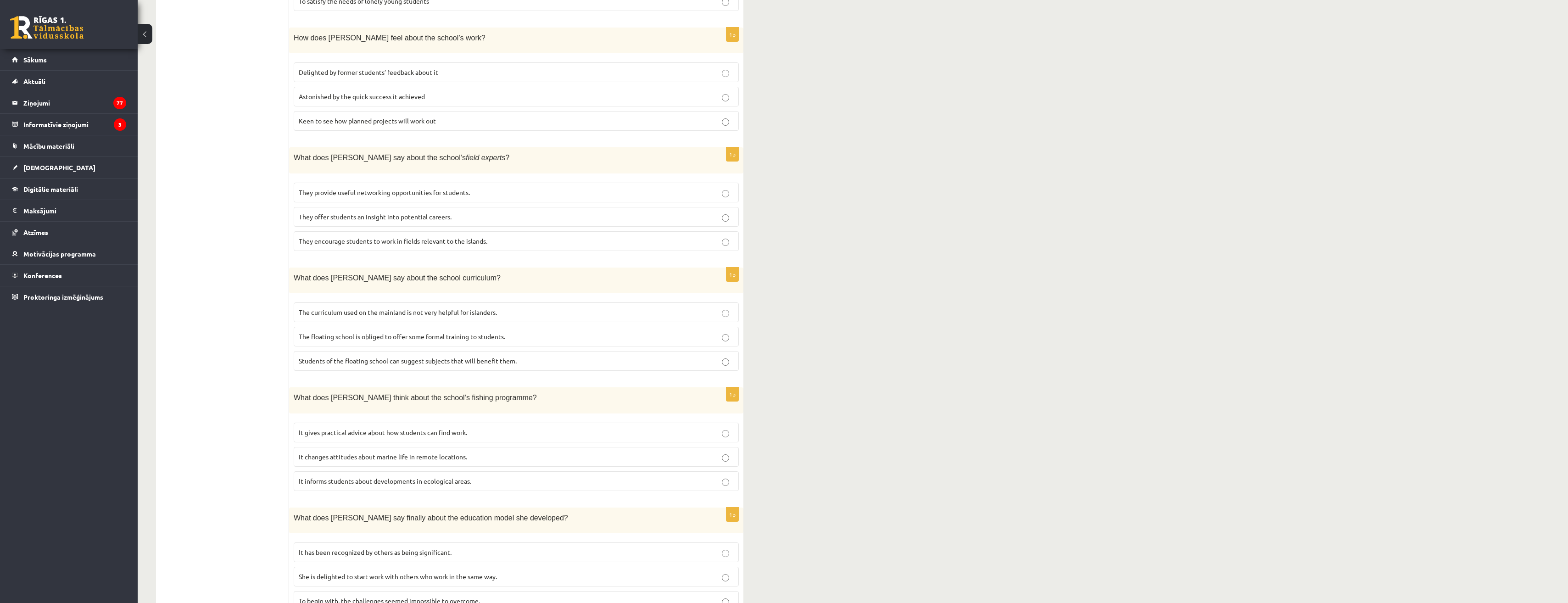
click at [1239, 493] on div "11.b2 klases diagnosticējošais darbs angļu valodā par 10.klases mācību vielu , …" at bounding box center [853, 41] width 1430 height 1210
click at [1256, 421] on div "11.b2 klases diagnosticējošais darbs angļu valodā par 10.klases mācību vielu , …" at bounding box center [853, 41] width 1430 height 1210
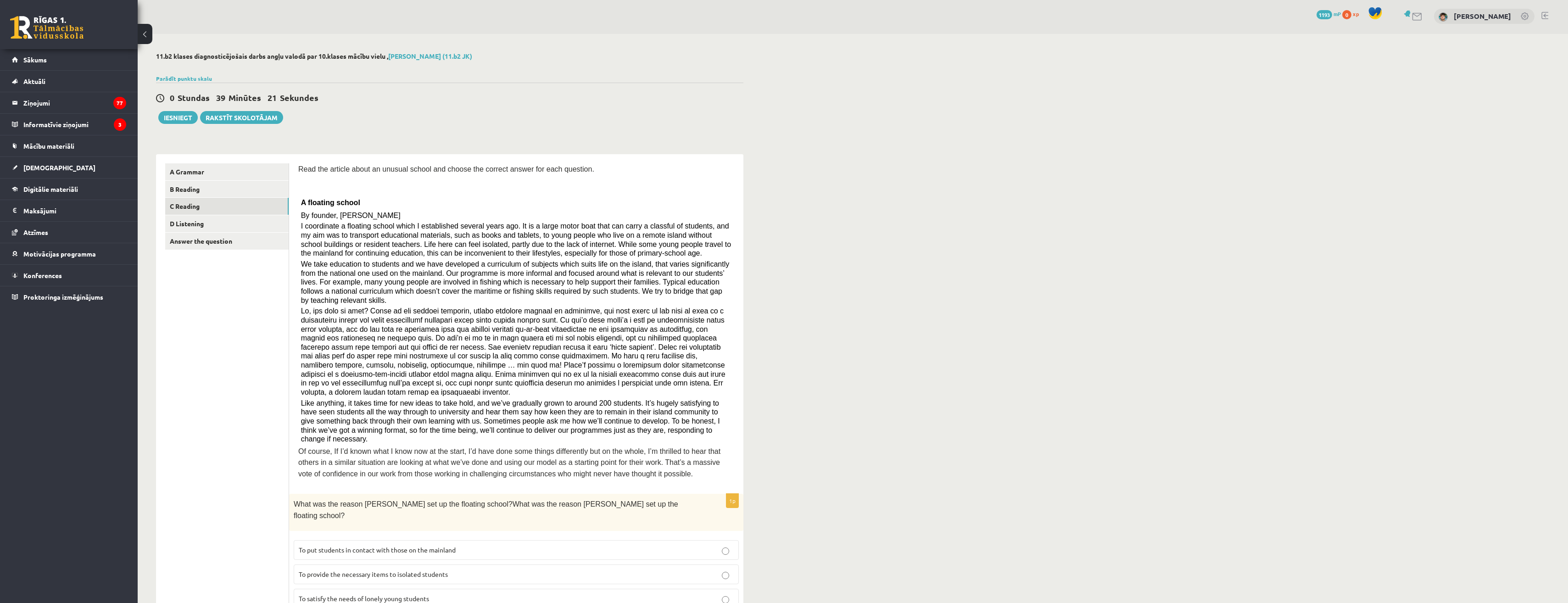
scroll to position [0, 0]
drag, startPoint x: 383, startPoint y: 236, endPoint x: 510, endPoint y: 242, distance: 127.1
click at [510, 242] on span "I coordinate a floating school which I established several years ago. It is a l…" at bounding box center [515, 241] width 430 height 35
click at [467, 571] on p "To provide the necessary items to isolated students" at bounding box center [517, 576] width 435 height 10
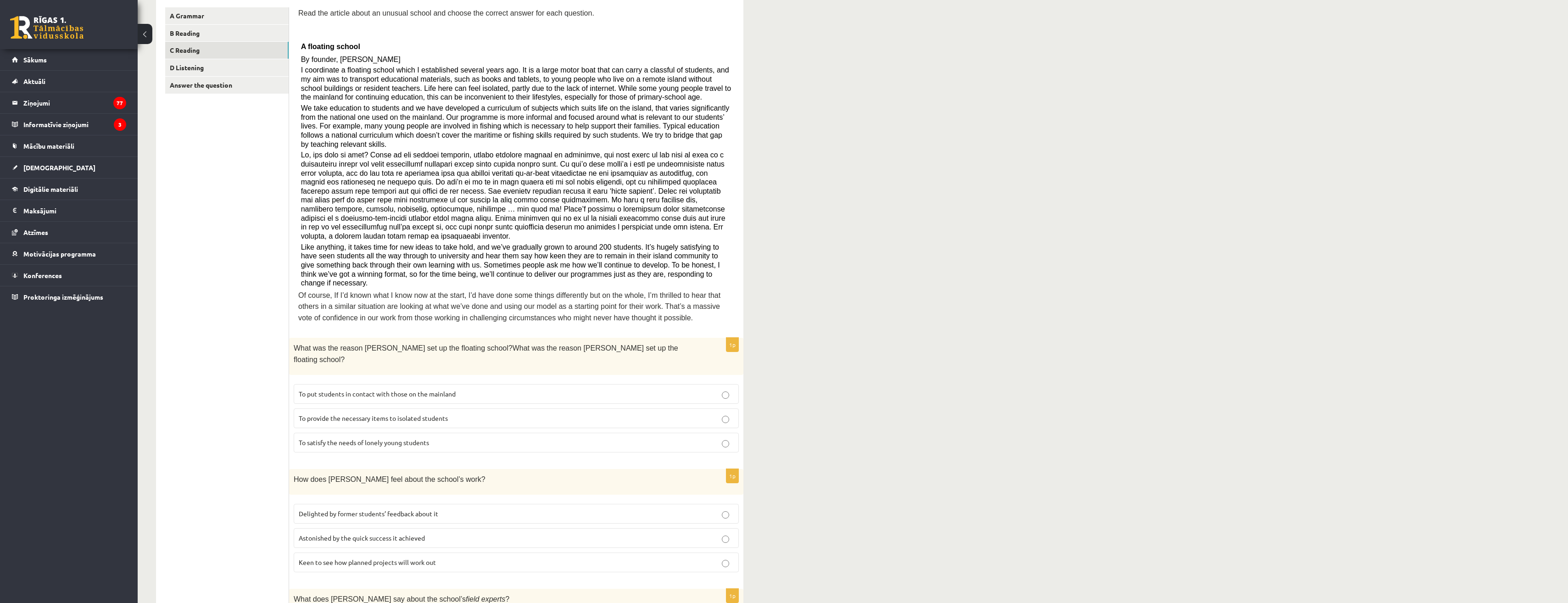
scroll to position [138, 0]
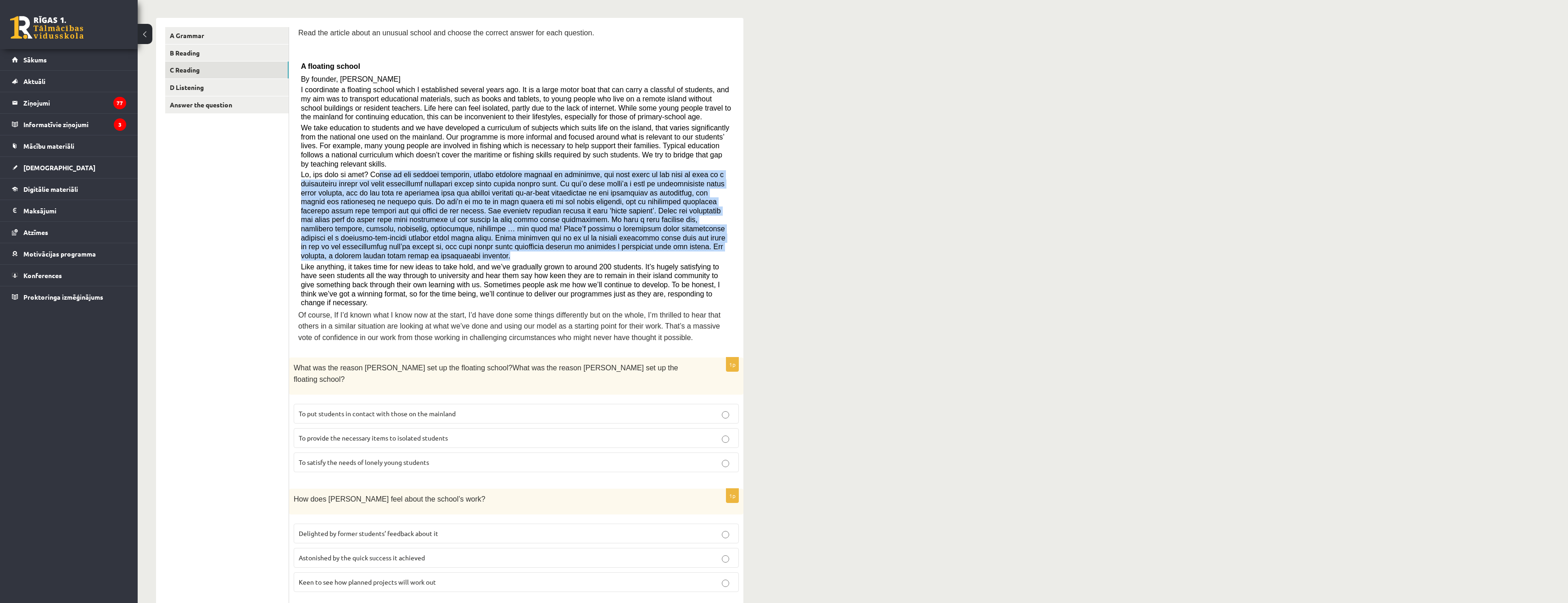
drag, startPoint x: 376, startPoint y: 162, endPoint x: 529, endPoint y: 239, distance: 171.3
click at [529, 239] on p at bounding box center [516, 215] width 431 height 91
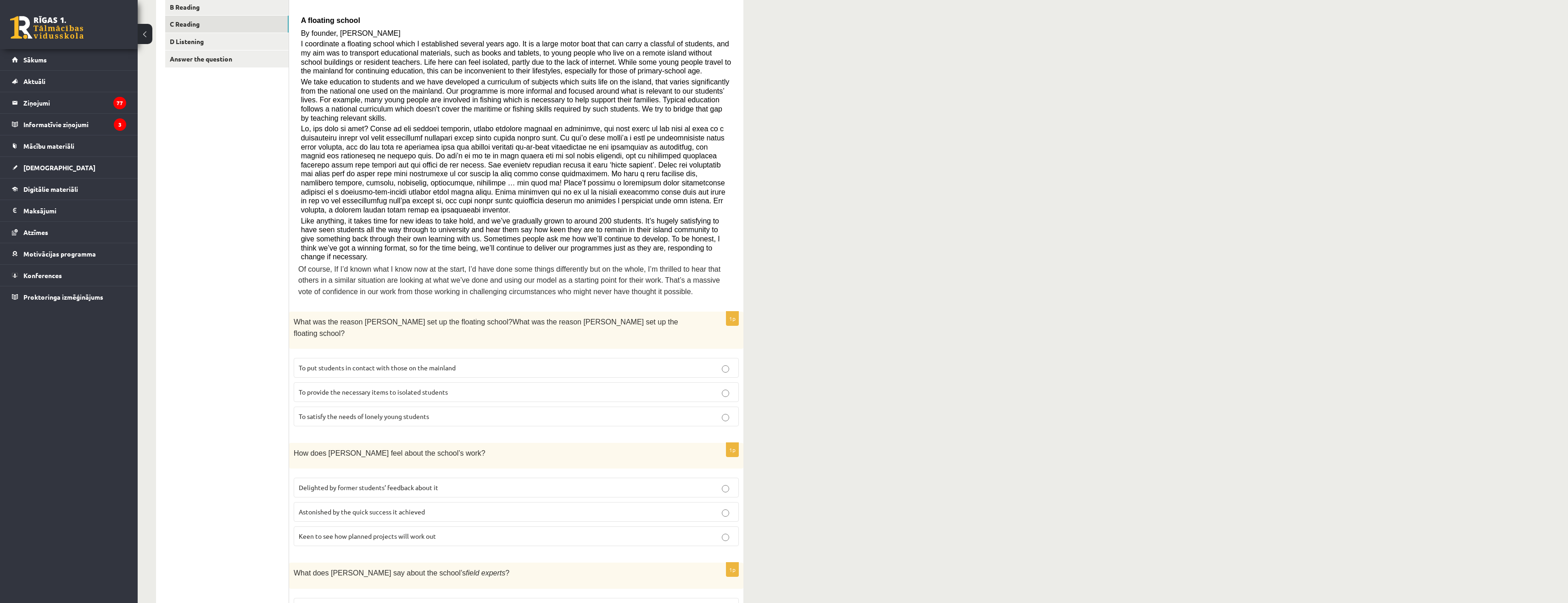
scroll to position [229, 0]
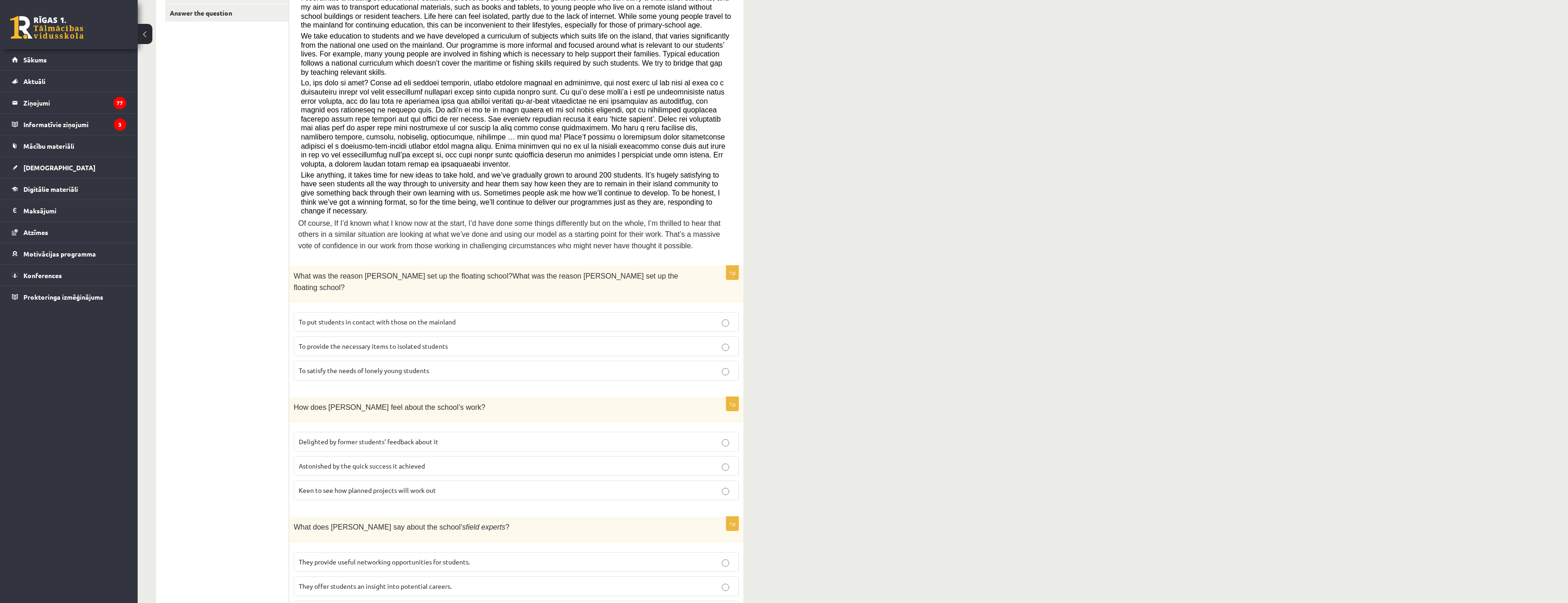
click at [362, 486] on span "Keen to see how planned projects will work out" at bounding box center [367, 490] width 137 height 9
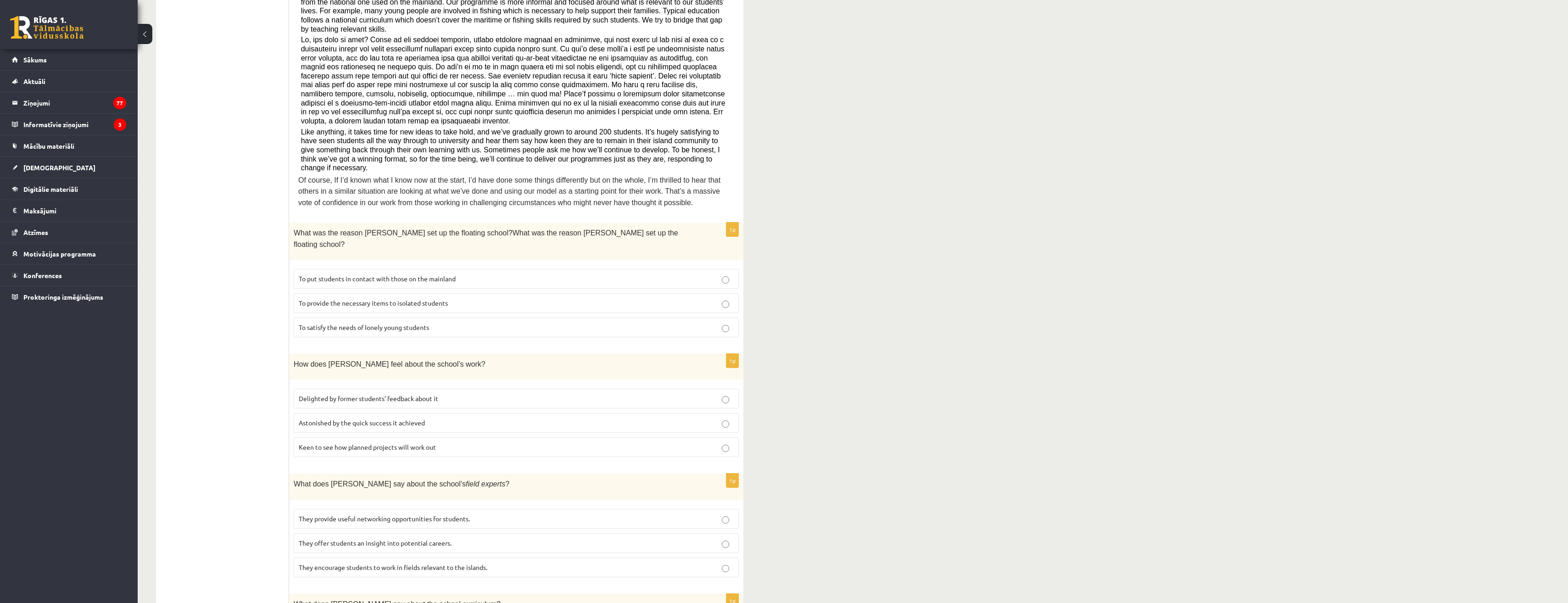
scroll to position [275, 0]
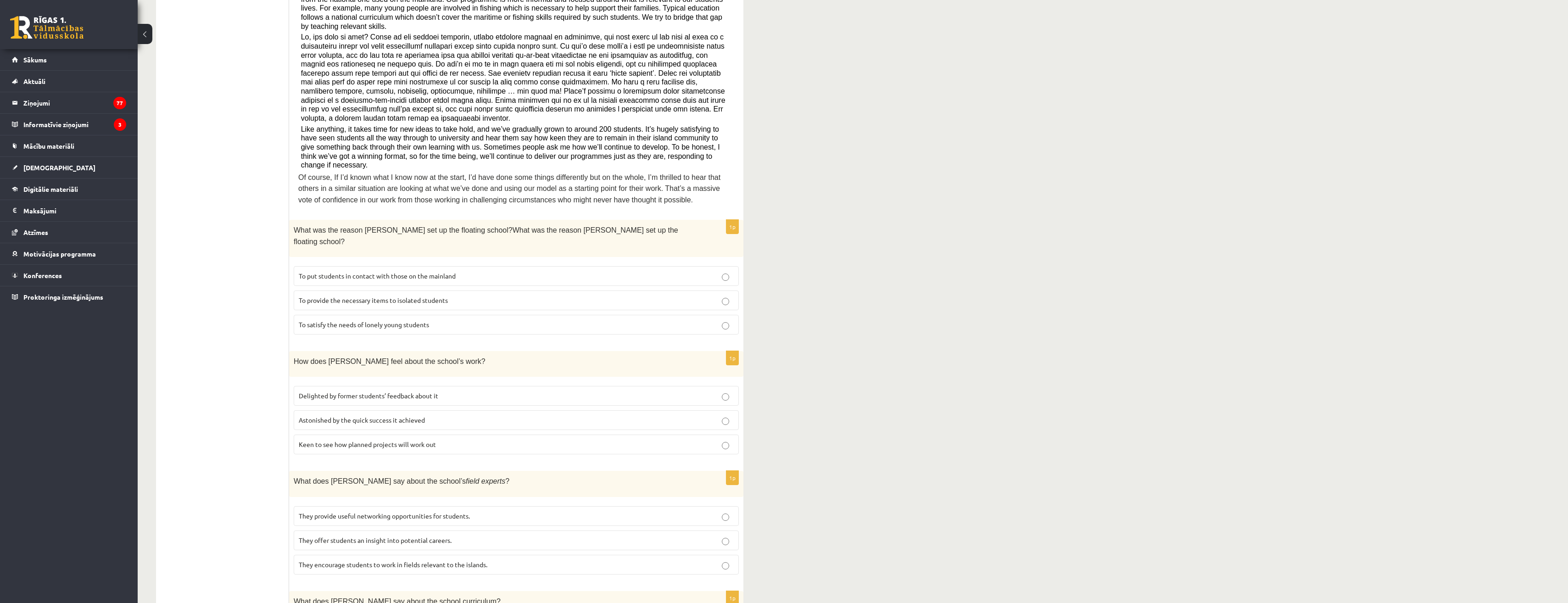
click at [825, 387] on div "11.b2 klases diagnosticējošais darbs angļu valodā par 10.klases mācību vielu , …" at bounding box center [853, 364] width 1430 height 1210
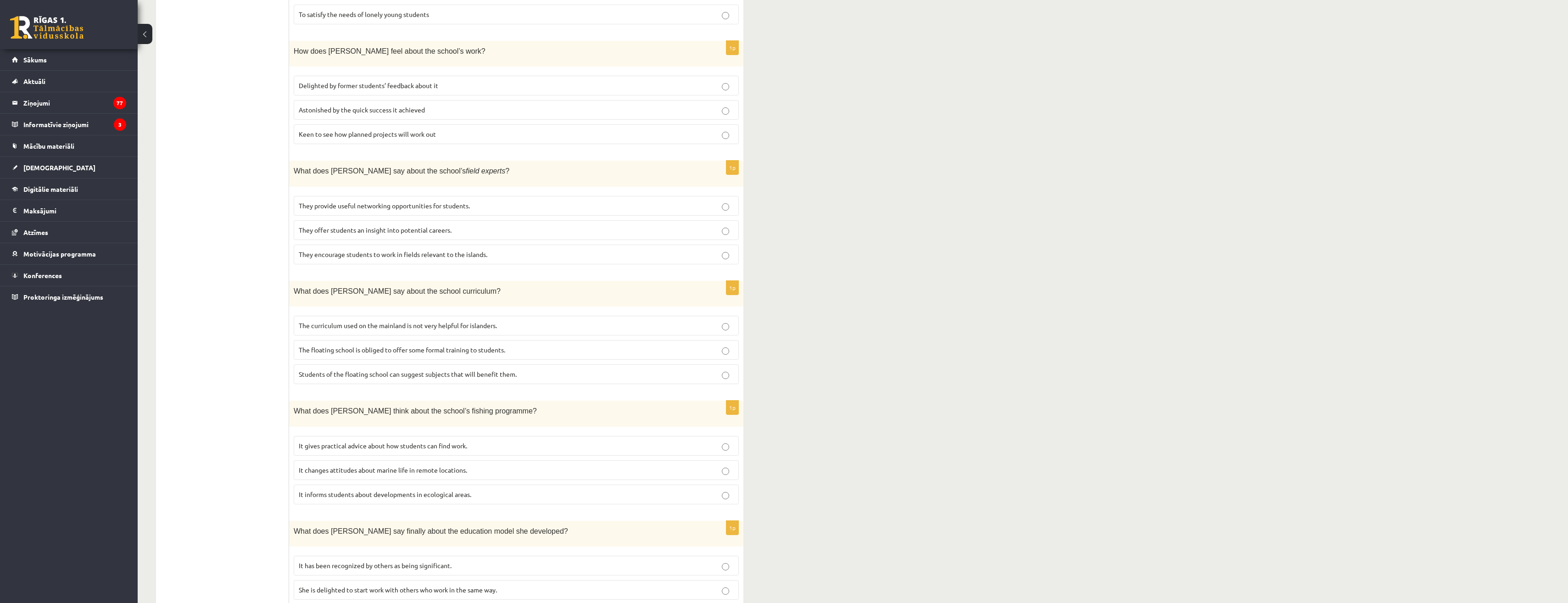
scroll to position [599, 0]
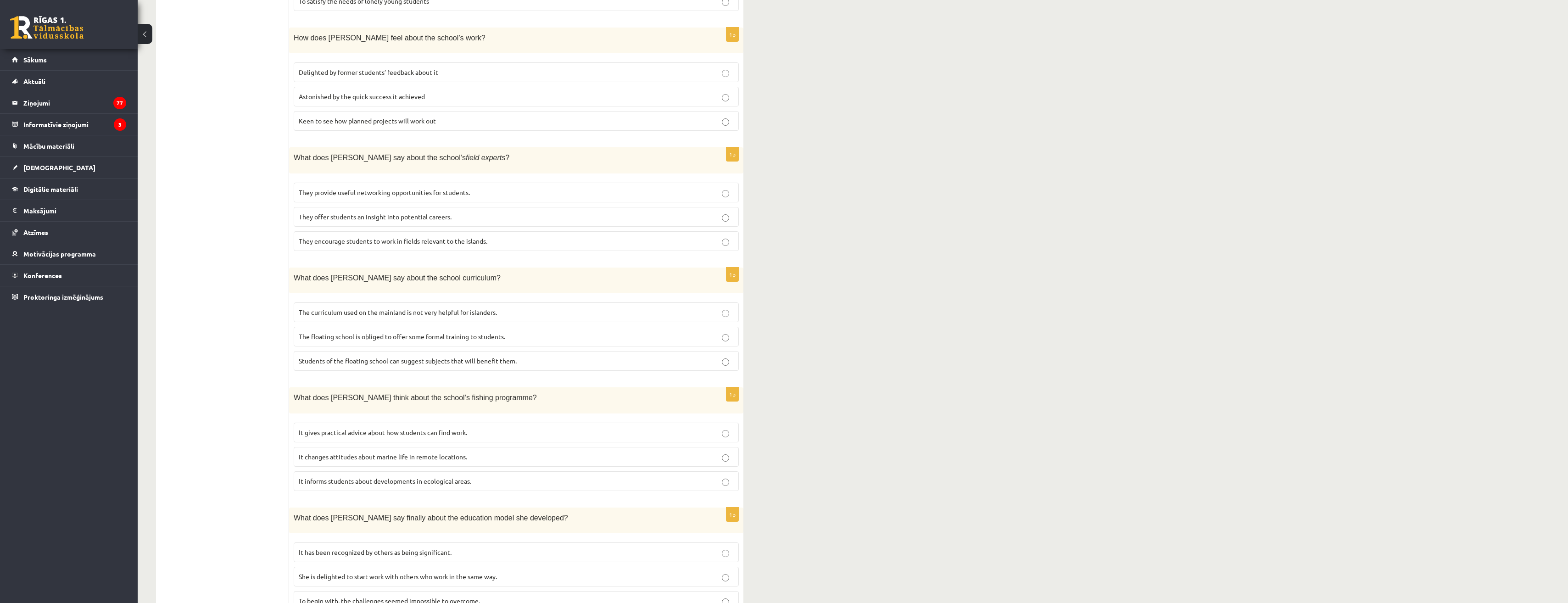
click at [362, 453] on span "It changes attitudes about marine life in remote locations." at bounding box center [383, 457] width 168 height 9
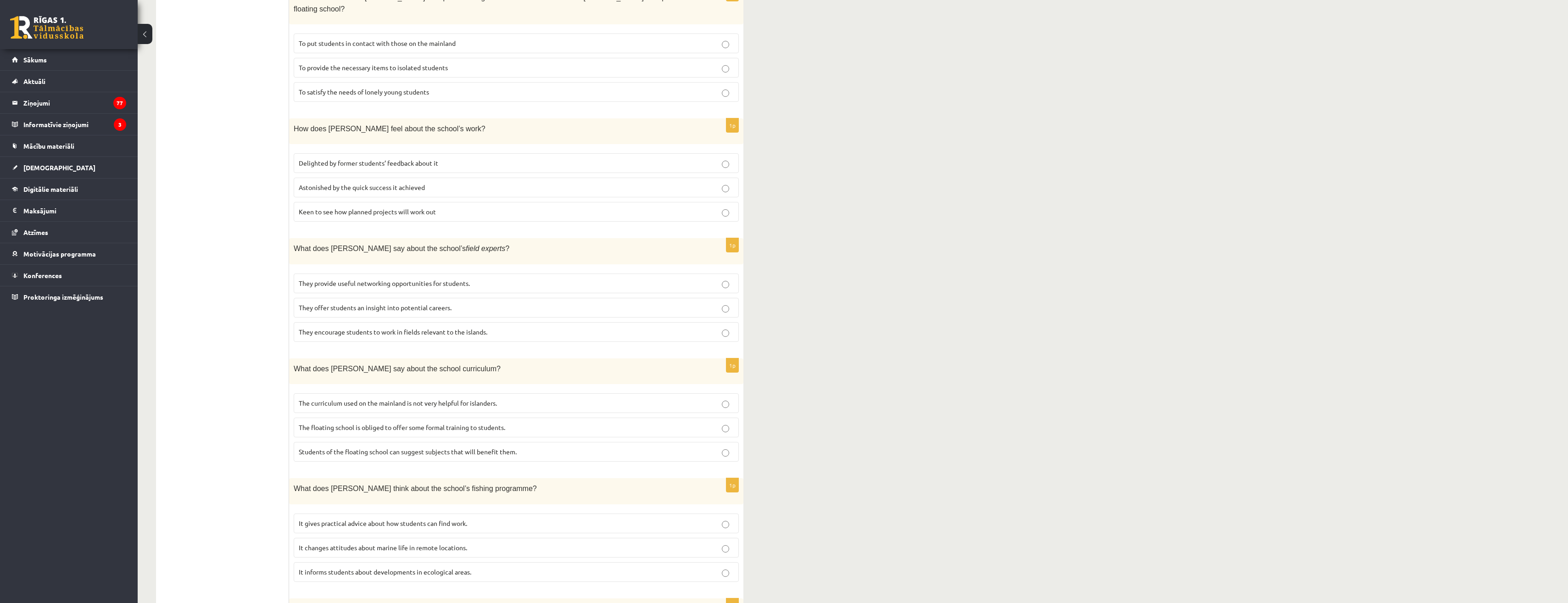
scroll to position [507, 0]
click at [430, 399] on p "The curriculum used on the mainland is not very helpful for islanders." at bounding box center [517, 404] width 435 height 10
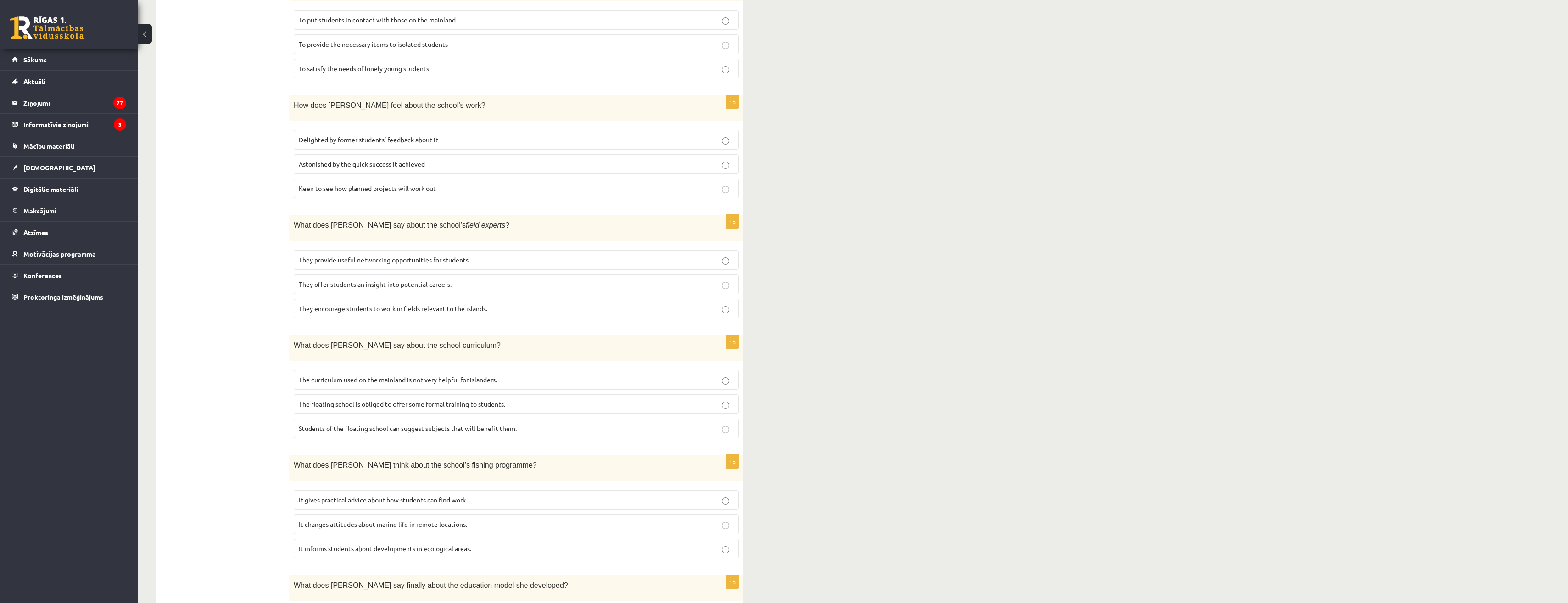
scroll to position [505, 0]
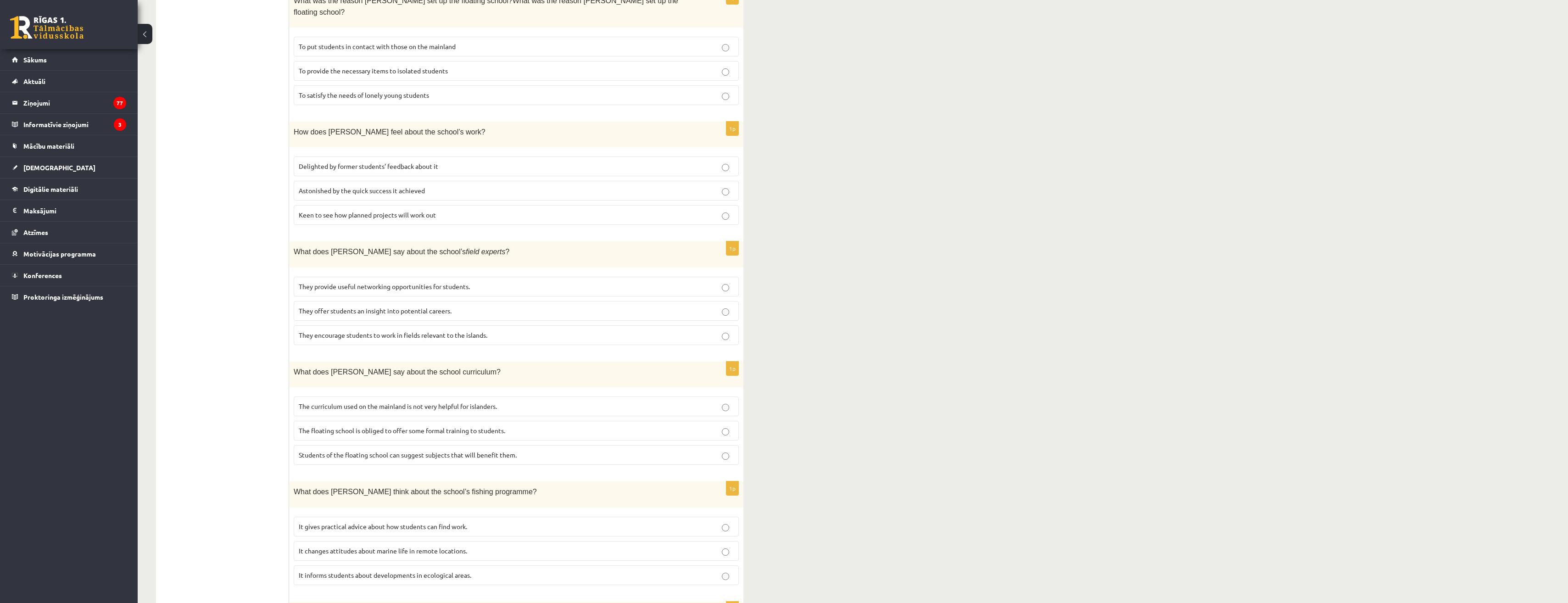
drag, startPoint x: 361, startPoint y: 268, endPoint x: 355, endPoint y: 284, distance: 17.1
click at [361, 306] on span "They offer students an insight into potential careers." at bounding box center [375, 311] width 153 height 9
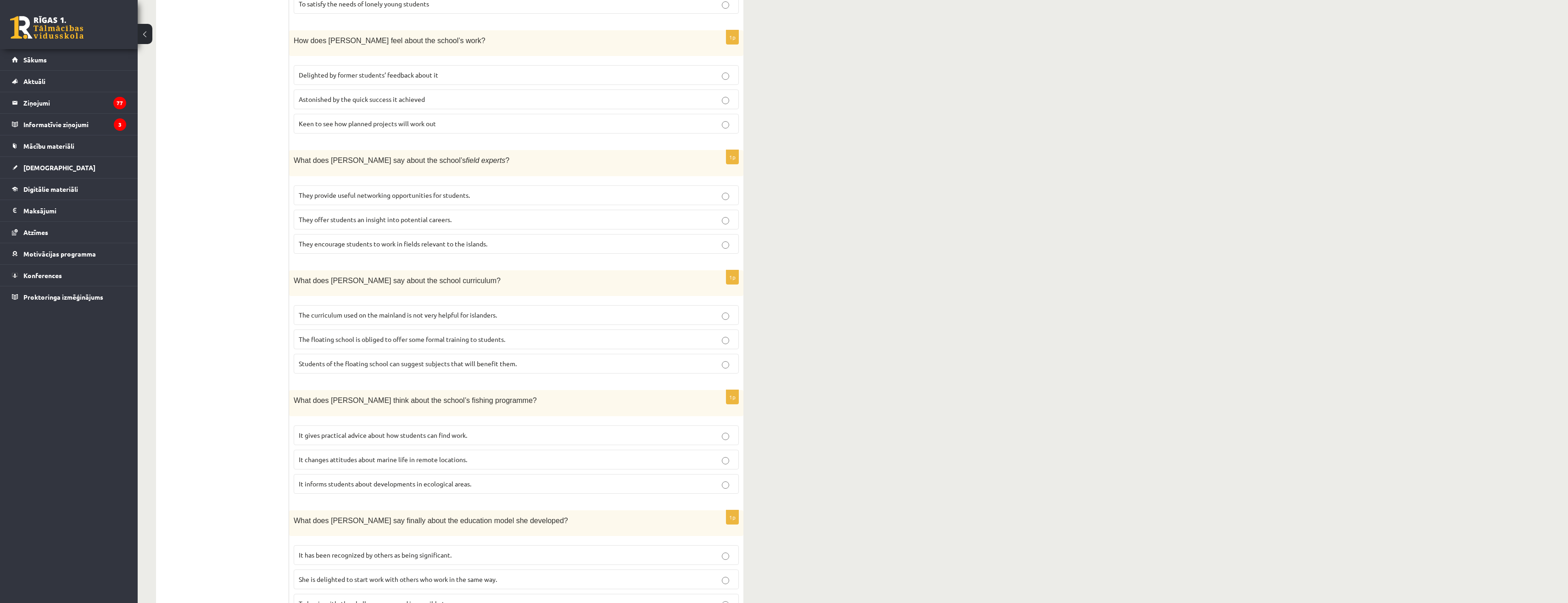
scroll to position [599, 0]
click at [421, 548] on span "It has been recognized by others as being significant." at bounding box center [375, 552] width 153 height 9
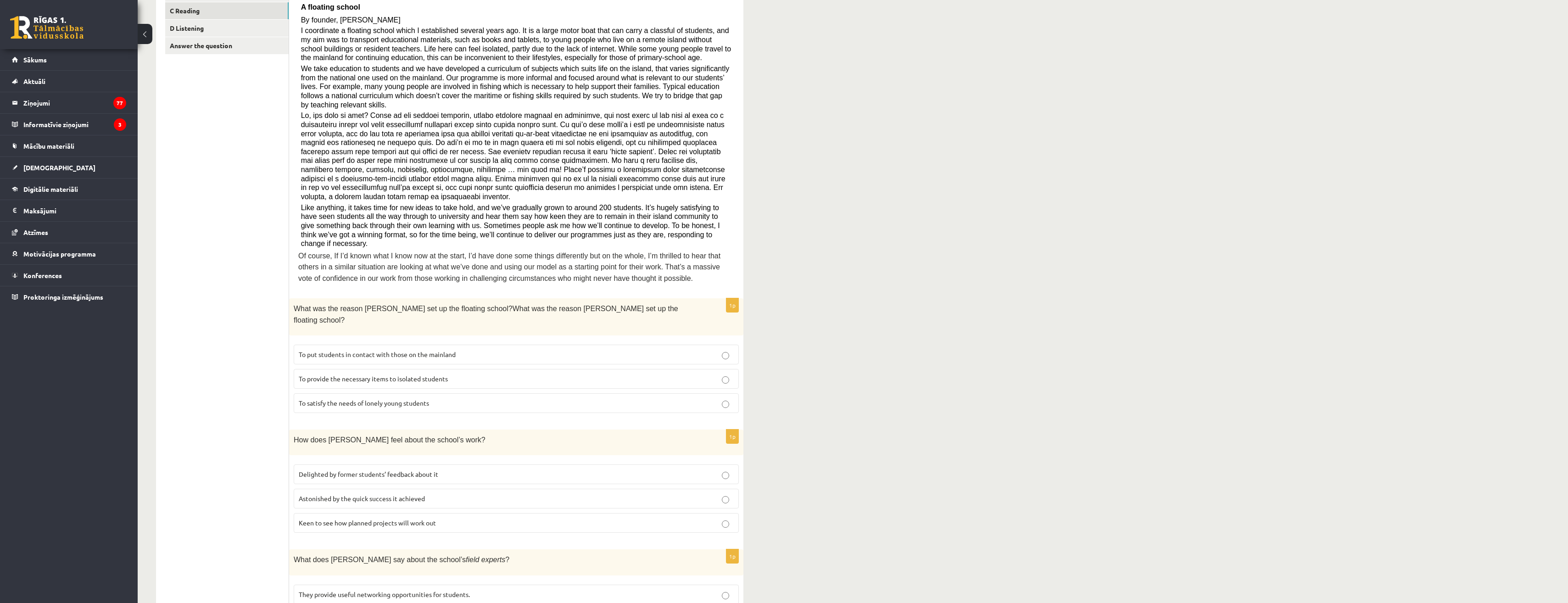
scroll to position [0, 0]
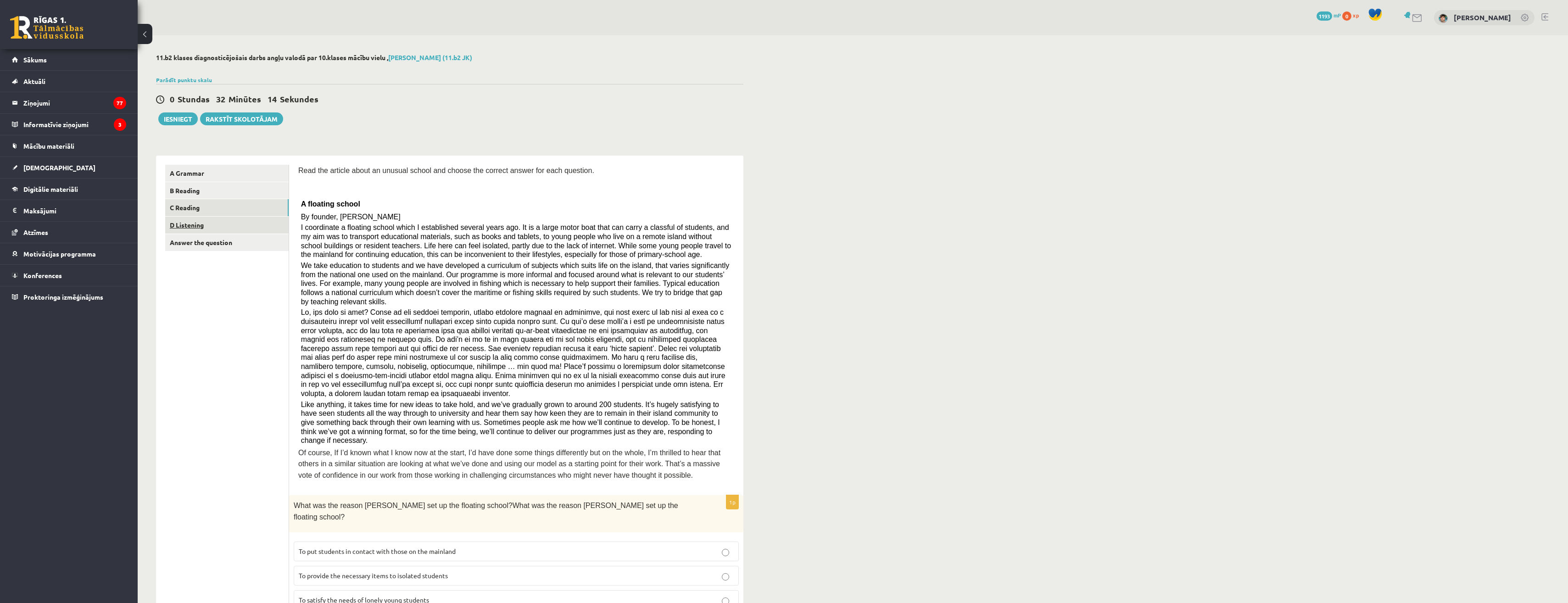
click at [234, 232] on link "D Listening" at bounding box center [227, 225] width 123 height 17
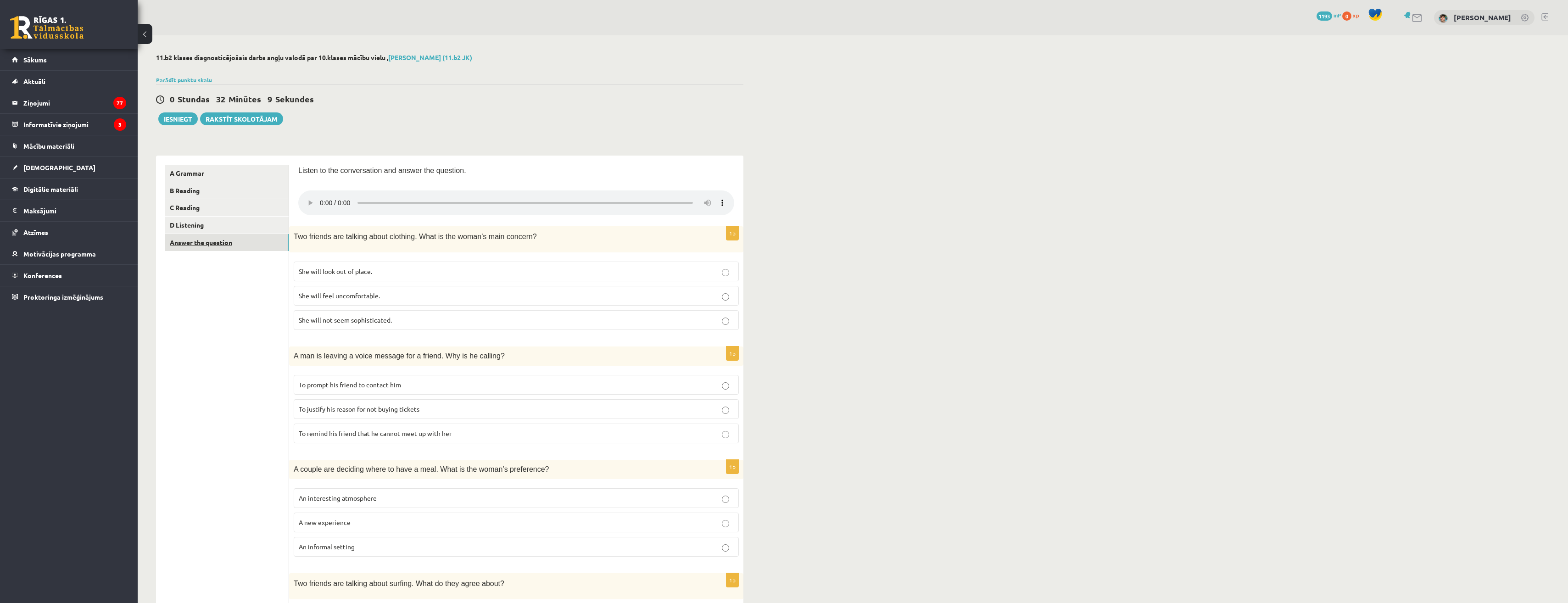
click at [227, 240] on link "Answer the question" at bounding box center [227, 243] width 123 height 17
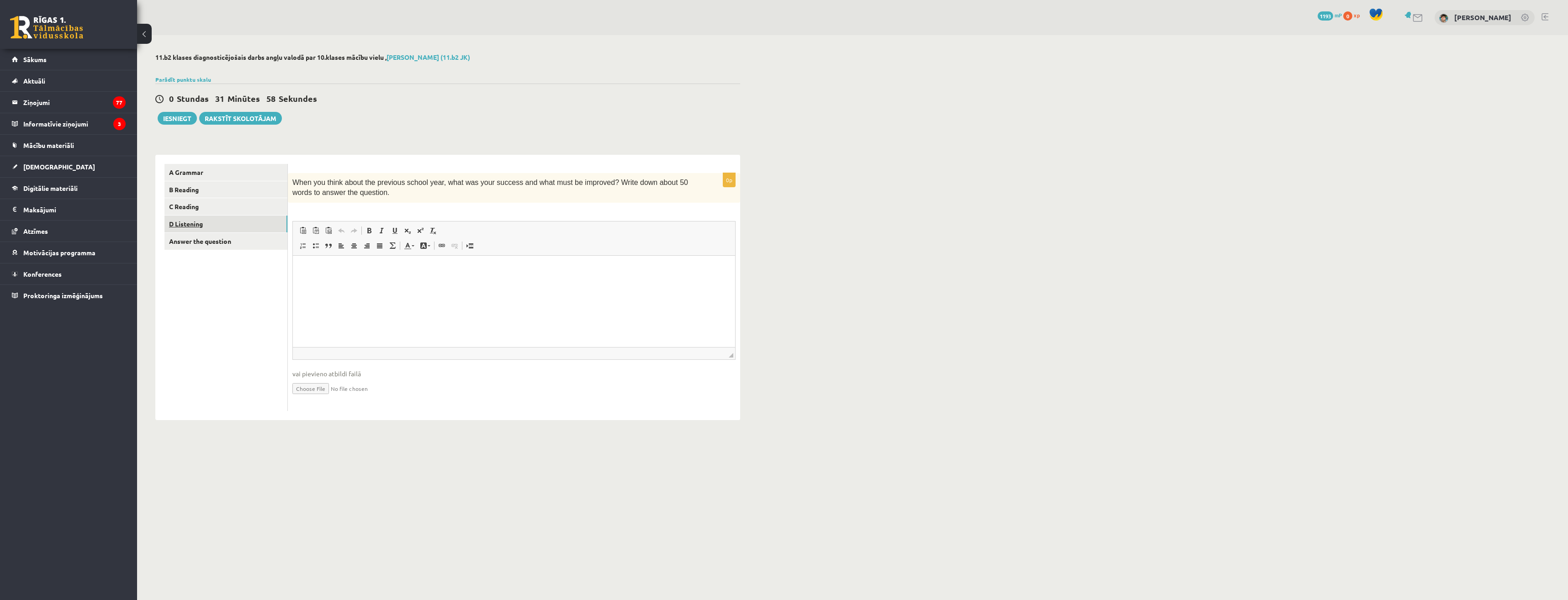
click at [245, 226] on link "D Listening" at bounding box center [226, 224] width 123 height 17
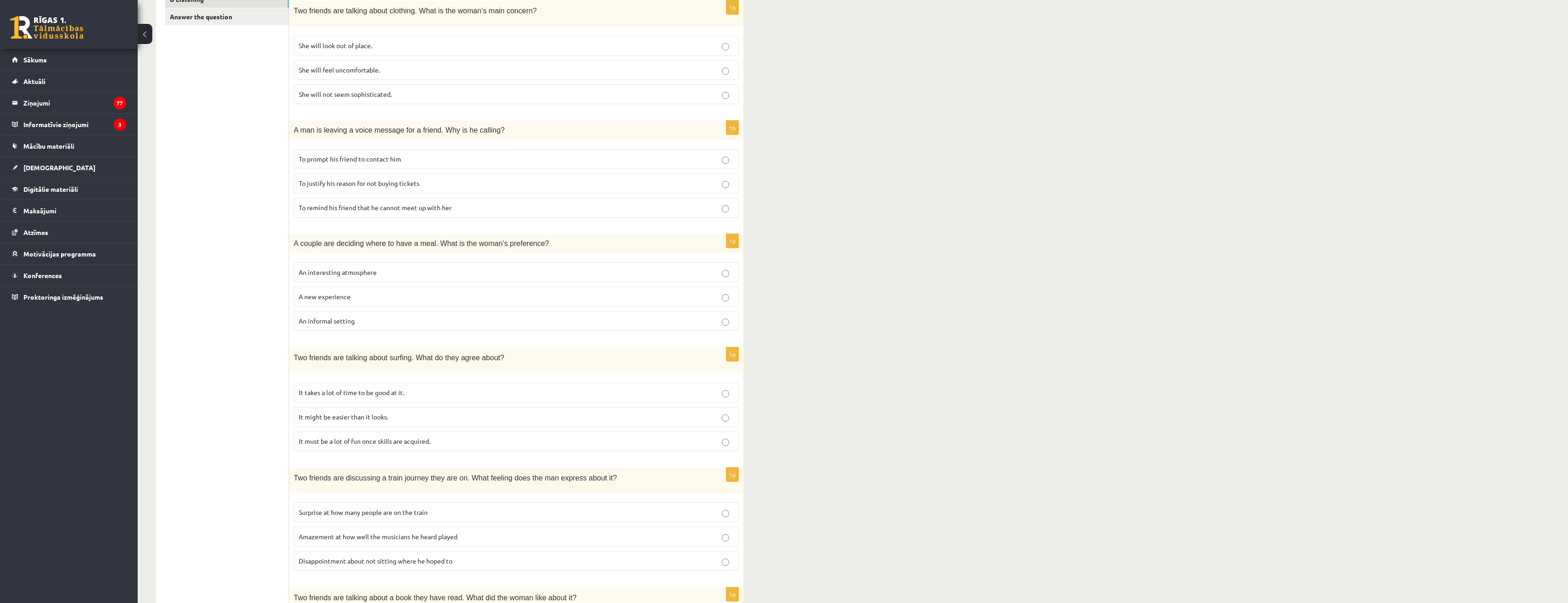
scroll to position [229, 0]
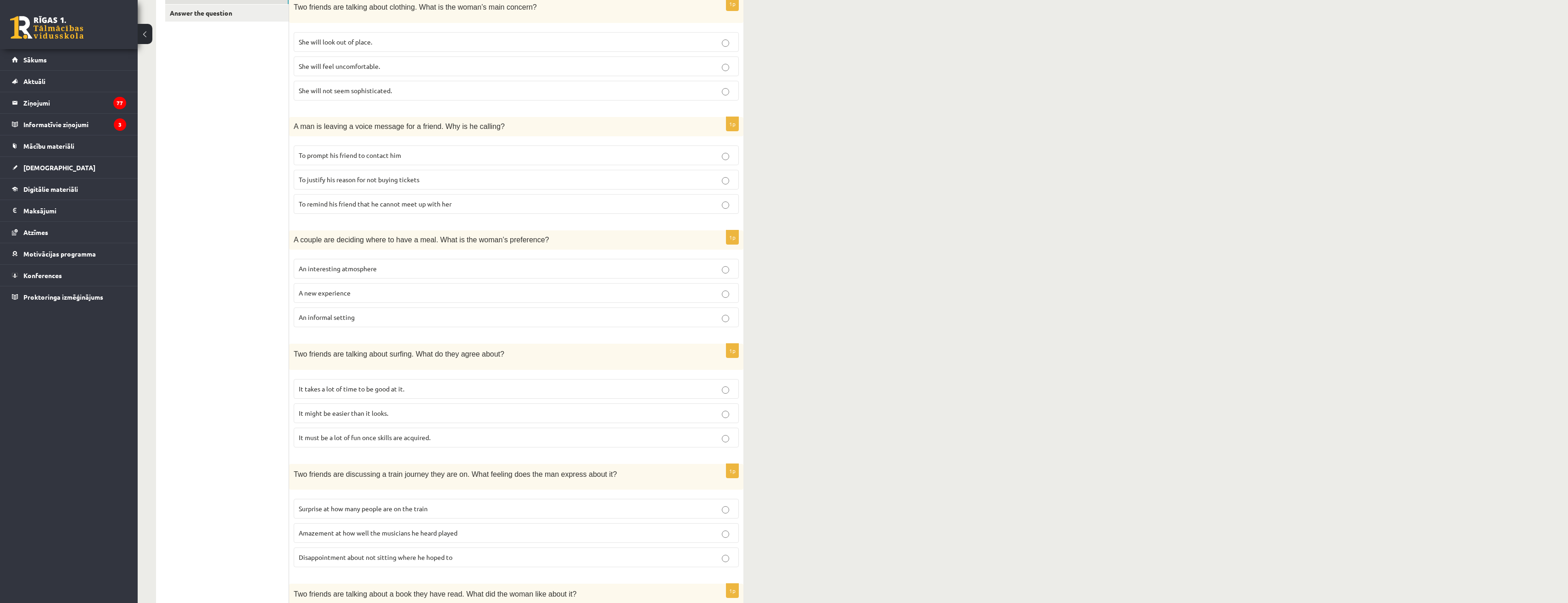
click at [387, 316] on p "An informal setting" at bounding box center [517, 317] width 435 height 10
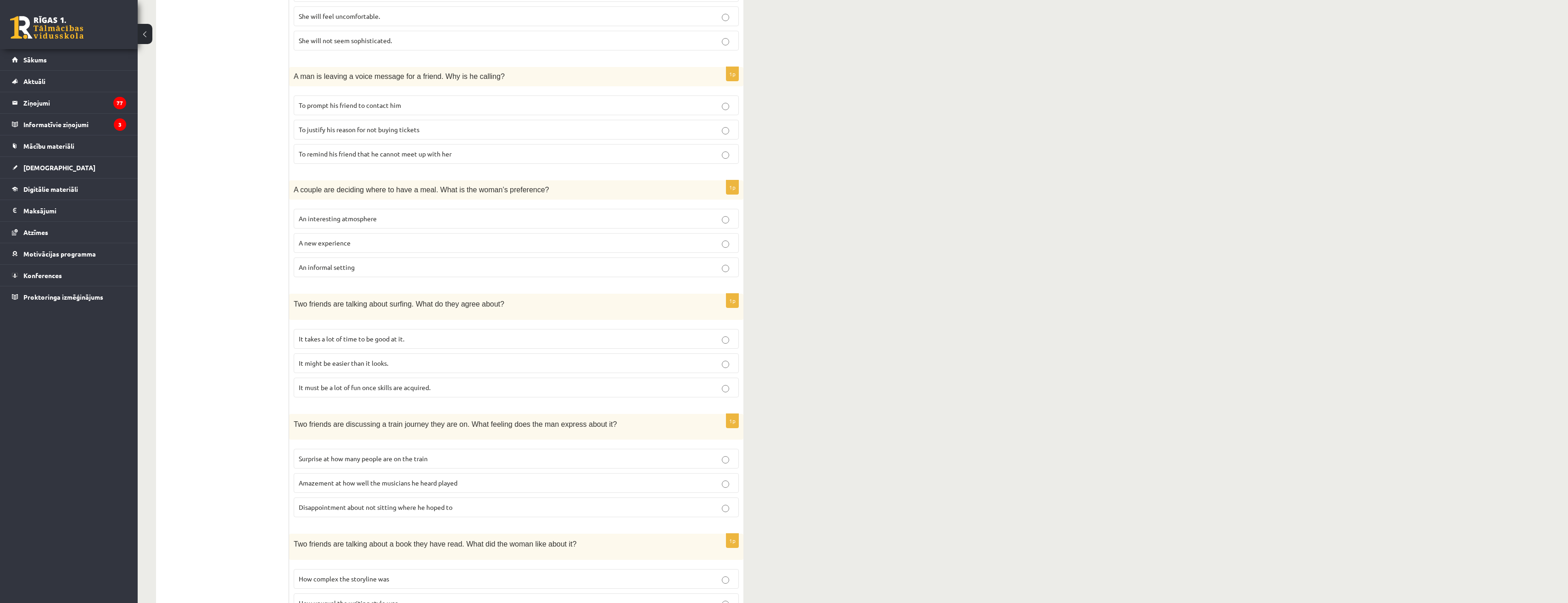
scroll to position [302, 0]
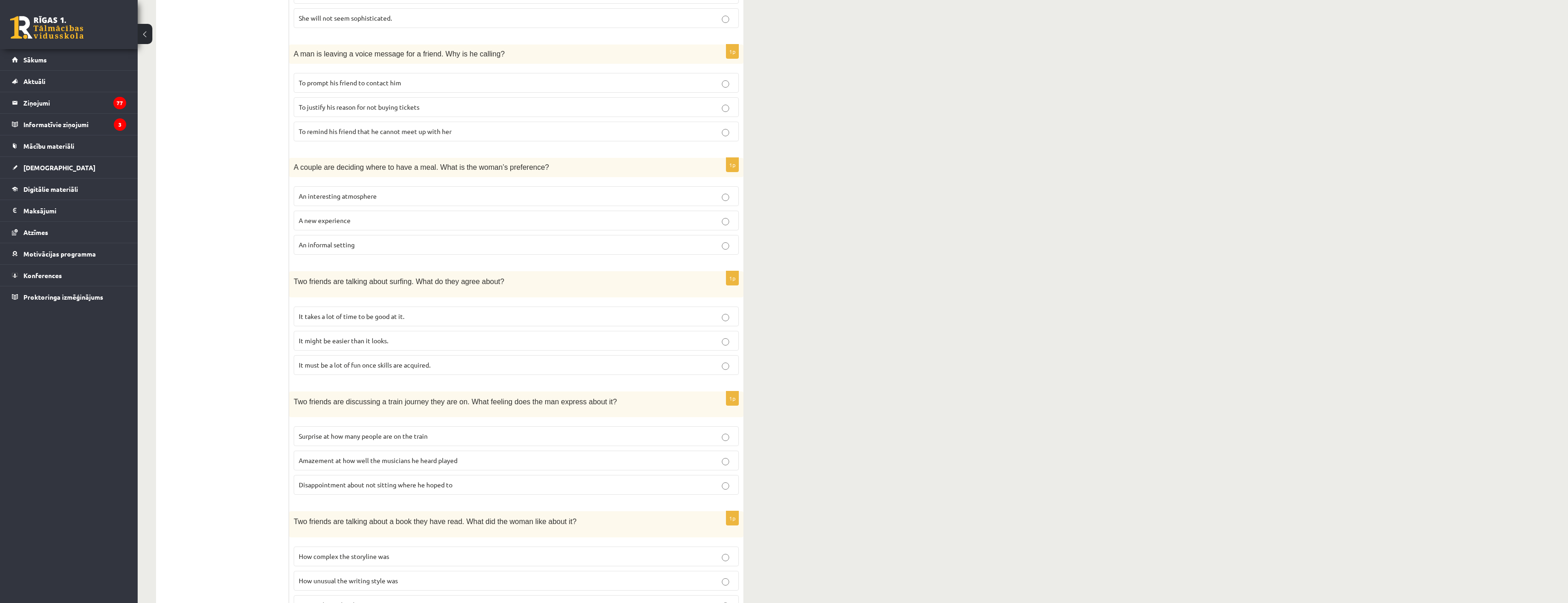
click at [408, 319] on p "It takes a lot of time to be good at it." at bounding box center [517, 317] width 435 height 10
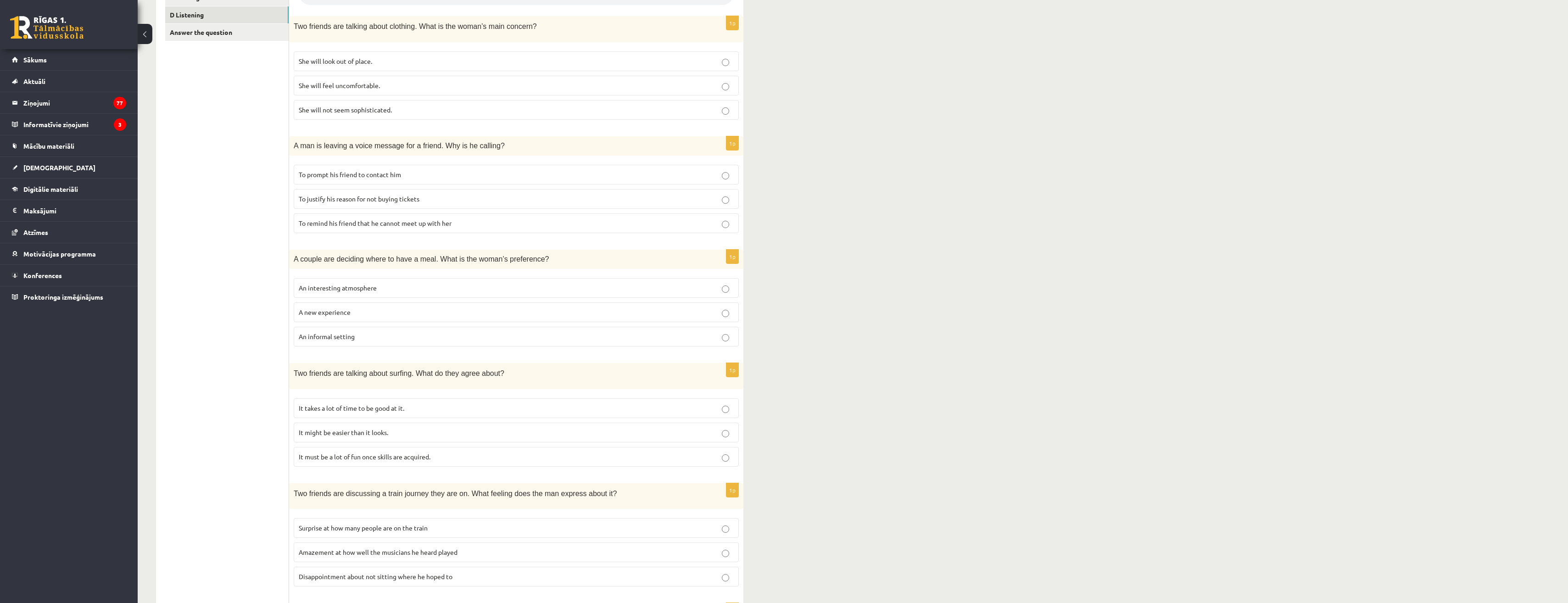
scroll to position [165, 0]
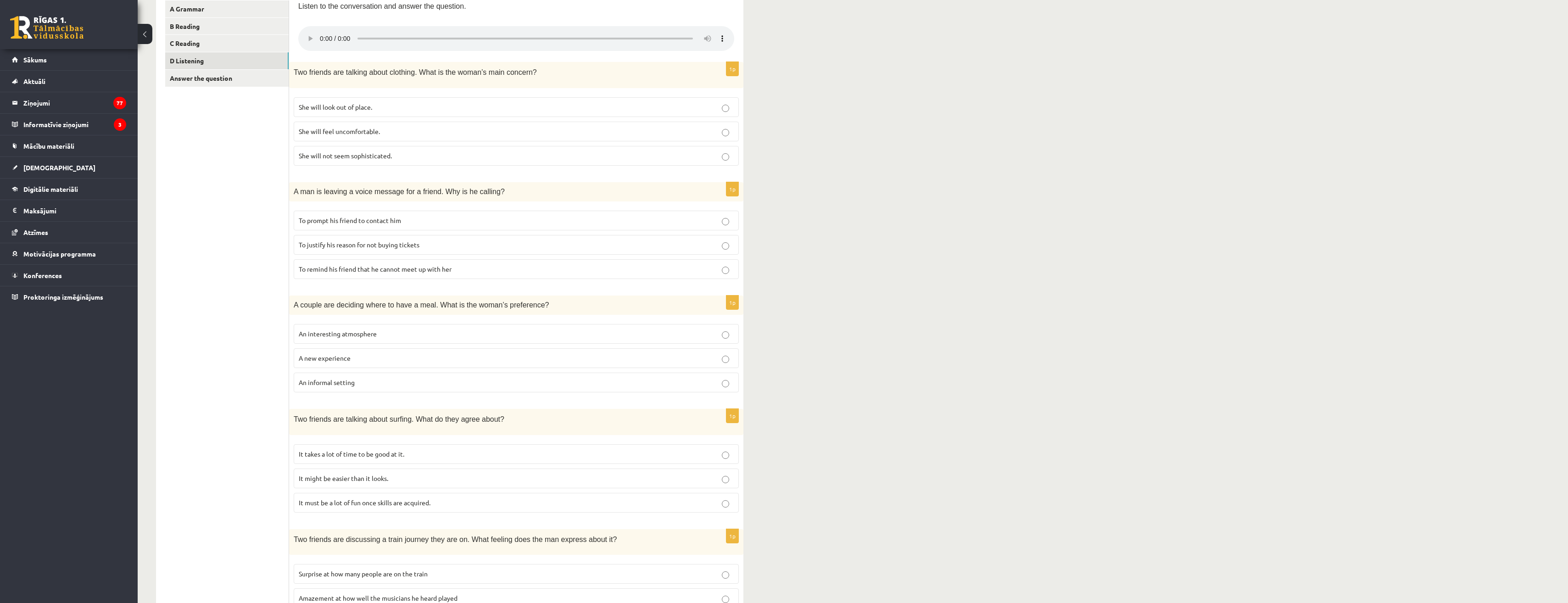
click at [454, 239] on label "To justify his reason for not buying tickets" at bounding box center [516, 245] width 445 height 20
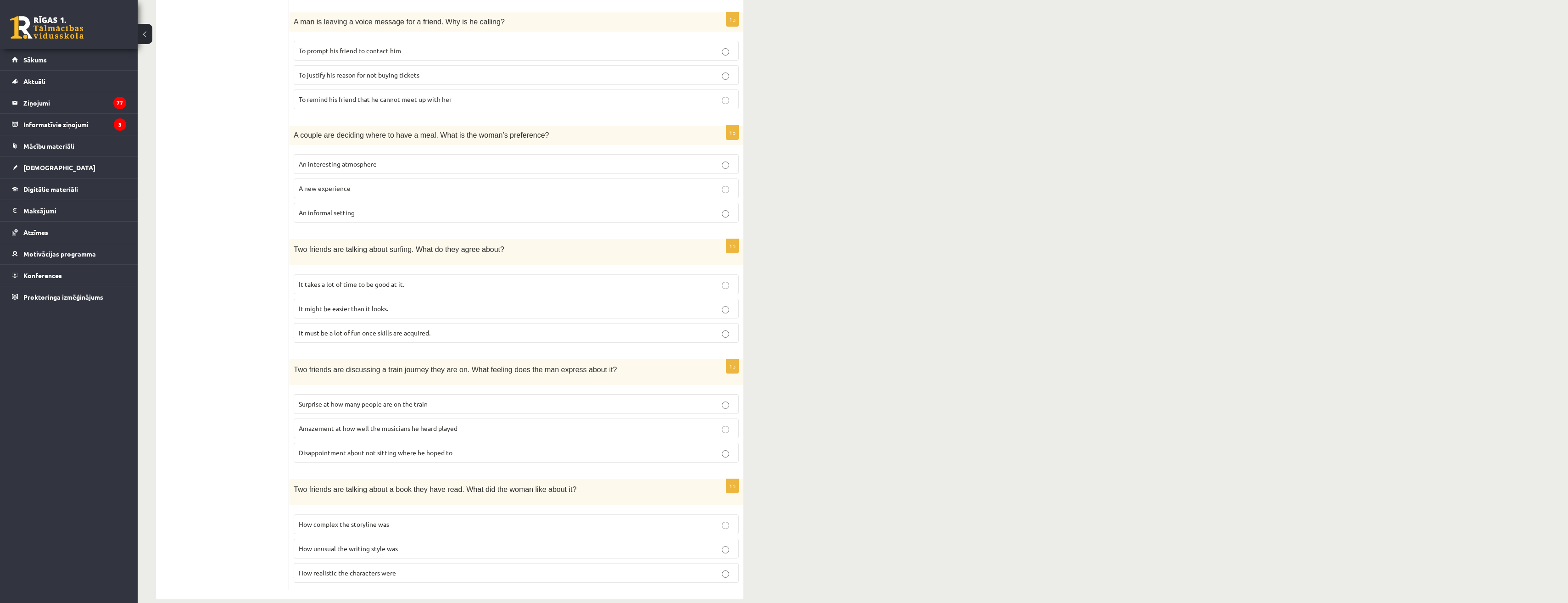
scroll to position [348, 0]
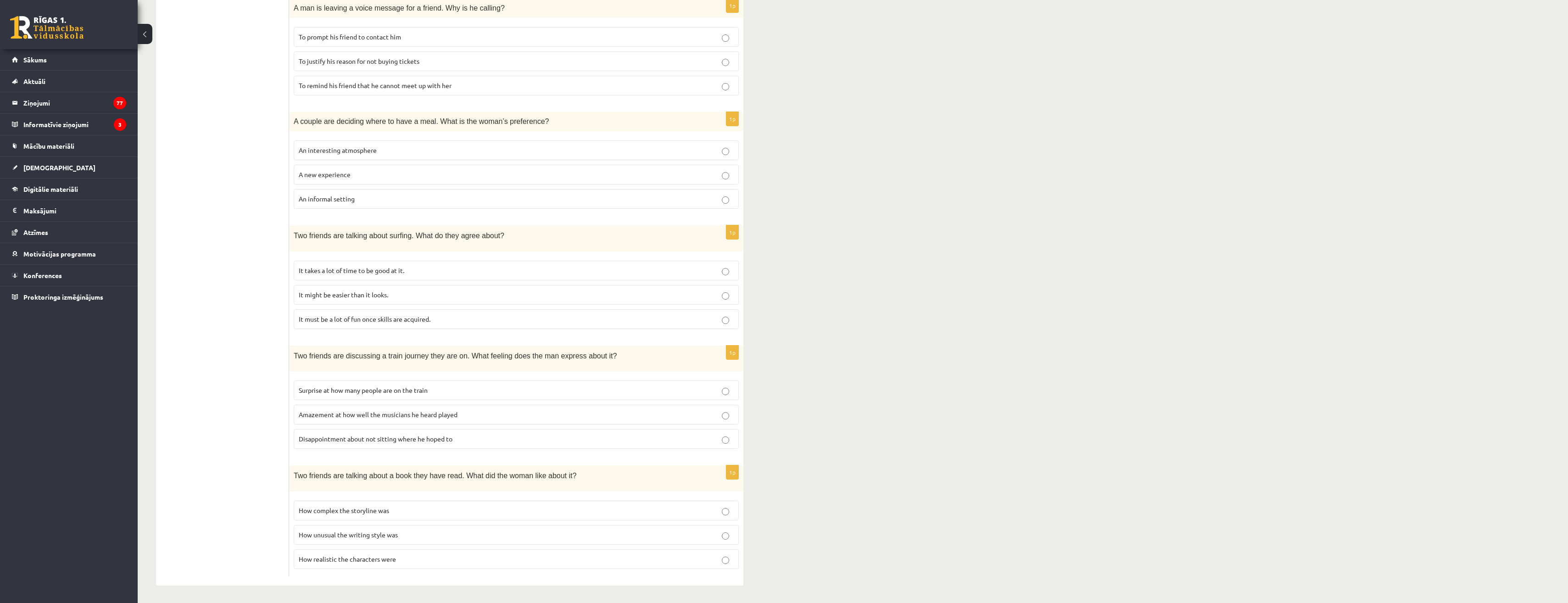
click at [396, 512] on p "How complex the storyline was" at bounding box center [517, 511] width 435 height 10
click at [404, 536] on p "How unusual the writing style was" at bounding box center [517, 535] width 435 height 10
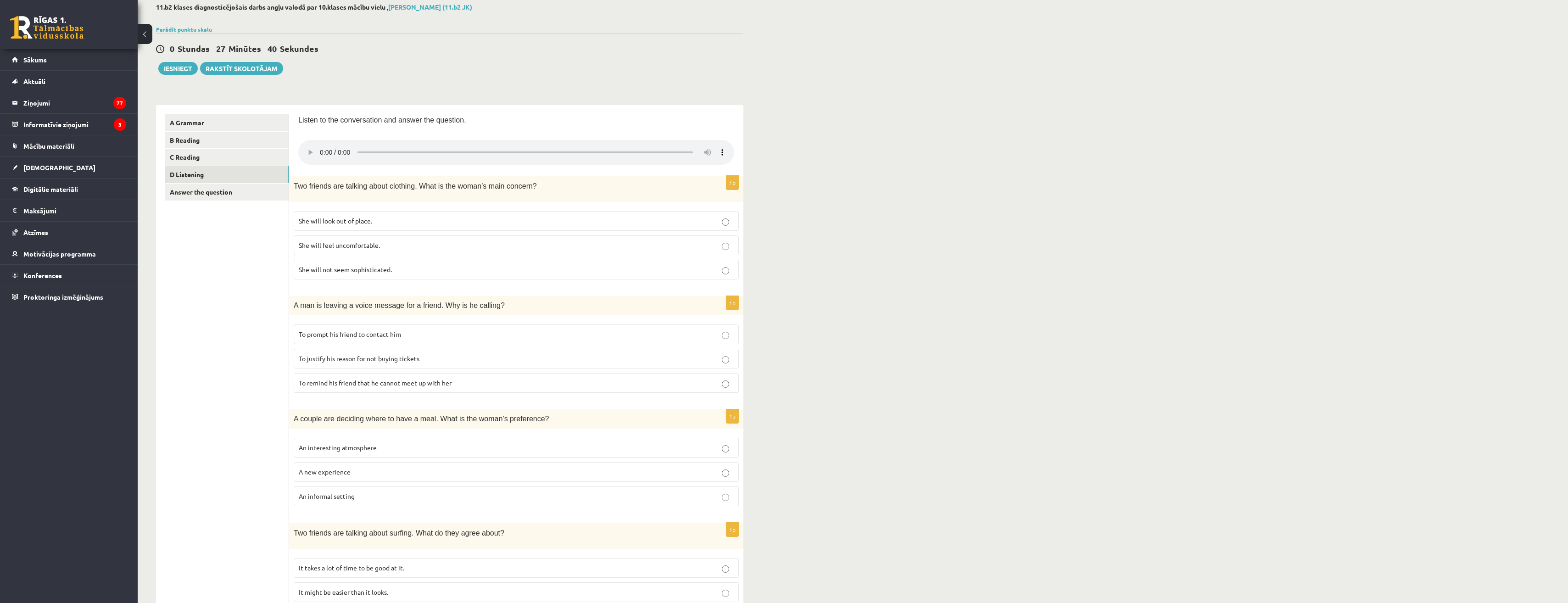
scroll to position [27, 0]
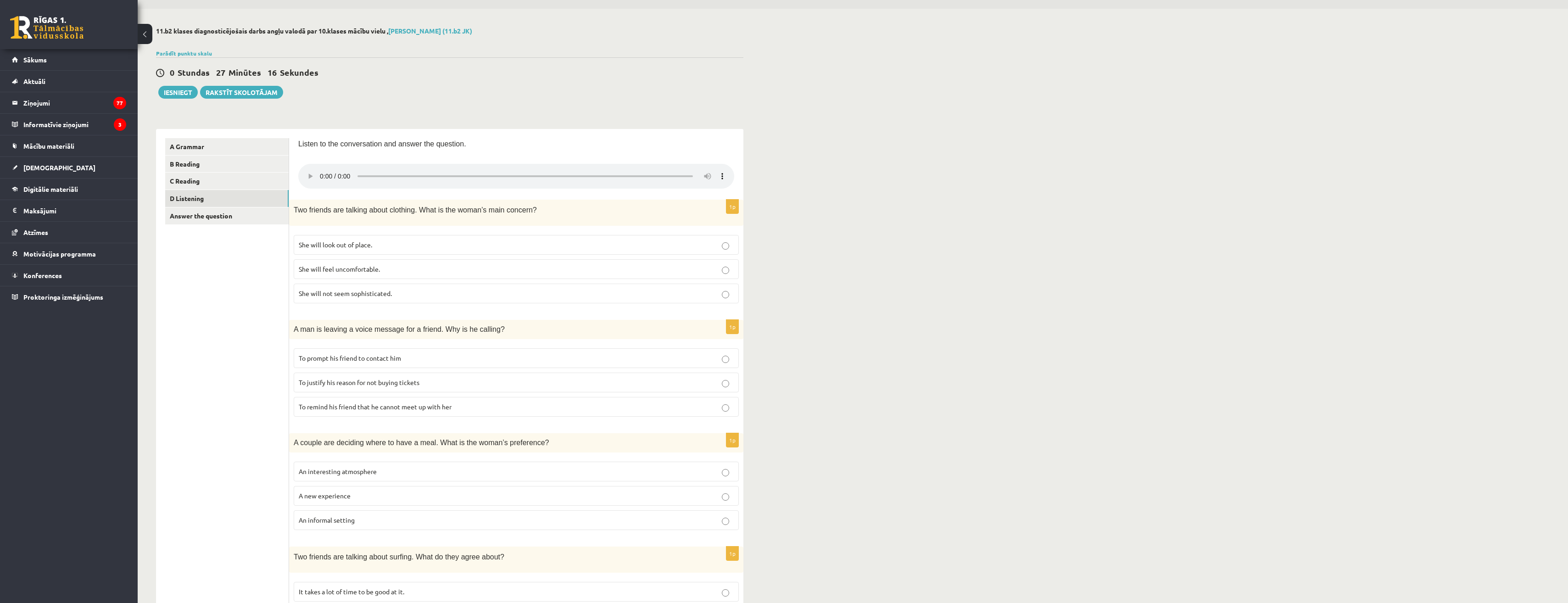
click at [427, 246] on p "She will look out of place." at bounding box center [517, 245] width 435 height 10
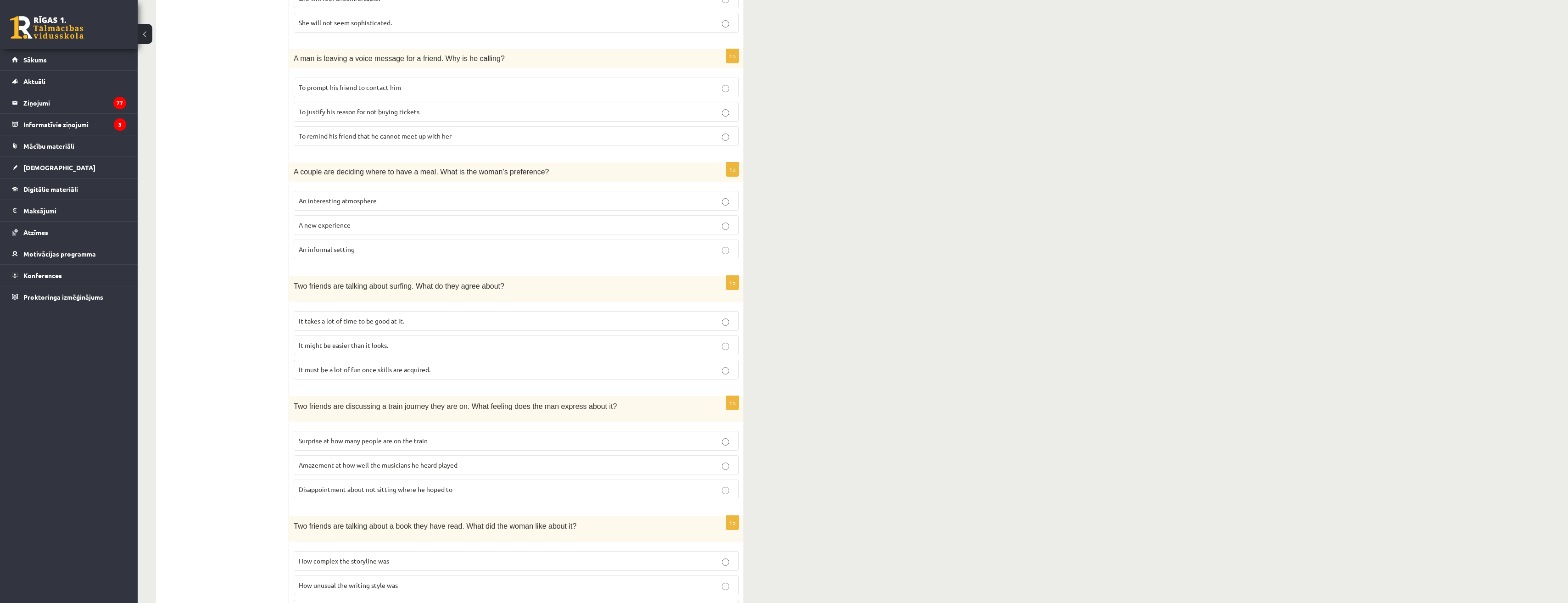
scroll to position [348, 0]
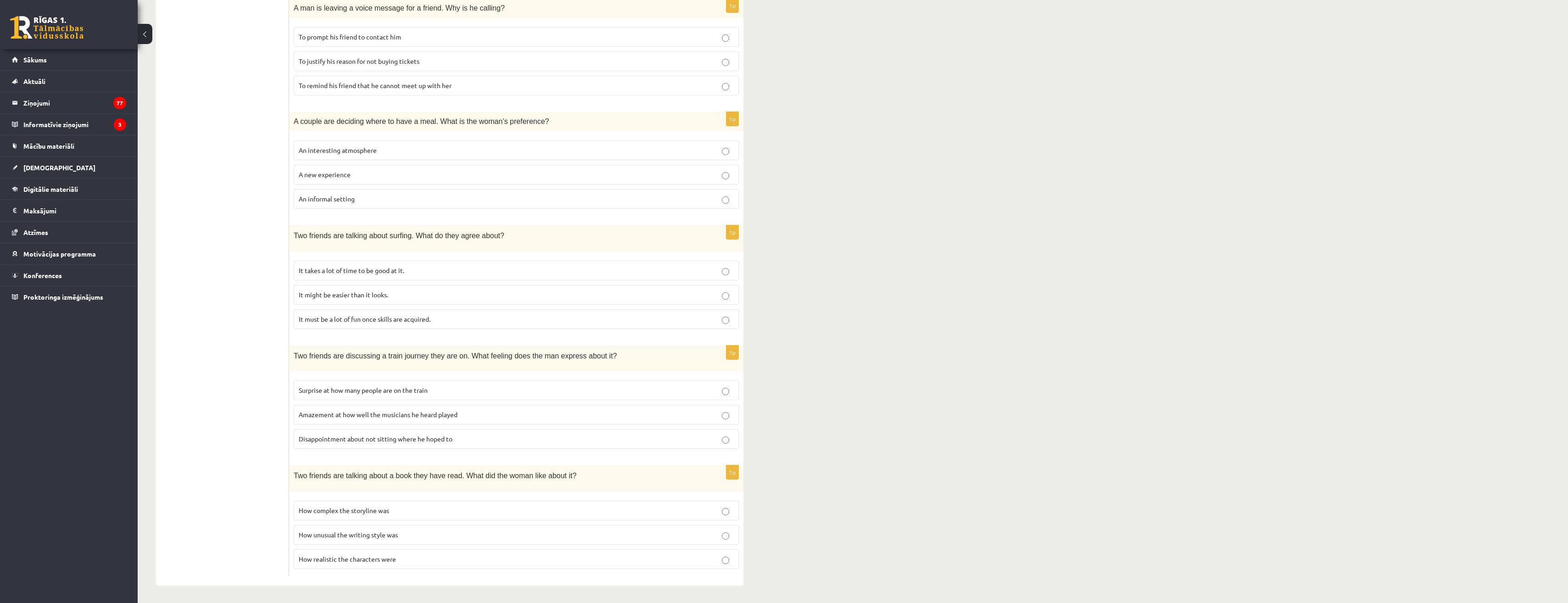
click at [405, 439] on span "Disappointment about not sitting where he hoped to" at bounding box center [375, 439] width 153 height 9
drag, startPoint x: 470, startPoint y: 355, endPoint x: 540, endPoint y: 356, distance: 70.0
click at [540, 356] on span "Two friends are discussing a train journey they are on. What feeling does the m…" at bounding box center [455, 356] width 323 height 8
click at [402, 390] on span "Surprise at how many people are on the train" at bounding box center [363, 390] width 129 height 9
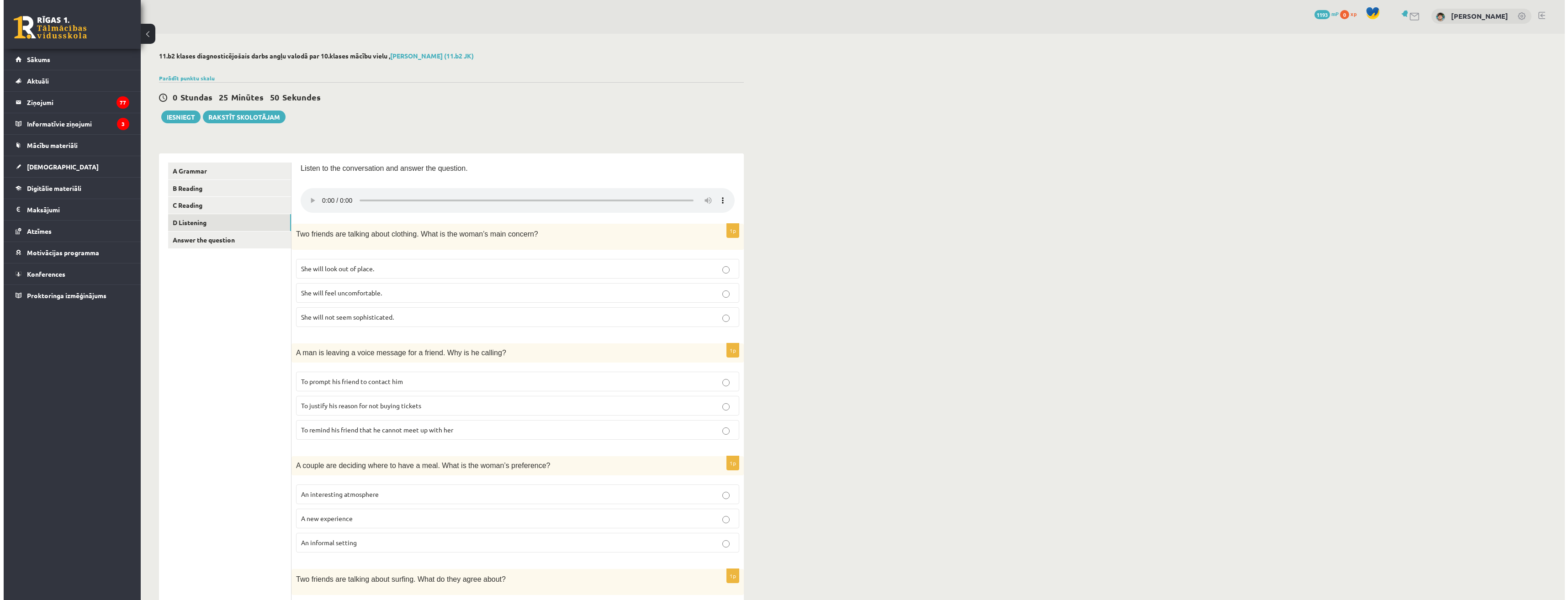
scroll to position [0, 0]
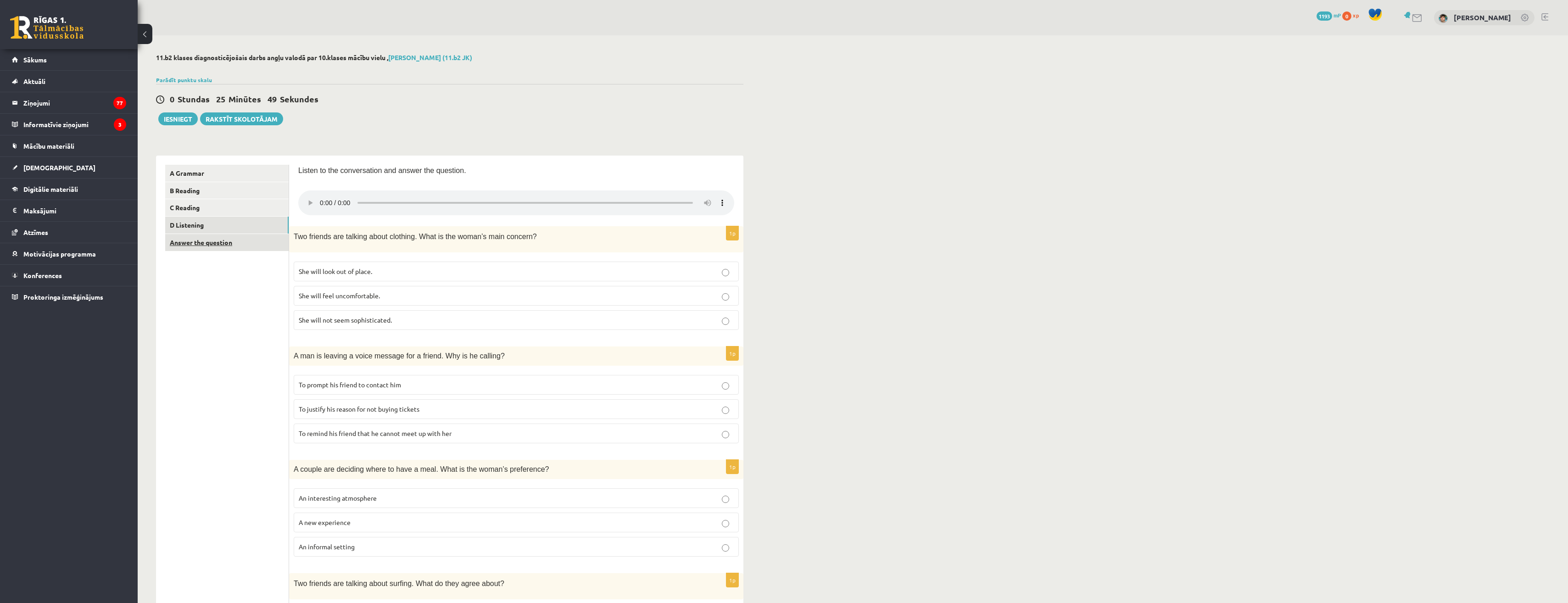
click at [245, 244] on link "Answer the question" at bounding box center [227, 243] width 123 height 17
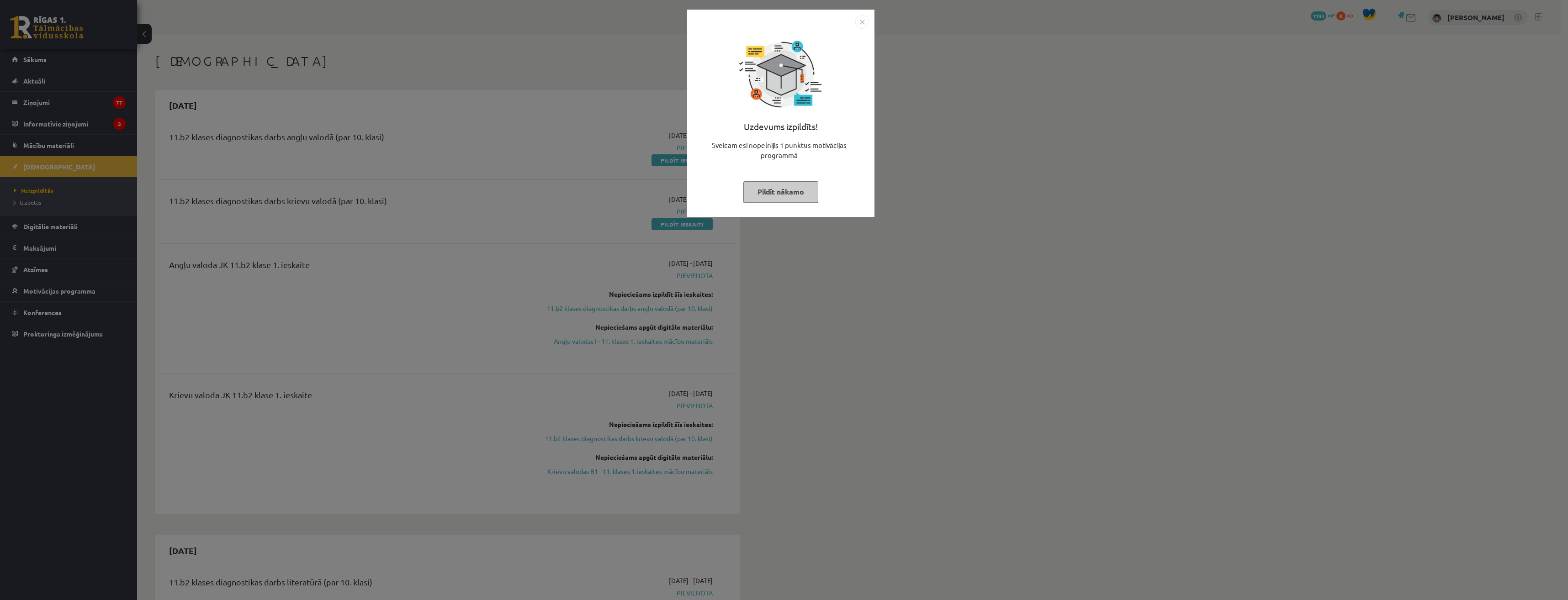
drag, startPoint x: 771, startPoint y: 150, endPoint x: 775, endPoint y: 130, distance: 20.4
drag, startPoint x: 775, startPoint y: 130, endPoint x: 749, endPoint y: 182, distance: 58.1
click at [749, 182] on button "Pildīt nākamo" at bounding box center [780, 192] width 75 height 21
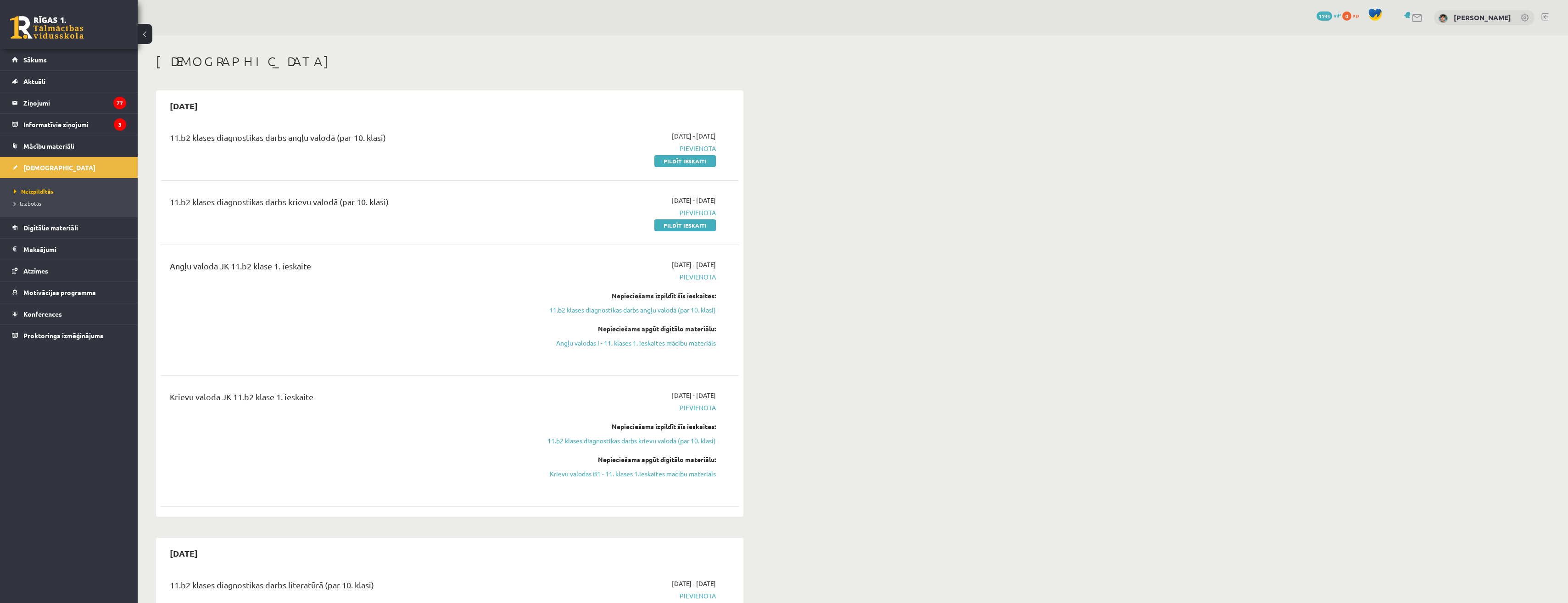
drag, startPoint x: 667, startPoint y: 164, endPoint x: 860, endPoint y: 45, distance: 226.7
click at [667, 164] on link "Pildīt ieskaiti" at bounding box center [685, 161] width 62 height 12
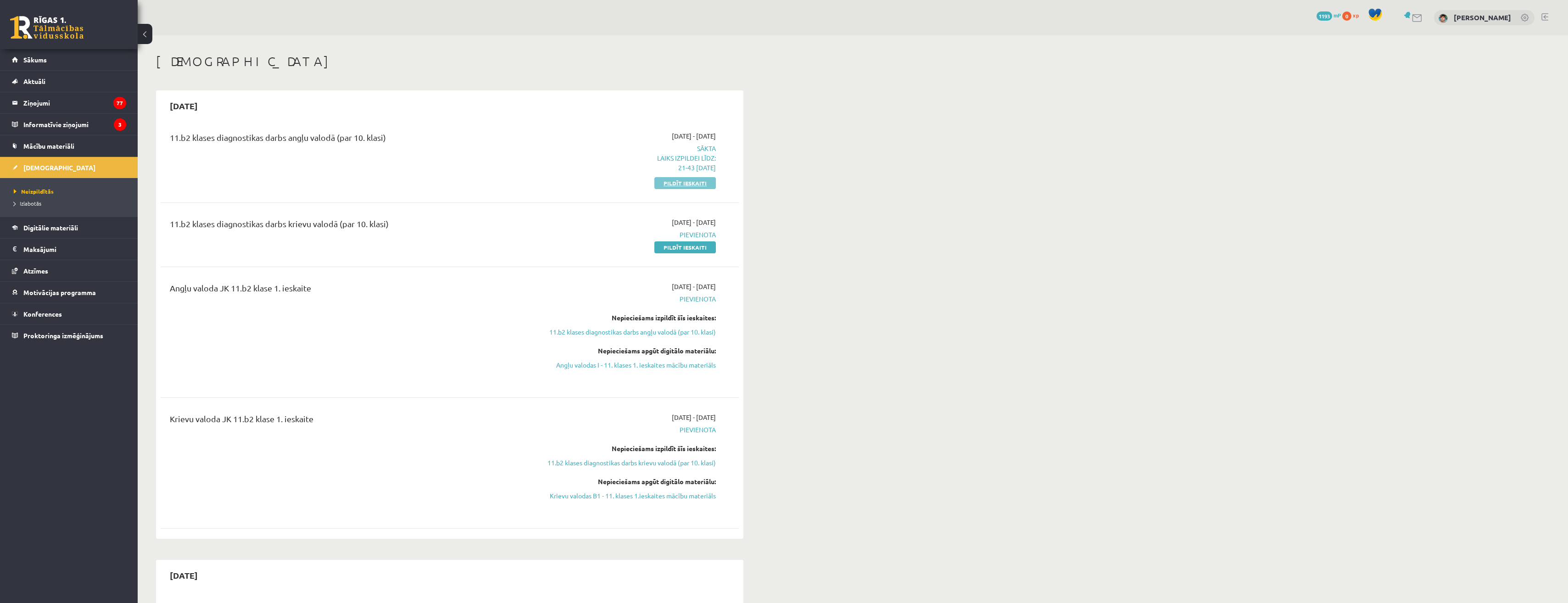
click at [691, 182] on link "Pildīt ieskaiti" at bounding box center [685, 183] width 62 height 12
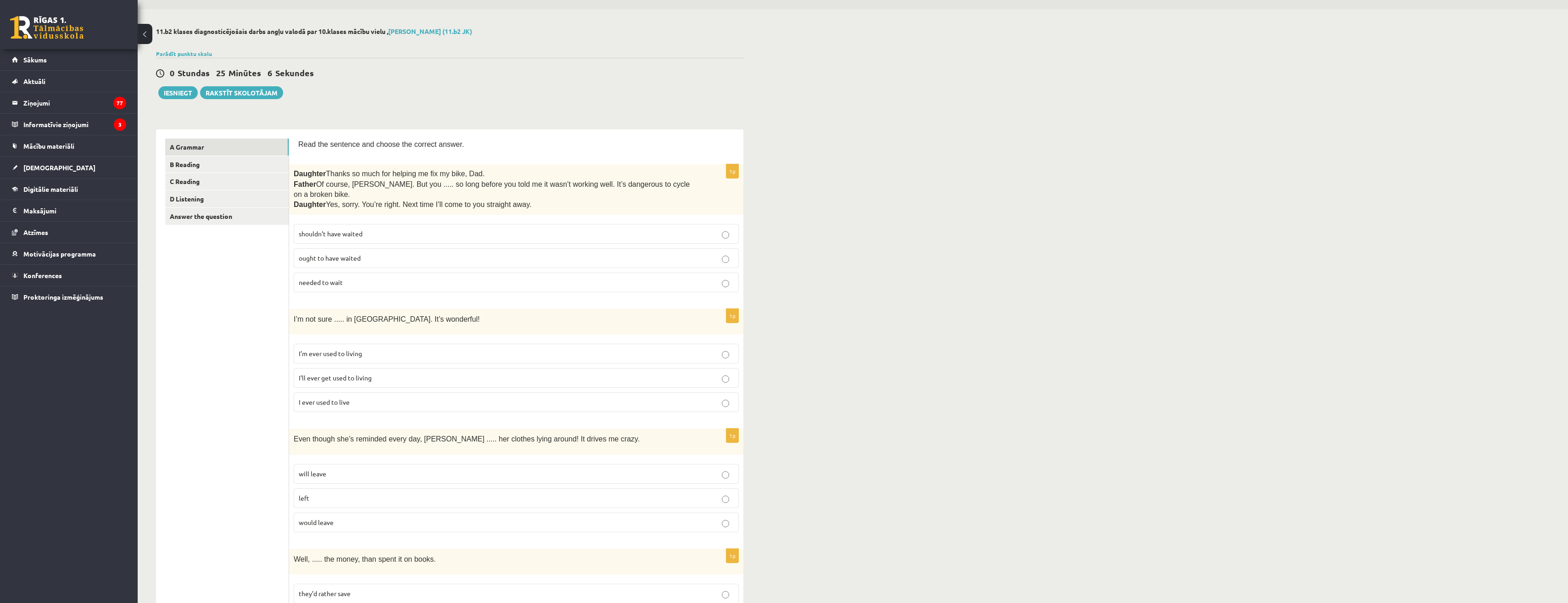
scroll to position [229, 0]
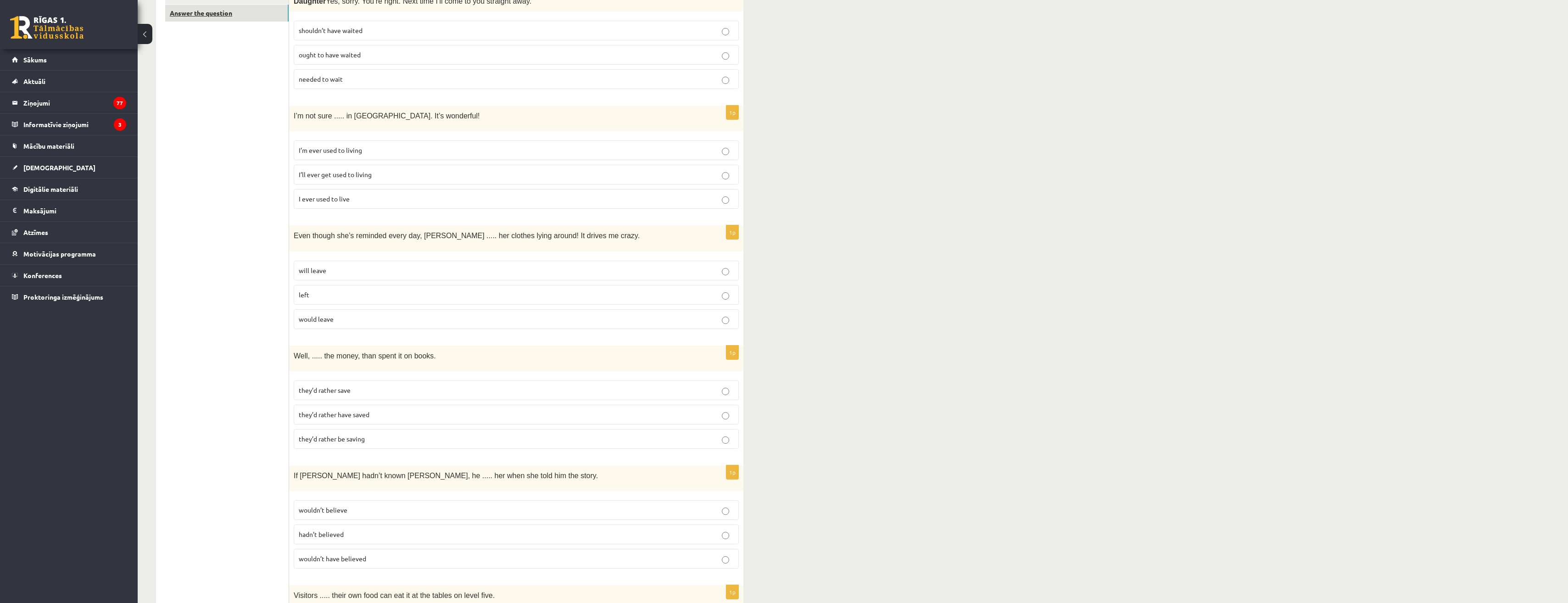
click at [260, 9] on link "Answer the question" at bounding box center [227, 13] width 123 height 17
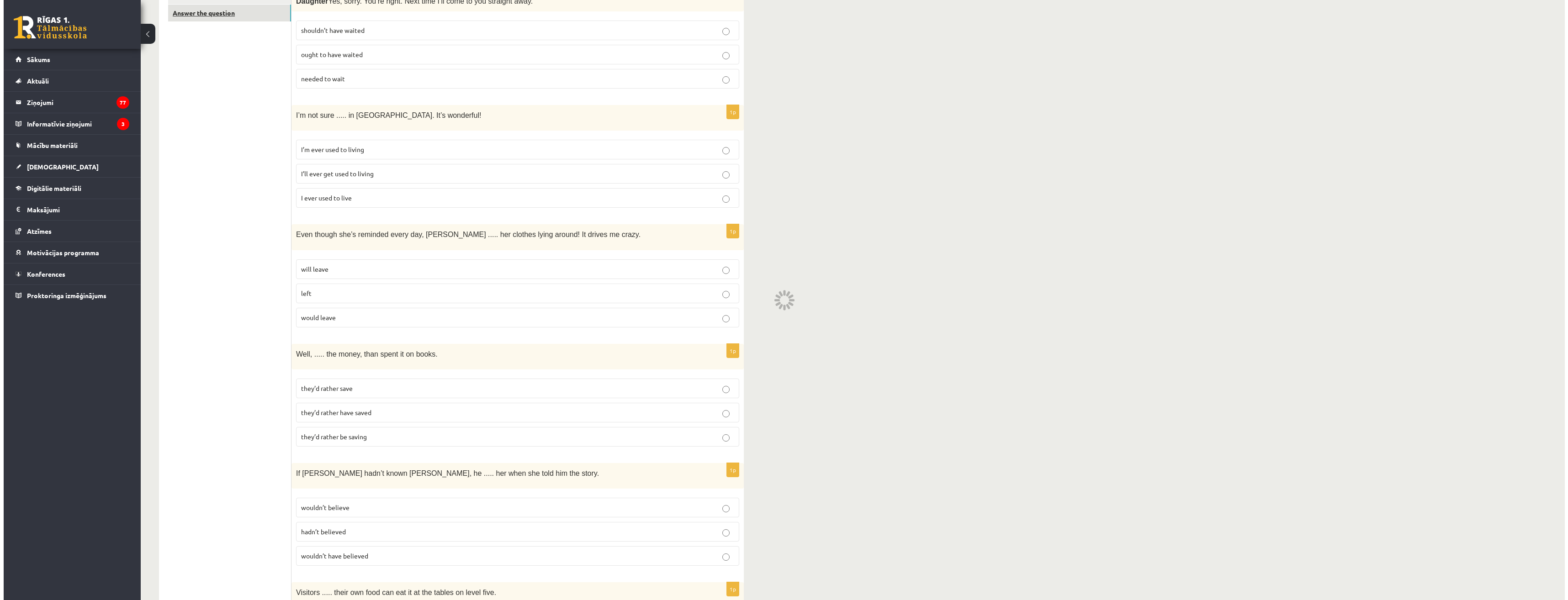
scroll to position [0, 0]
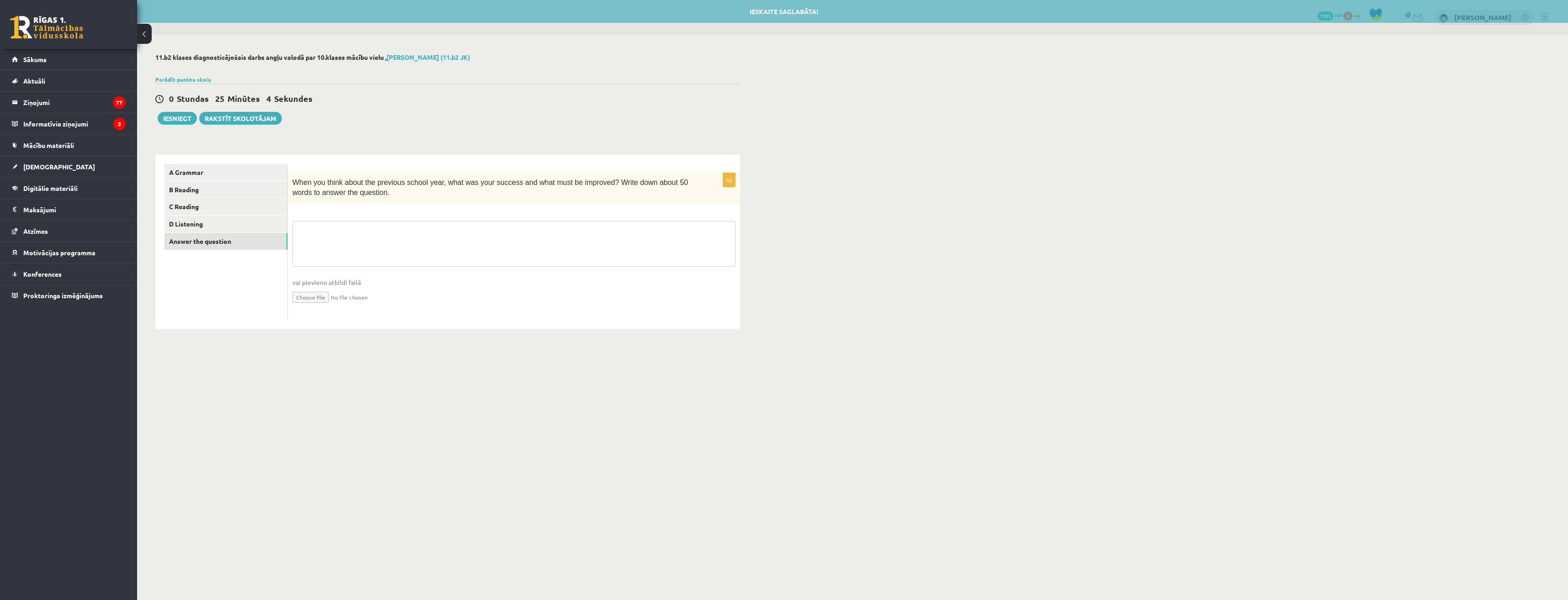
click at [373, 228] on textarea at bounding box center [514, 243] width 443 height 46
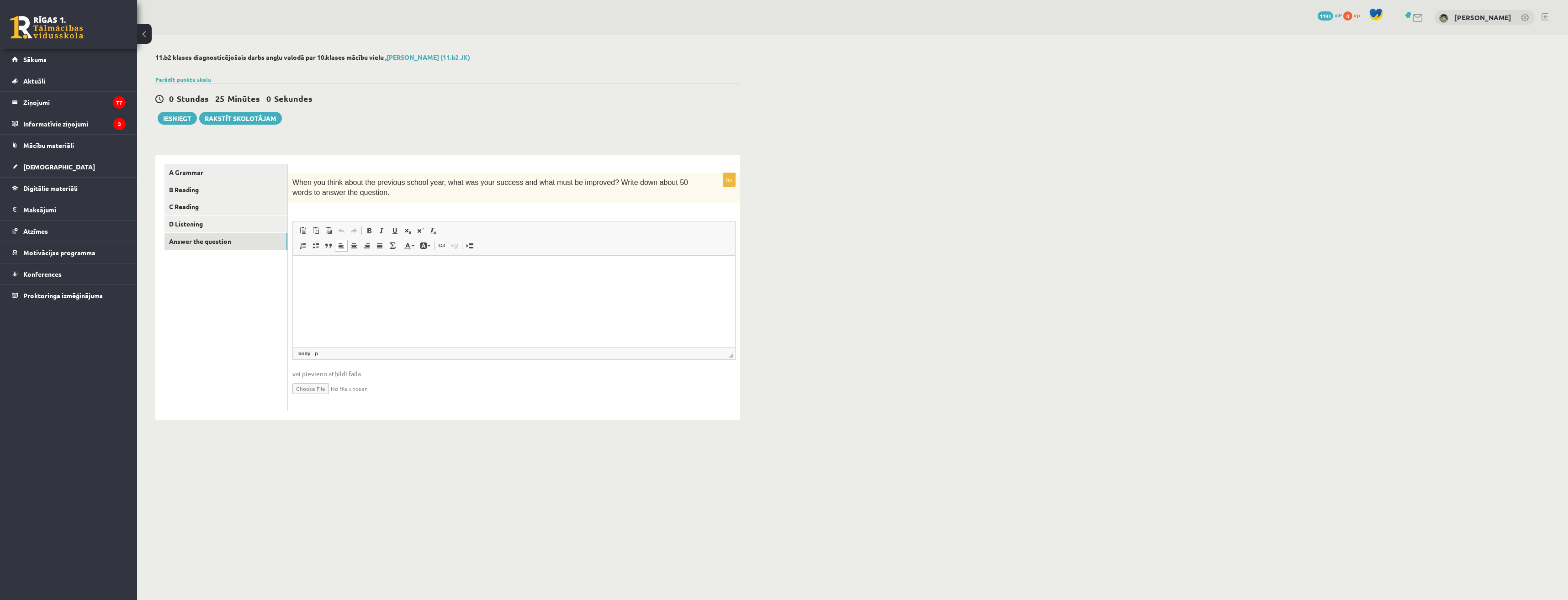
click at [434, 283] on html at bounding box center [514, 270] width 443 height 28
click at [184, 120] on button "Iesniegt" at bounding box center [177, 118] width 40 height 13
